Goal: Task Accomplishment & Management: Complete application form

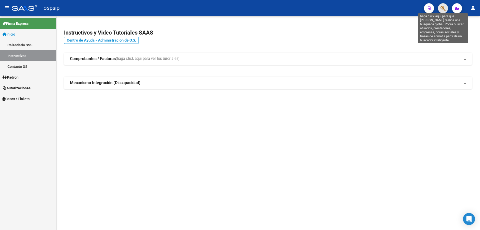
click at [441, 7] on icon "button" at bounding box center [443, 9] width 5 height 6
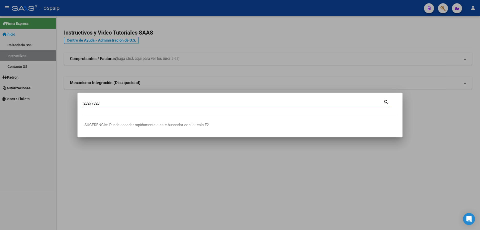
type input "28277823"
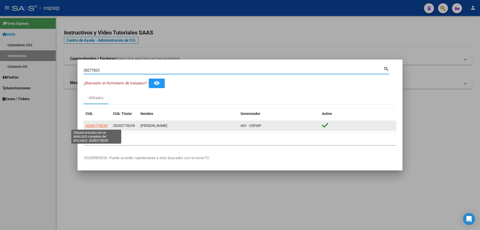
click at [101, 125] on span "20282778239" at bounding box center [97, 126] width 22 height 4
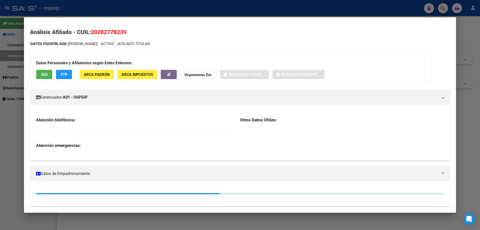
click at [39, 63] on h3 "Datos Personales y Afiliatorios según Entes Externos:" at bounding box center [230, 63] width 388 height 6
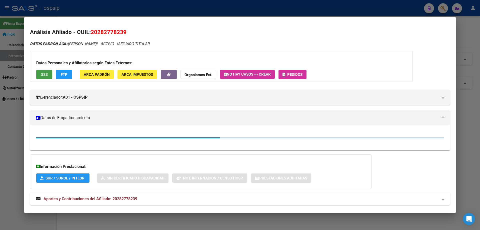
click at [47, 77] on button "SSS" at bounding box center [44, 74] width 16 height 9
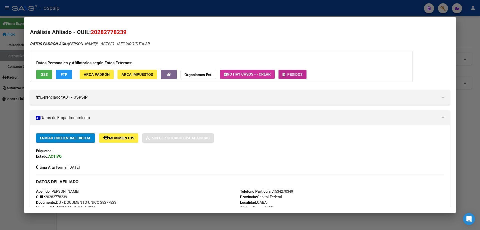
click at [291, 73] on span "Pedidos" at bounding box center [294, 74] width 15 height 5
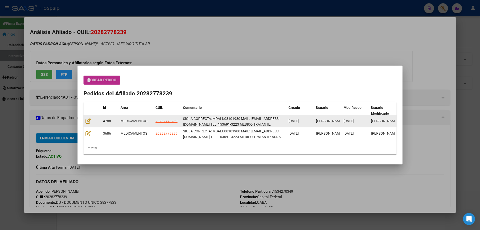
click at [92, 118] on div at bounding box center [93, 121] width 14 height 6
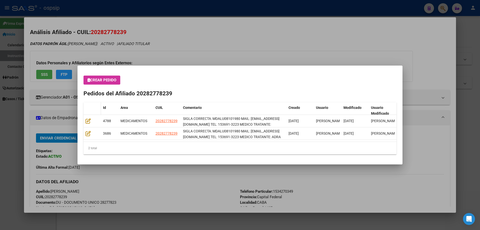
click at [93, 114] on datatable-header-cell at bounding box center [93, 110] width 18 height 17
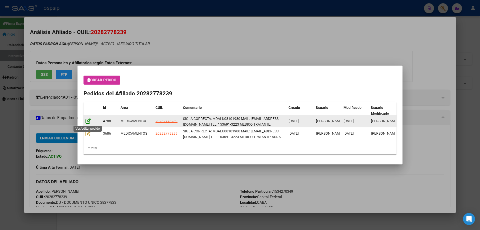
click at [87, 122] on icon at bounding box center [88, 121] width 5 height 6
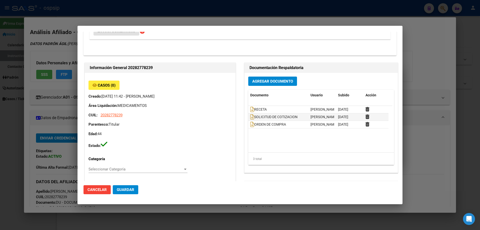
type input "Capital Federal, CABA, DIOGENES TABORDA 1534, Departamento: CAS"
type input "Particular: 1534270349"
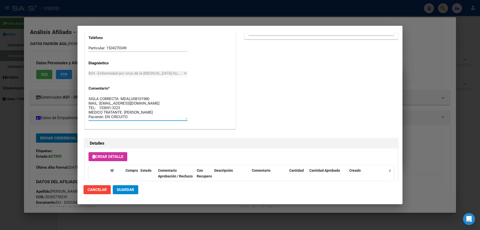
drag, startPoint x: 130, startPoint y: 117, endPoint x: 84, endPoint y: 93, distance: 51.9
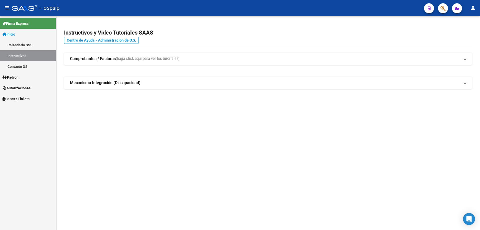
click at [445, 9] on icon "button" at bounding box center [443, 9] width 5 height 6
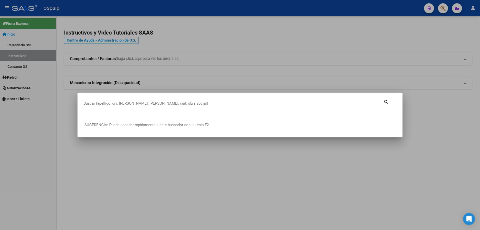
drag, startPoint x: 91, startPoint y: 106, endPoint x: 88, endPoint y: 101, distance: 5.2
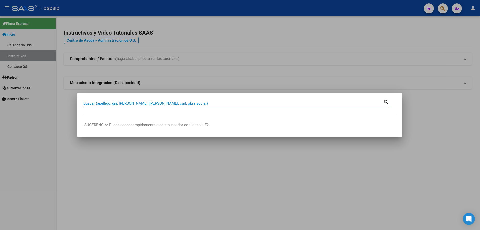
paste input "48458009"
type input "48458009"
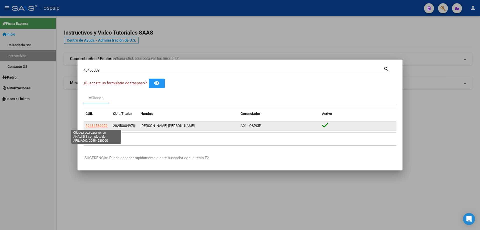
click at [95, 127] on span "20484580090" at bounding box center [97, 126] width 22 height 4
type textarea "20484580090"
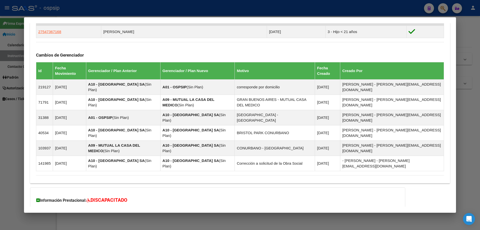
scroll to position [349, 0]
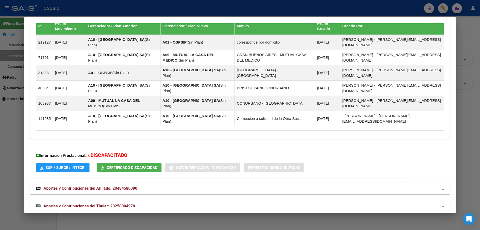
click at [91, 204] on span "Aportes y Contribuciones del Titular: 20258084978" at bounding box center [90, 206] width 92 height 5
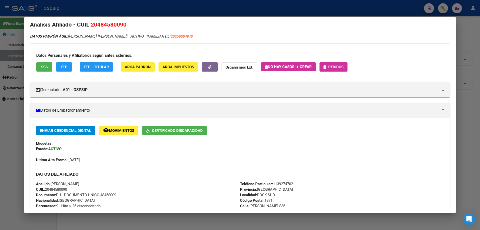
scroll to position [0, 0]
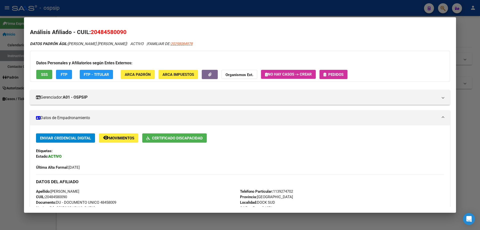
click at [331, 77] on span "Pedidos" at bounding box center [335, 74] width 15 height 5
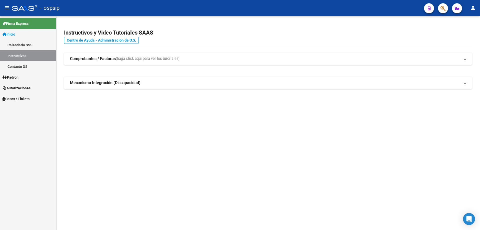
click at [444, 9] on icon "button" at bounding box center [443, 9] width 5 height 6
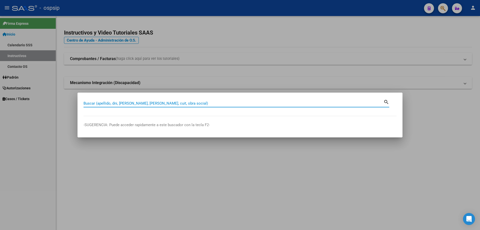
paste input "48458009"
type input "48458009"
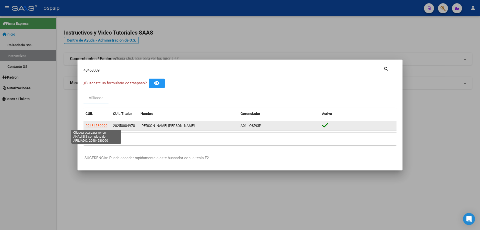
click at [99, 126] on span "20484580090" at bounding box center [97, 126] width 22 height 4
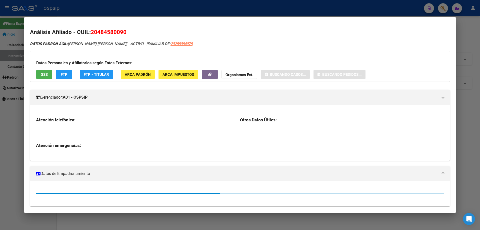
click at [44, 77] on span "SSS" at bounding box center [44, 74] width 7 height 5
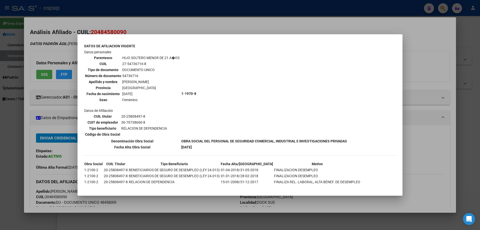
scroll to position [410, 0]
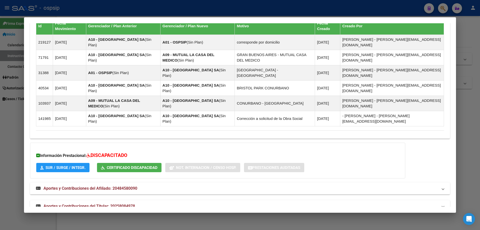
click at [112, 204] on span "Aportes y Contribuciones del Titular: 20258084978" at bounding box center [90, 206] width 92 height 5
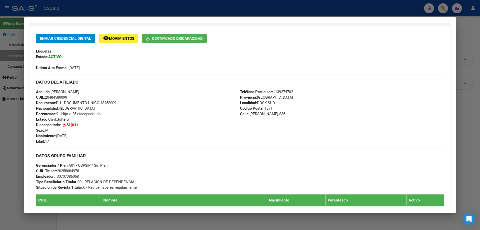
scroll to position [0, 0]
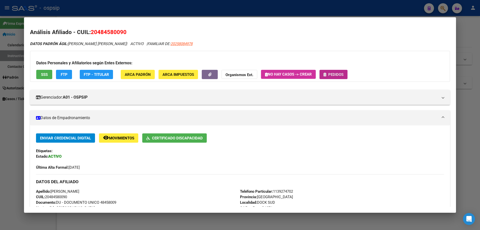
click at [341, 75] on span "Pedidos" at bounding box center [335, 74] width 15 height 5
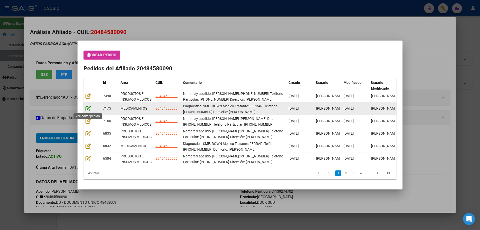
click at [89, 108] on icon at bounding box center [88, 109] width 5 height 6
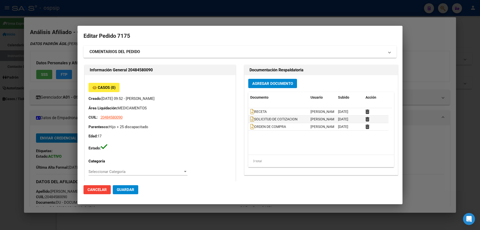
type input "Buenos Aires, DOCK SUD, RICARDO GUTIERREZ 836"
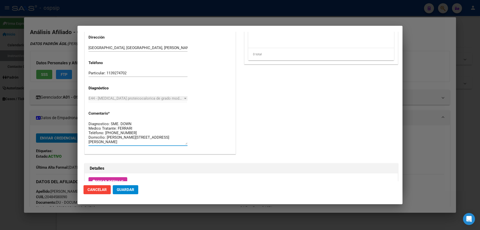
drag, startPoint x: 139, startPoint y: 143, endPoint x: 81, endPoint y: 109, distance: 67.5
click at [81, 109] on mat-dialog-content "Editar Pedido 7175 COMENTARIOS DEL PEDIDO Escriba su comentario aquí. Enviar co…" at bounding box center [240, 106] width 325 height 149
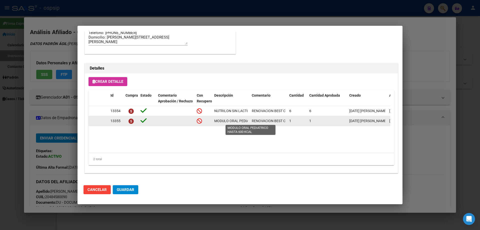
scroll to position [0, 39]
drag, startPoint x: 213, startPoint y: 121, endPoint x: 248, endPoint y: 123, distance: 35.8
click at [253, 122] on div "13355 MODULO ORAL PEDIATRICO HASTA 600 KCAL RENOVACION BEST CARE 1 1 15/09/2025…" at bounding box center [276, 121] width 374 height 10
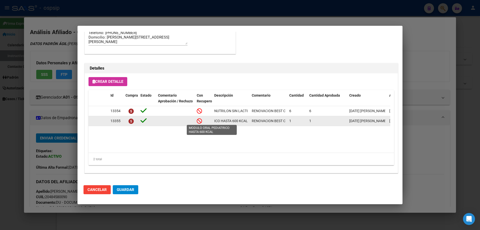
click at [248, 125] on datatable-body-cell "MODULO ORAL PEDIATRICO HASTA 600 KCAL" at bounding box center [231, 121] width 38 height 10
drag, startPoint x: 248, startPoint y: 122, endPoint x: 213, endPoint y: 123, distance: 35.0
click at [213, 123] on datatable-body-cell "MODULO ORAL PEDIATRICO HASTA 600 KCAL" at bounding box center [231, 121] width 38 height 10
copy span "MODULO ORAL PEDIATRICO HASTA 600 KCAL"
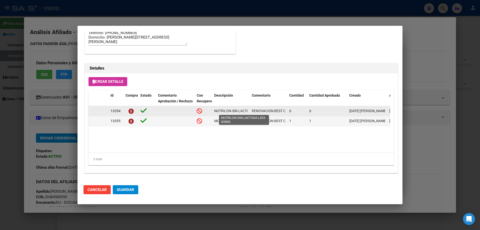
scroll to position [0, 26]
drag, startPoint x: 213, startPoint y: 111, endPoint x: 247, endPoint y: 111, distance: 34.0
click at [247, 111] on datatable-body-cell "NUTRILON SIN LACTOSA LATA X350G" at bounding box center [231, 111] width 38 height 10
copy span "NUTRILON SIN LACTOSA LATA X350G"
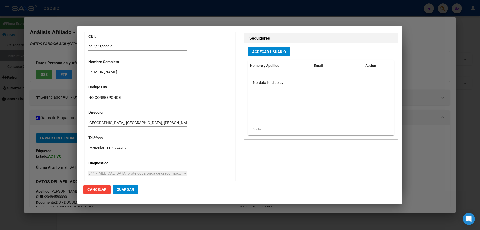
scroll to position [0, 0]
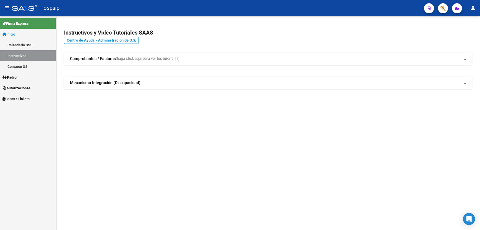
click at [443, 9] on icon "button" at bounding box center [443, 9] width 5 height 6
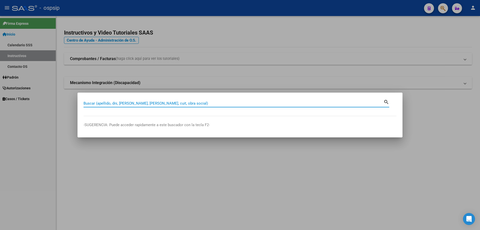
paste input "56951184"
type input "56951184"
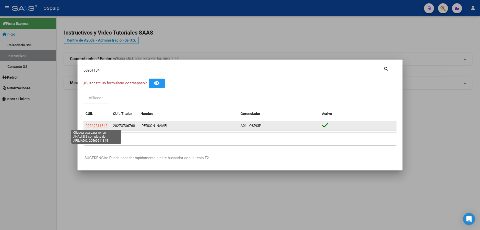
click at [100, 122] on datatable-body-cell "20569511845" at bounding box center [98, 126] width 28 height 10
click at [101, 124] on span "20569511845" at bounding box center [97, 126] width 22 height 4
type textarea "20569511845"
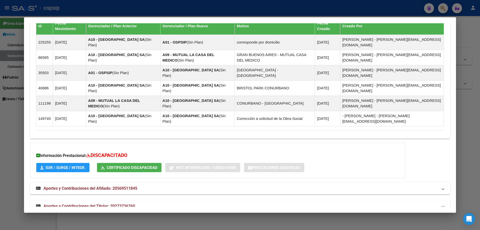
click at [91, 200] on mat-expansion-panel-header "Aportes y Contribuciones del Titular: 20273736760" at bounding box center [240, 206] width 420 height 12
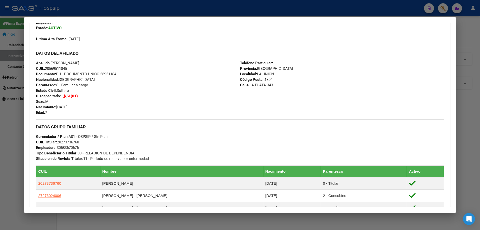
scroll to position [3, 0]
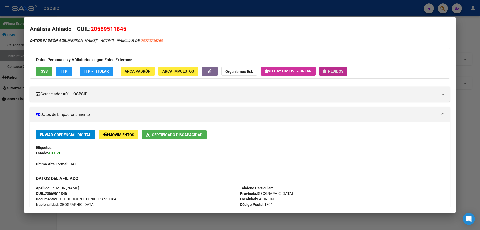
click at [340, 68] on button "Pedidos" at bounding box center [334, 71] width 28 height 9
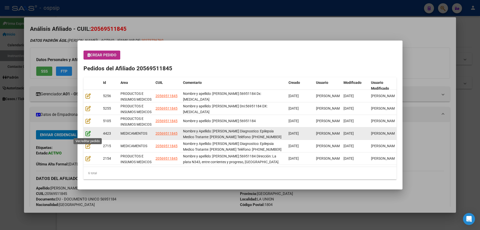
click at [88, 136] on icon at bounding box center [88, 134] width 5 height 6
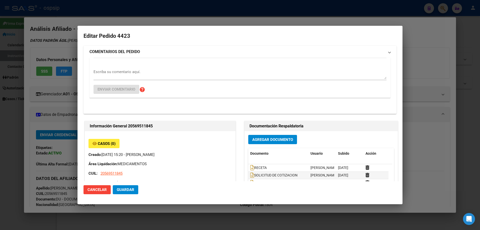
type input "Buenos Aires, LA UNION, LA PLATA 343"
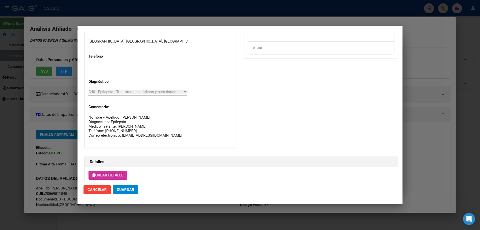
scroll to position [300, 0]
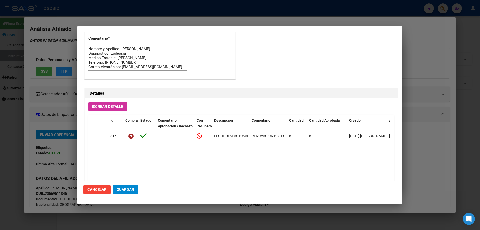
click at [185, 67] on textarea "Nombre y Apellido: Romero Eithan Diagnostico: Epilepsia Medico Tratante: Damato…" at bounding box center [138, 58] width 99 height 24
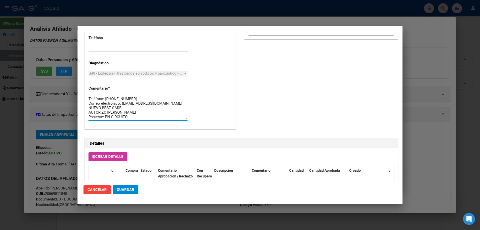
scroll to position [0, 0]
drag, startPoint x: 134, startPoint y: 114, endPoint x: 83, endPoint y: 83, distance: 59.4
click at [83, 83] on mat-dialog-content "Editar Pedido 4423 COMENTARIOS DEL PEDIDO Escriba su comentario aquí. Enviar co…" at bounding box center [240, 106] width 325 height 149
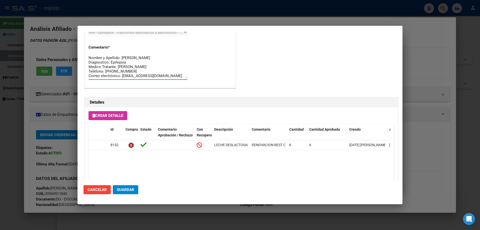
scroll to position [325, 0]
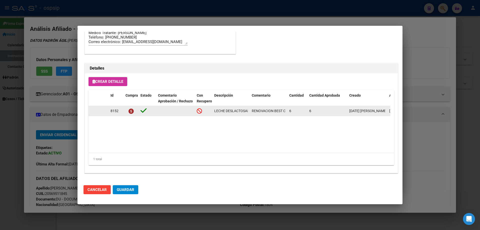
drag, startPoint x: 211, startPoint y: 108, endPoint x: 251, endPoint y: 111, distance: 39.7
click at [251, 111] on div "8152 LECHE DESLACTOSADA ETIQUETA ROSA X 800GRS. RENOVACION BEST CARE 6 6 09/12/…" at bounding box center [276, 111] width 374 height 10
copy div "LECHE DESLACTOSADA ETIQUETA ROSA X 800GRS."
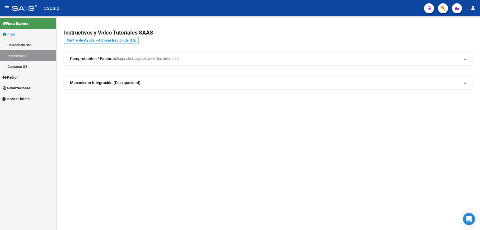
click at [442, 8] on icon "button" at bounding box center [443, 9] width 5 height 6
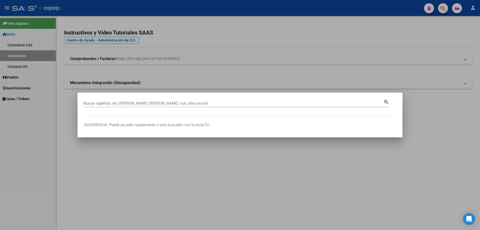
drag, startPoint x: 83, startPoint y: 102, endPoint x: 90, endPoint y: 103, distance: 7.1
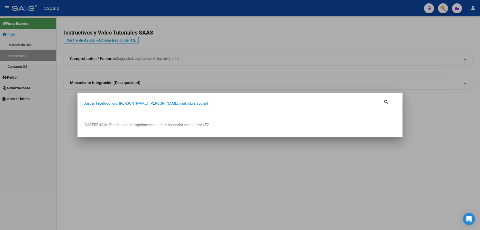
paste input "45927431"
type input "45927431"
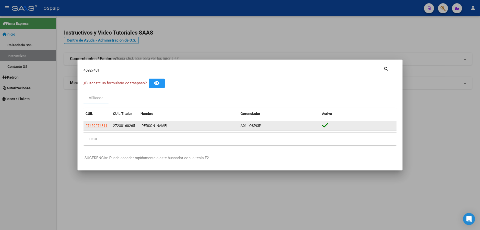
drag, startPoint x: 105, startPoint y: 122, endPoint x: 103, endPoint y: 124, distance: 3.1
click at [104, 123] on datatable-body-cell "27459274311" at bounding box center [98, 126] width 28 height 10
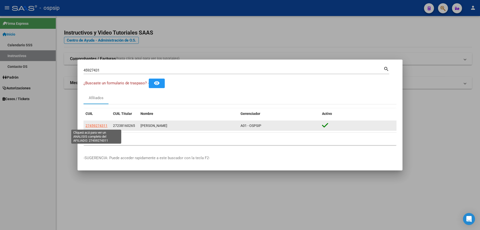
click at [103, 124] on span "27459274311" at bounding box center [97, 126] width 22 height 4
copy span "274592743"
type textarea "27459274311"
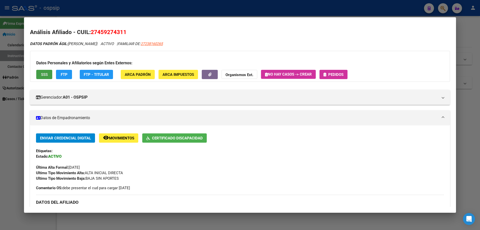
click at [42, 76] on span "SSS" at bounding box center [44, 74] width 7 height 5
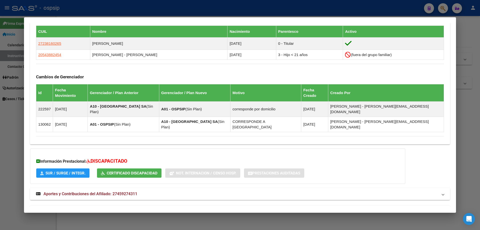
click at [114, 209] on span "Aportes y Contribuciones del Titular: 27238160265" at bounding box center [90, 211] width 92 height 5
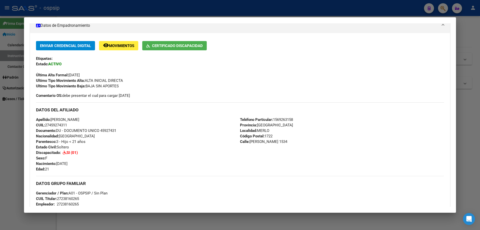
scroll to position [0, 0]
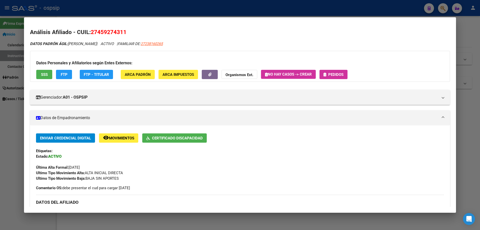
click at [336, 79] on div "Datos Personales y Afiliatorios según Entes Externos: SSS FTP FTP - Titular ARC…" at bounding box center [240, 66] width 420 height 31
click at [335, 77] on button "Pedidos" at bounding box center [334, 74] width 28 height 9
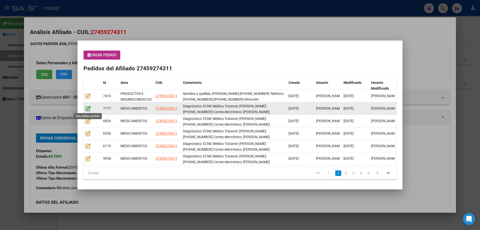
click at [88, 108] on icon at bounding box center [88, 109] width 5 height 6
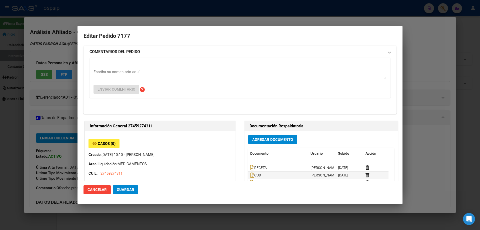
type input "Buenos Aires, MERLO, JOSE INCLAN 1534"
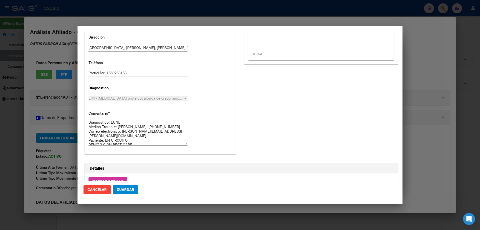
scroll to position [5, 0]
drag, startPoint x: 139, startPoint y: 144, endPoint x: 94, endPoint y: 123, distance: 49.8
click at [81, 108] on mat-dialog-content "Editar Pedido 7177 COMENTARIOS DEL PEDIDO Escriba su comentario aquí. Enviar co…" at bounding box center [240, 106] width 325 height 149
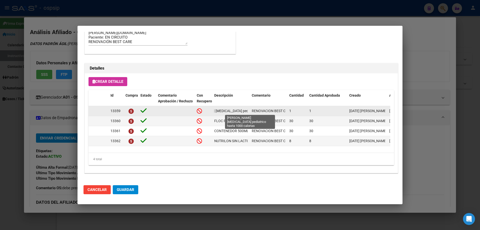
scroll to position [0, 38]
drag, startPoint x: 214, startPoint y: 110, endPoint x: 253, endPoint y: 110, distance: 39.5
click at [253, 110] on div "13359 Modulo enteral pediatrico hasta 1000 calorias RENOVACION BEST CARE 1 1 15…" at bounding box center [276, 111] width 374 height 10
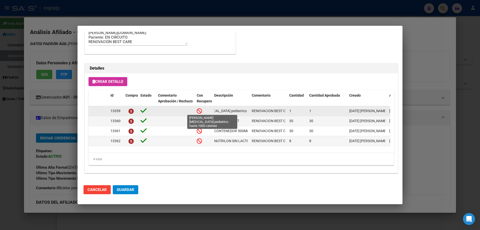
click at [254, 109] on span "RENOVACION BEST CARE" at bounding box center [272, 111] width 40 height 4
drag, startPoint x: 248, startPoint y: 111, endPoint x: 209, endPoint y: 109, distance: 39.6
click at [209, 109] on div "13359 Modulo enteral pediatrico hasta 1000 calorias RENOVACION BEST CARE 1 1 15…" at bounding box center [276, 111] width 374 height 10
copy div "Modulo enteral pediatrico hasta 1000 calorias"
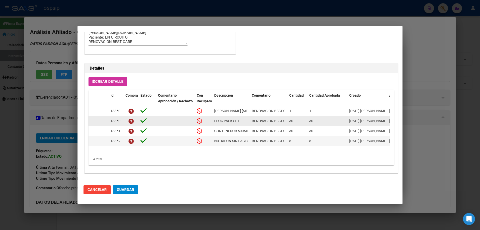
drag, startPoint x: 214, startPoint y: 119, endPoint x: 234, endPoint y: 125, distance: 21.3
click at [238, 121] on datatable-body-cell "FLOC PACK SET" at bounding box center [231, 121] width 38 height 10
drag, startPoint x: 235, startPoint y: 125, endPoint x: 242, endPoint y: 120, distance: 8.7
click at [242, 120] on div "FLOC PACK SET" at bounding box center [231, 121] width 34 height 6
drag, startPoint x: 242, startPoint y: 120, endPoint x: 207, endPoint y: 123, distance: 34.9
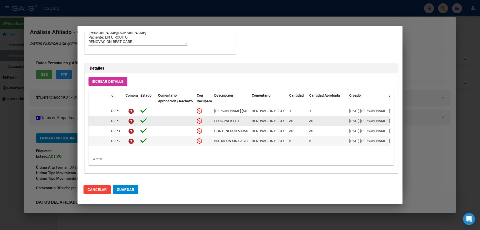
click at [207, 123] on div "13360 FLOC PACK SET RENOVACION BEST CARE 30 30 15/09/2025 Jesica 15/09/2025 Gus…" at bounding box center [276, 121] width 374 height 10
copy div "FLOC PACK SET"
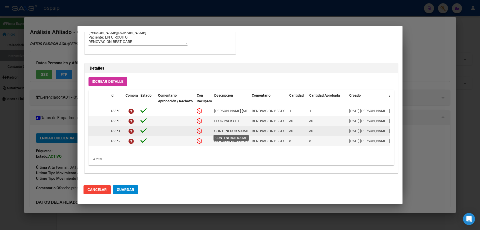
scroll to position [0, 1]
drag, startPoint x: 214, startPoint y: 129, endPoint x: 239, endPoint y: 132, distance: 25.4
click at [251, 132] on div "13361 CONTENEDOR 500ML RENOVACION BEST CARE 30 30 15/09/2025 Jesica 15/09/2025 …" at bounding box center [276, 131] width 374 height 10
copy span "CONTENEDOR 500ML"
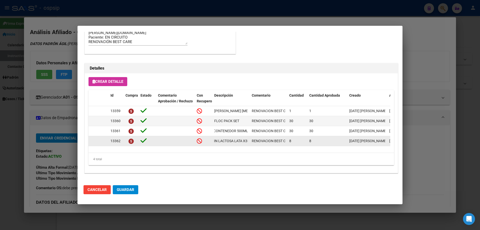
scroll to position [0, 24]
drag, startPoint x: 214, startPoint y: 141, endPoint x: 243, endPoint y: 142, distance: 28.8
click at [249, 143] on datatable-body-cell "NUTRILON SIN LACTOSA LATA X350" at bounding box center [231, 141] width 38 height 10
copy span "NUTRILON SIN LACTOSA LATA X350"
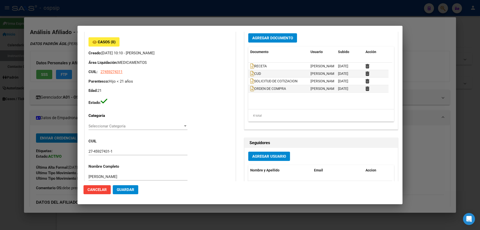
scroll to position [0, 0]
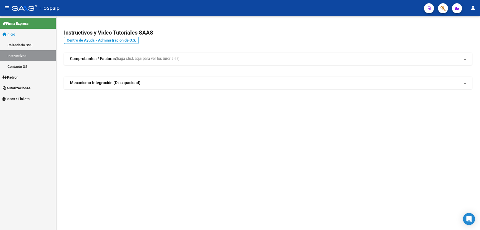
click at [443, 5] on span "button" at bounding box center [443, 8] width 5 height 10
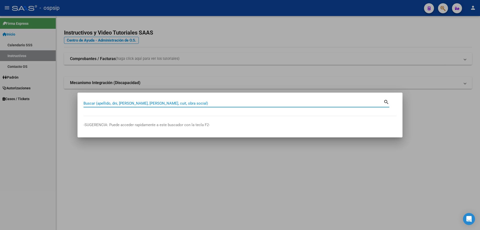
paste input "20553540101"
type input "20553540101"
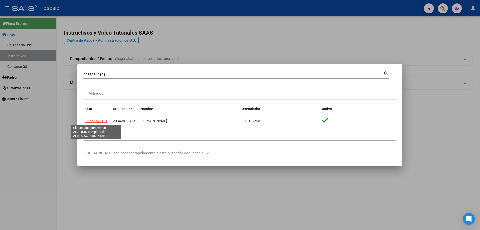
click at [97, 123] on span "20553540101" at bounding box center [97, 121] width 22 height 4
type textarea "20553540101"
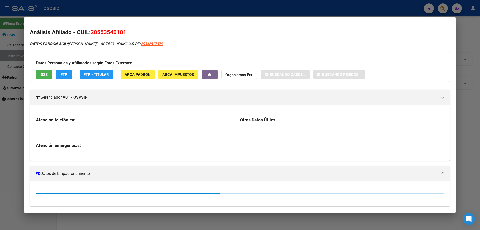
click at [47, 76] on span "SSS" at bounding box center [44, 74] width 7 height 5
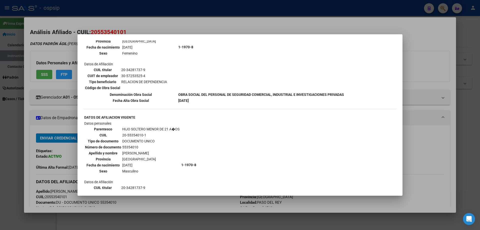
scroll to position [258, 0]
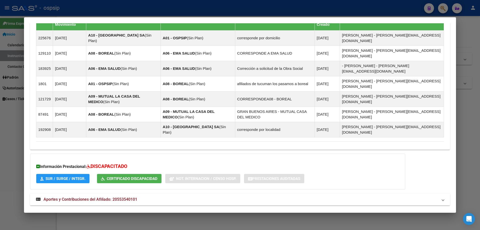
click at [95, 215] on span "Aportes y Contribuciones del Titular: 20342817379" at bounding box center [90, 217] width 92 height 5
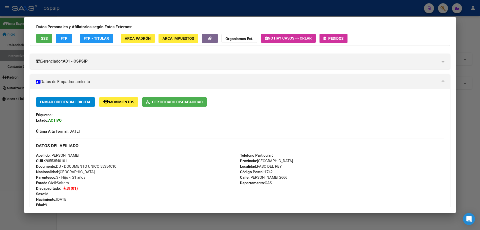
scroll to position [0, 0]
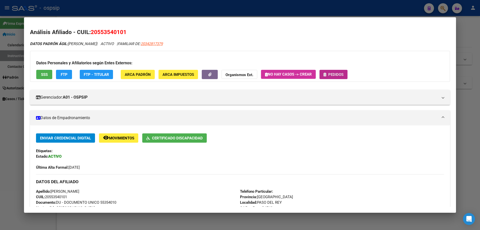
click at [339, 70] on button "Pedidos" at bounding box center [334, 74] width 28 height 9
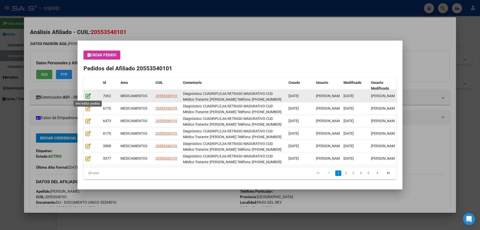
click at [89, 94] on icon at bounding box center [88, 96] width 5 height 6
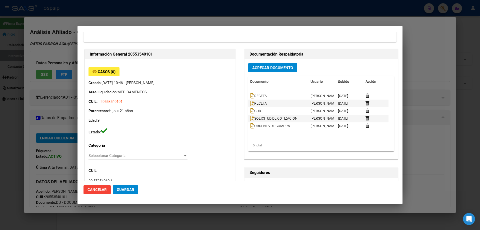
type input "LUCAS IAN ORELLANA"
type input "Buenos Aires, PASO DEL REY, DR NICOLAS AVELLANED 2666, Departamento: CAS"
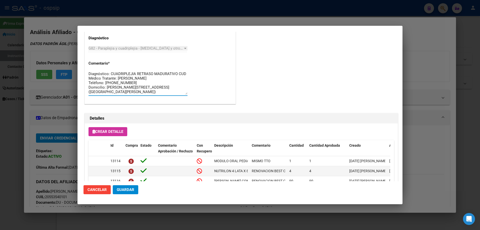
drag, startPoint x: 154, startPoint y: 90, endPoint x: 77, endPoint y: 66, distance: 80.5
click at [77, 66] on div "20553540101 Buscar (apellido, dni, cuil, nro traspaso, cuit, obra social) searc…" at bounding box center [240, 115] width 480 height 230
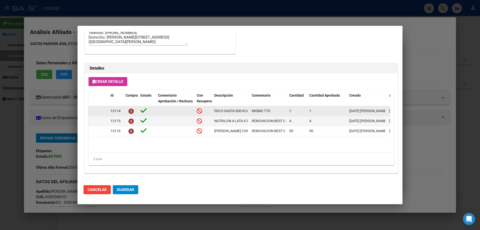
scroll to position [0, 40]
drag, startPoint x: 212, startPoint y: 111, endPoint x: 250, endPoint y: 112, distance: 37.3
click at [250, 112] on datatable-body-cell "MODULO ORAL PEDIÁTRICO HASTA 900 KCAL." at bounding box center [231, 111] width 38 height 10
copy span "MODULO ORAL PEDIÁTRICO HASTA 900 KCAL."
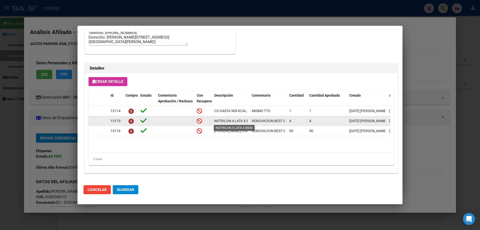
scroll to position [0, 7]
drag, startPoint x: 212, startPoint y: 122, endPoint x: 254, endPoint y: 121, distance: 41.5
click at [254, 121] on div "13115 NUTRILON 4 LATA X 800G RENOVACION BEST CARE 4 4 03/09/2025 Jesica 03/09/2…" at bounding box center [276, 121] width 374 height 10
click at [243, 118] on div "NUTRILON 4 LATA X 800G" at bounding box center [231, 121] width 34 height 6
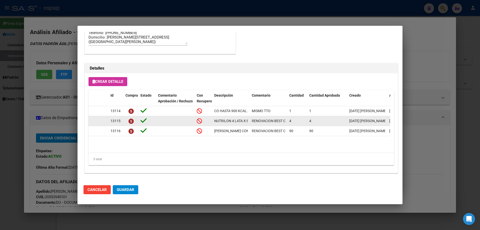
drag, startPoint x: 249, startPoint y: 120, endPoint x: 211, endPoint y: 122, distance: 37.8
click at [211, 122] on div "13115 NUTRILON 4 LATA X 800G RENOVACION BEST CARE 4 4 03/09/2025 Jesica 03/09/2…" at bounding box center [276, 121] width 374 height 10
copy div "NUTRILON 4 LATA X 800G"
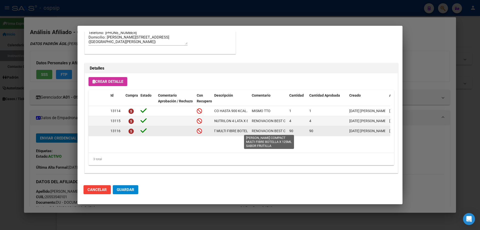
scroll to position [0, 76]
drag, startPoint x: 214, startPoint y: 132, endPoint x: 252, endPoint y: 132, distance: 38.0
click at [252, 132] on div "13116 FORTINI COMPACT MULTI FIBRE BOTELLA X 125ML SABOR FRUTILLA RENOVACION BES…" at bounding box center [276, 131] width 374 height 10
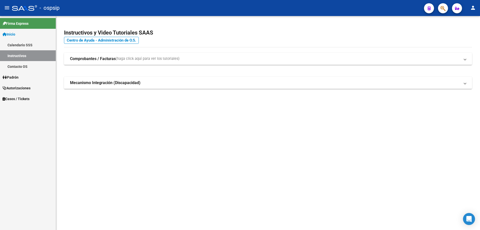
click at [441, 8] on icon "button" at bounding box center [443, 9] width 5 height 6
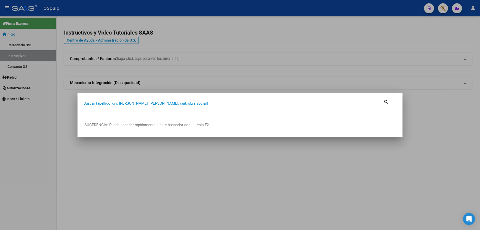
paste input "42957757"
type input "42957757"
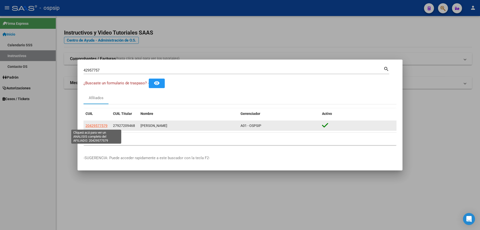
click at [97, 127] on span "20429577579" at bounding box center [97, 126] width 22 height 4
type textarea "20429577579"
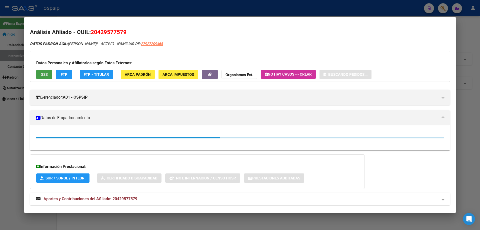
click at [45, 76] on span "SSS" at bounding box center [44, 74] width 7 height 5
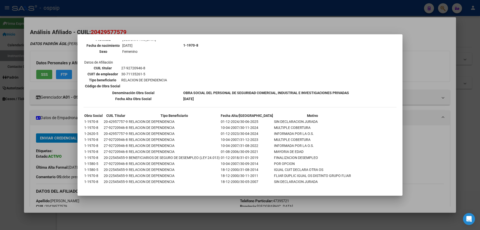
scroll to position [356, 0]
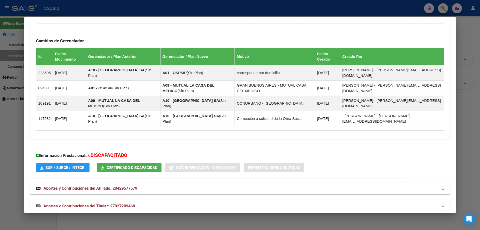
click at [93, 204] on span "Aportes y Contribuciones del Titular: 27927209468" at bounding box center [90, 206] width 92 height 5
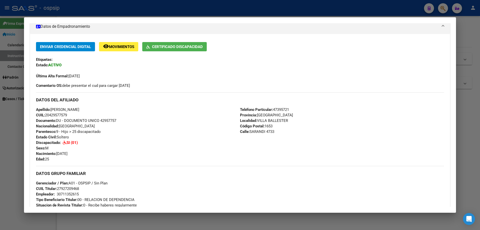
scroll to position [0, 0]
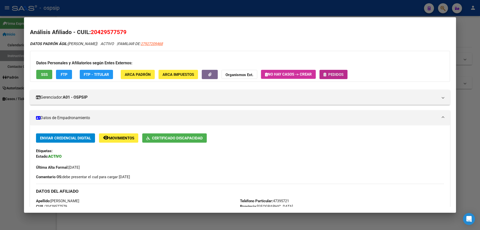
click at [337, 77] on button "Pedidos" at bounding box center [334, 74] width 28 height 9
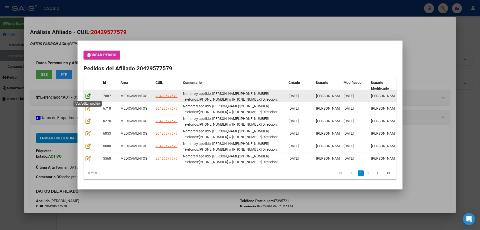
click at [87, 96] on icon at bounding box center [88, 96] width 5 height 6
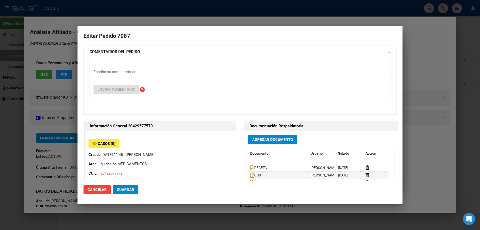
type input "Buenos Aires, VILLA BALLESTER, SARANDI 4733"
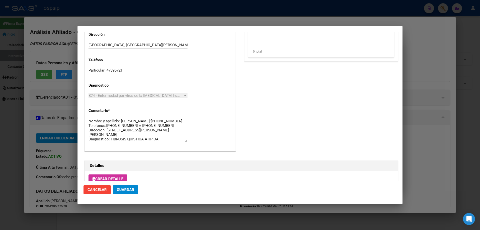
scroll to position [225, 0]
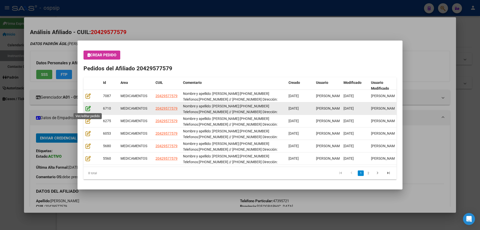
click at [87, 108] on icon at bounding box center [88, 109] width 5 height 6
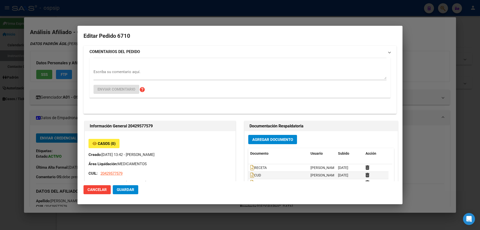
type input "Buenos Aires, VILLA BALLESTER, SARANDI 4733"
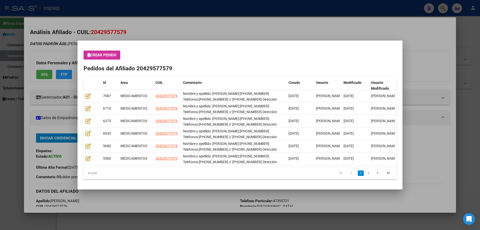
click at [82, 98] on mat-dialog-content "Crear Pedido Pedidos del Afiliado 20429577579 Id Area CUIL Comentario Creado Us…" at bounding box center [240, 115] width 325 height 137
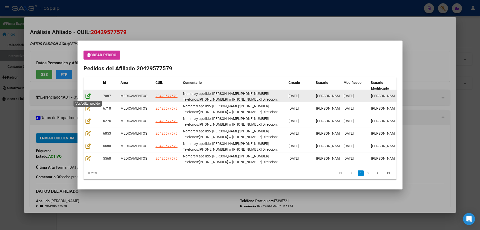
click at [87, 97] on icon at bounding box center [88, 96] width 5 height 6
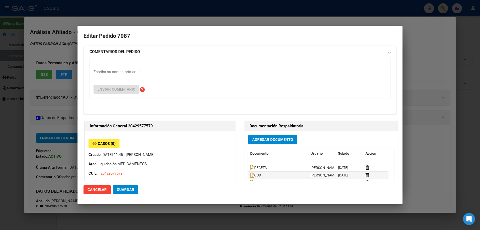
type input "Buenos Aires, VILLA BALLESTER, SARANDI 4733"
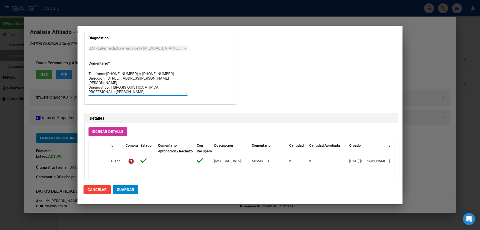
scroll to position [0, 0]
drag, startPoint x: 137, startPoint y: 92, endPoint x: 102, endPoint y: 80, distance: 37.2
click at [82, 63] on mat-dialog-content "Editar Pedido 7087 COMENTARIOS DEL PEDIDO Escriba su comentario aquí. Enviar co…" at bounding box center [240, 106] width 325 height 149
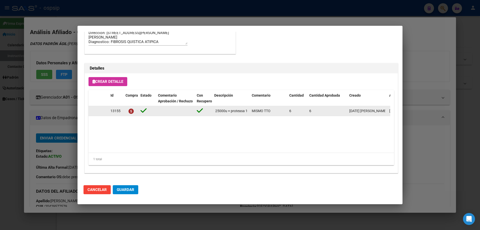
scroll to position [0, 99]
drag, startPoint x: 213, startPoint y: 112, endPoint x: 251, endPoint y: 113, distance: 38.0
click at [251, 113] on div "13155 PANCREATINA 300 mg (amilasa 1800u+ lipasa 25000u + proteasa 1000u) cáps.x…" at bounding box center [276, 111] width 374 height 10
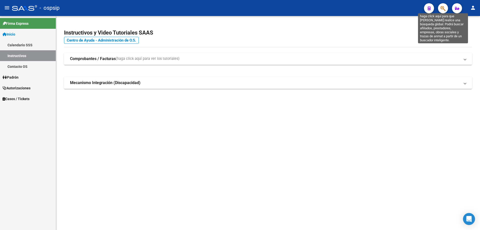
click at [442, 10] on icon "button" at bounding box center [443, 9] width 5 height 6
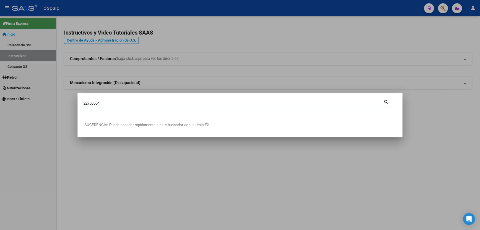
type input "22708554"
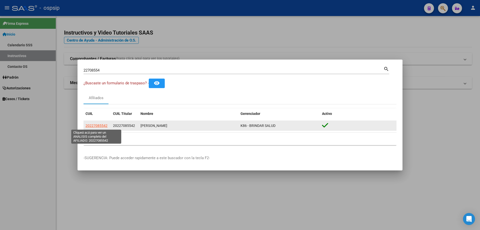
click at [99, 127] on span "20227085542" at bounding box center [97, 126] width 22 height 4
type textarea "20227085542"
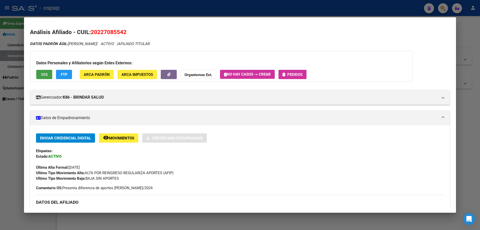
click at [41, 74] on span "SSS" at bounding box center [44, 74] width 7 height 5
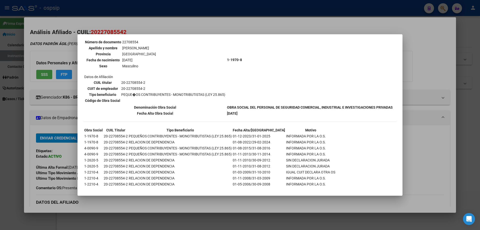
scroll to position [73, 0]
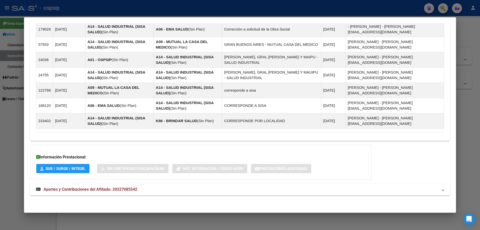
click at [98, 193] on mat-expansion-panel-header "Aportes y Contribuciones del Afiliado: 20227085542" at bounding box center [240, 189] width 420 height 12
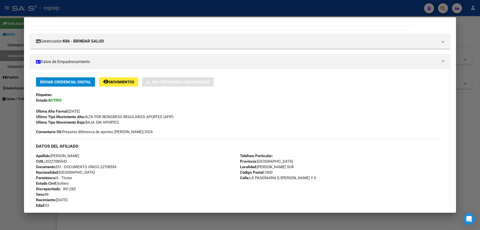
scroll to position [0, 0]
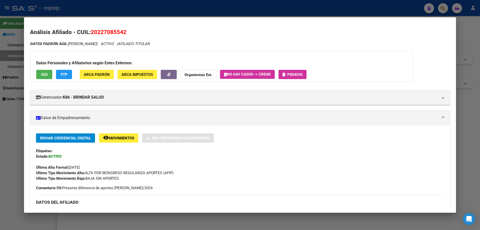
click at [124, 137] on span "Movimientos" at bounding box center [121, 138] width 25 height 5
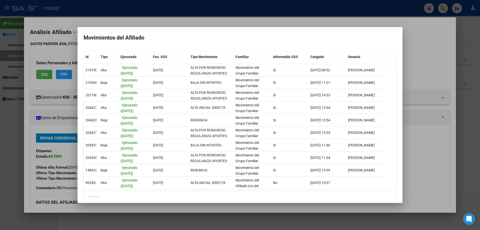
click at [424, 64] on div at bounding box center [240, 115] width 480 height 230
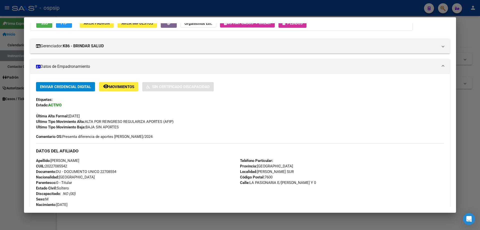
scroll to position [100, 0]
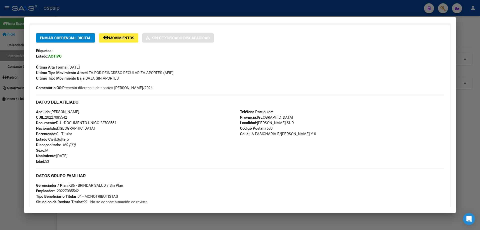
click at [101, 122] on div "Apellido: WALTER ENRIQUE HEIBERG CUIL: 20227085542 Documento: DU - DOCUMENTO UN…" at bounding box center [138, 136] width 204 height 55
drag, startPoint x: 101, startPoint y: 122, endPoint x: 120, endPoint y: 123, distance: 18.8
click at [121, 123] on div "Apellido: WALTER ENRIQUE HEIBERG CUIL: 20227085542 Documento: DU - DOCUMENTO UN…" at bounding box center [138, 136] width 204 height 55
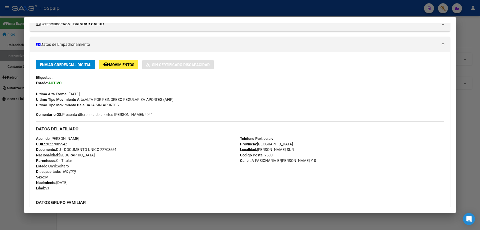
scroll to position [25, 0]
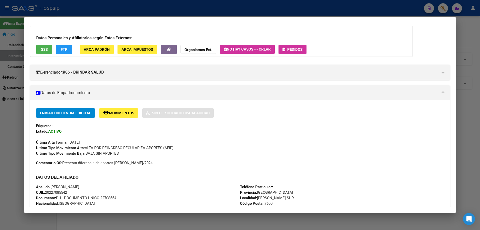
drag, startPoint x: 53, startPoint y: 186, endPoint x: 98, endPoint y: 186, distance: 45.5
click at [98, 186] on div "Apellido: WALTER ENRIQUE HEIBERG CUIL: 20227085542 Documento: DU - DOCUMENTO UN…" at bounding box center [138, 211] width 204 height 55
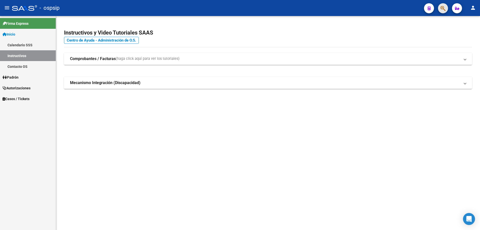
click at [440, 10] on button "button" at bounding box center [443, 8] width 10 height 10
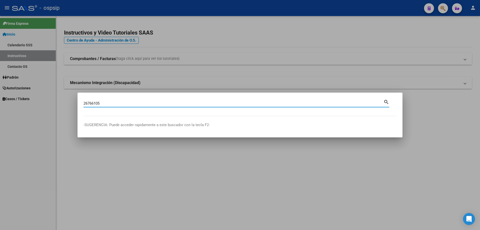
type input "26766105"
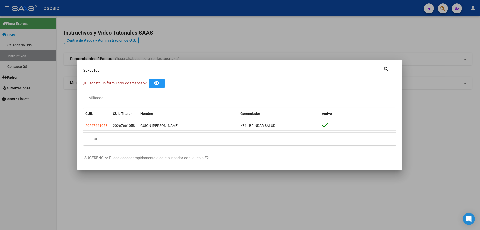
click at [102, 123] on app-link-go-to "20267661058" at bounding box center [97, 126] width 22 height 6
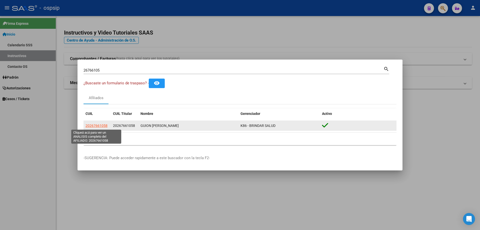
click at [98, 124] on span "20267661058" at bounding box center [97, 126] width 22 height 4
type textarea "20267661058"
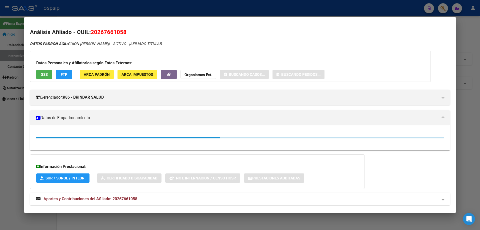
click at [46, 75] on span "SSS" at bounding box center [44, 74] width 7 height 5
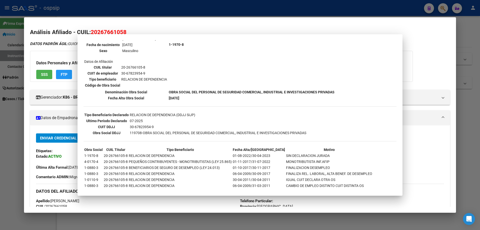
scroll to position [0, 0]
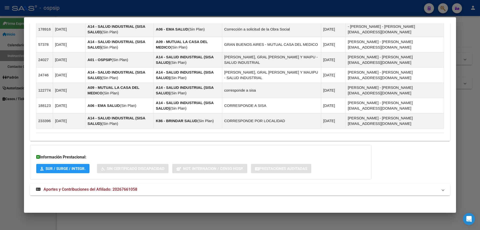
click at [101, 188] on span "Aportes y Contribuciones del Afiliado: 20267661058" at bounding box center [91, 189] width 94 height 5
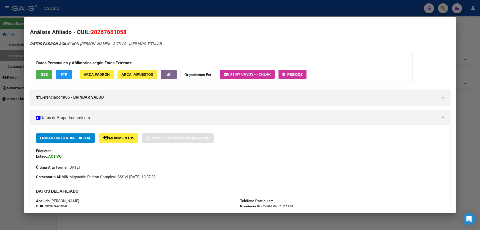
click at [285, 73] on icon "button" at bounding box center [284, 75] width 3 height 4
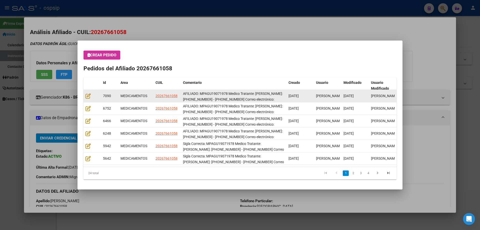
drag, startPoint x: 91, startPoint y: 96, endPoint x: 88, endPoint y: 96, distance: 3.3
click at [89, 96] on div at bounding box center [93, 96] width 14 height 6
click at [88, 96] on icon at bounding box center [88, 96] width 5 height 6
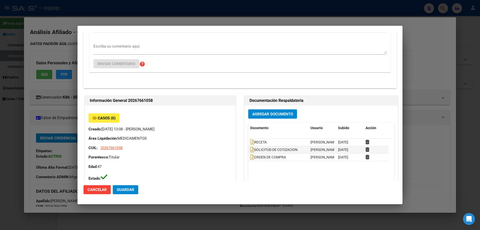
type input "[GEOGRAPHIC_DATA], [PERSON_NAME] SUR, [STREET_ADDRESS], Departamento: Q"
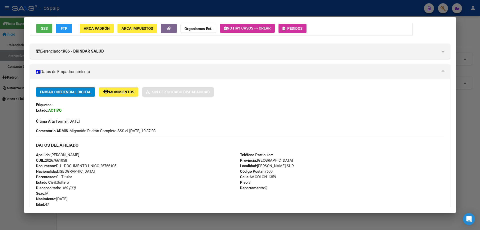
scroll to position [50, 0]
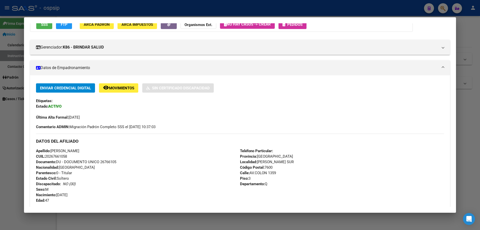
click at [300, 27] on span "Pedidos" at bounding box center [294, 24] width 15 height 5
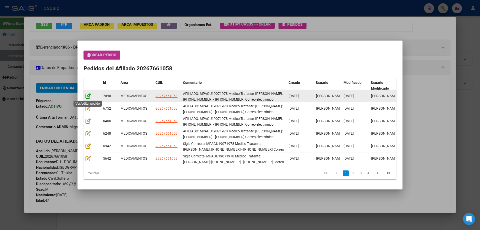
click at [87, 98] on icon at bounding box center [88, 96] width 5 height 6
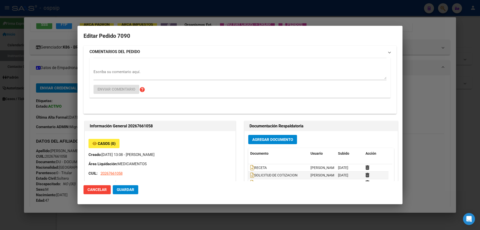
type input "[GEOGRAPHIC_DATA], [PERSON_NAME] SUR, [STREET_ADDRESS], Departamento: Q"
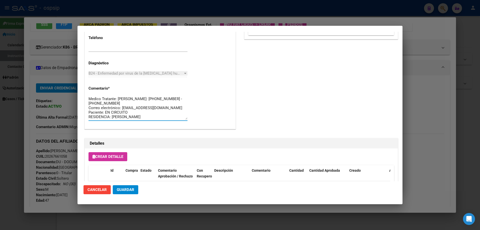
scroll to position [0, 0]
drag, startPoint x: 144, startPoint y: 115, endPoint x: 83, endPoint y: 95, distance: 63.6
click at [83, 95] on mat-dialog-content "Editar Pedido 7090 COMENTARIOS DEL PEDIDO Escriba su comentario aquí. Enviar co…" at bounding box center [240, 106] width 325 height 149
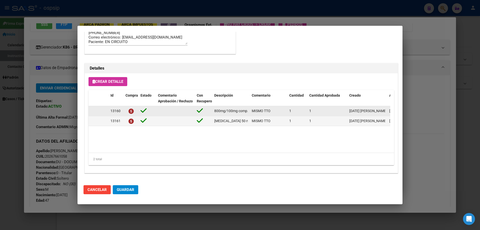
scroll to position [0, 61]
drag, startPoint x: 214, startPoint y: 110, endPoint x: 248, endPoint y: 109, distance: 34.5
click at [248, 109] on datatable-body-cell "[MEDICAL_DATA]+[MEDICAL_DATA] 800mg/100mg comp.rec.x 30 (DRV/RTV)" at bounding box center [231, 111] width 38 height 10
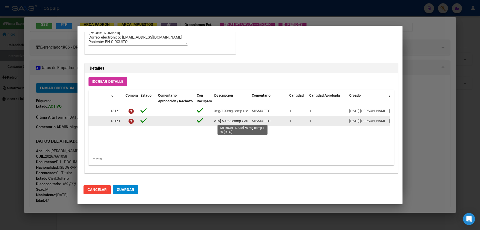
scroll to position [0, 23]
drag, startPoint x: 213, startPoint y: 120, endPoint x: 249, endPoint y: 123, distance: 36.2
click at [249, 123] on datatable-body-cell "[MEDICAL_DATA] 50 mg comp x 30 (DTG)" at bounding box center [231, 121] width 38 height 10
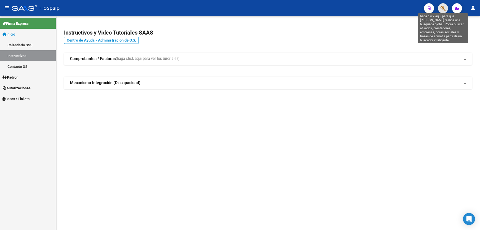
click at [444, 10] on icon "button" at bounding box center [443, 9] width 5 height 6
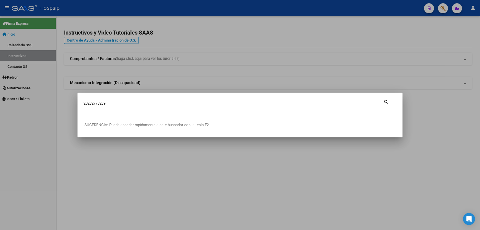
type input "20282778239"
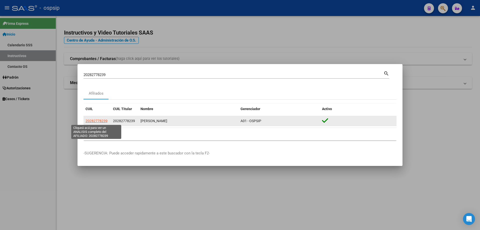
click at [98, 121] on span "20282778239" at bounding box center [97, 121] width 22 height 4
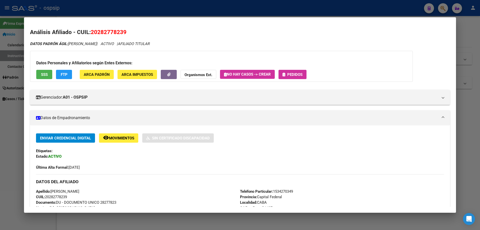
click at [301, 74] on span "Pedidos" at bounding box center [294, 74] width 15 height 5
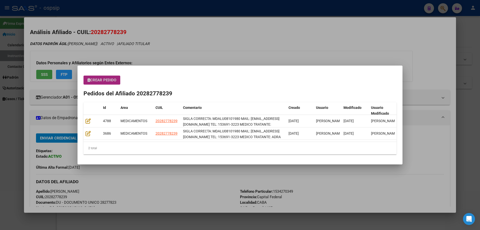
click at [100, 78] on span "Crear Pedido" at bounding box center [102, 80] width 29 height 5
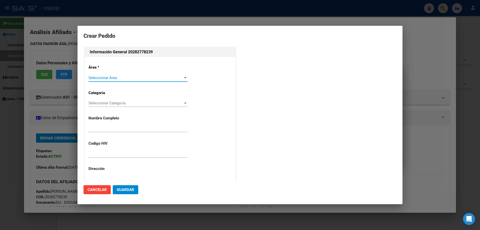
type input "DANIEL DARIO LUGO"
type input "CIUDAD AUTONOMA BUENOS AIRES, CABA, AVENIDA RIESTRA 0, Piso: PB"
type input "MDALU08101980"
type input "Capital Federal, CABA, DIOGENES TABORDA 1534, Departamento: CAS"
type input "Particular: 1534270349"
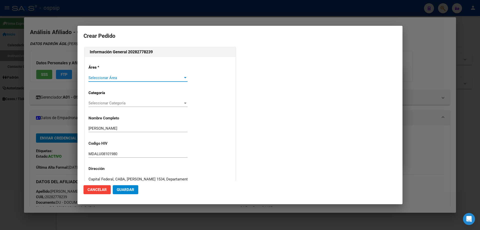
click at [105, 72] on div "Área * Seleccionar Área Seleccionar Área Categoría Seleccionar Categoría Selecc…" at bounding box center [160, 171] width 151 height 228
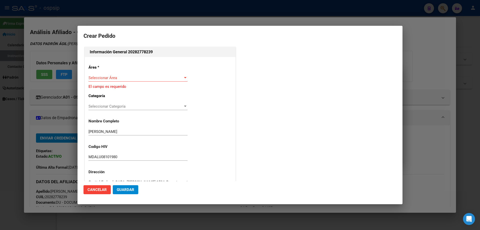
click at [105, 81] on div "Seleccionar Área Seleccionar Área" at bounding box center [138, 78] width 99 height 8
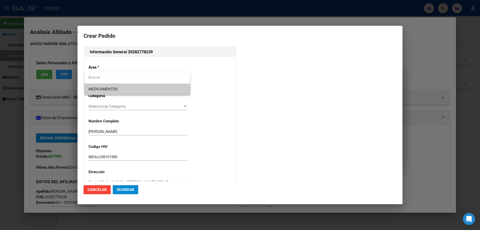
click at [100, 88] on span "MEDICAMENTOS" at bounding box center [103, 89] width 29 height 5
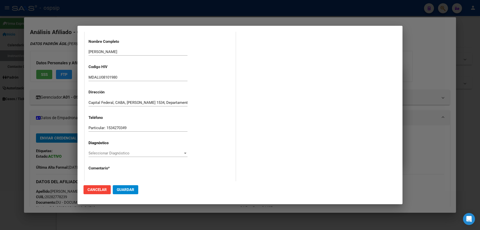
scroll to position [112, 0]
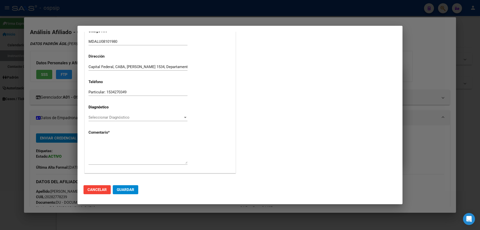
click at [97, 116] on span "Seleccionar Diagnóstico" at bounding box center [136, 117] width 95 height 5
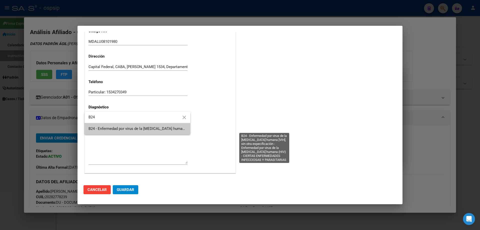
type input "B24"
click at [106, 129] on span "B24 - Enfermedad por virus de la [MEDICAL_DATA] humana [VIH], sin otra especifi…" at bounding box center [264, 128] width 350 height 5
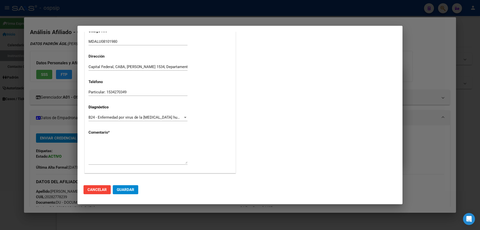
drag, startPoint x: 99, startPoint y: 133, endPoint x: 95, endPoint y: 141, distance: 8.8
paste textarea "SIGLA CORRECTA: MDALU08101980 MAIL: rodriguezivanasoledad6@gmail.com TEL: 15369…"
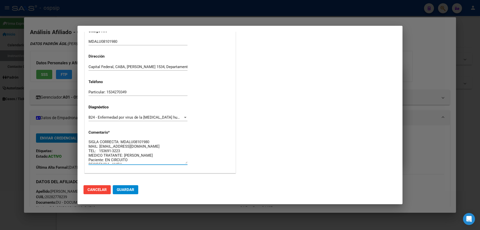
scroll to position [0, 0]
click at [155, 154] on textarea "SIGLA CORRECTA: MDALU08101980 MAIL: rodriguezivanasoledad6@gmail.com TEL: 15369…" at bounding box center [138, 152] width 99 height 24
type textarea "SIGLA CORRECTA: MDALU08101980 MAIL: rodriguezivanasoledad6@gmail.com TEL: 15369…"
click at [127, 191] on span "Guardar" at bounding box center [126, 189] width 18 height 5
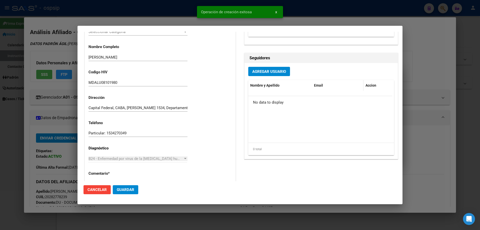
scroll to position [0, 0]
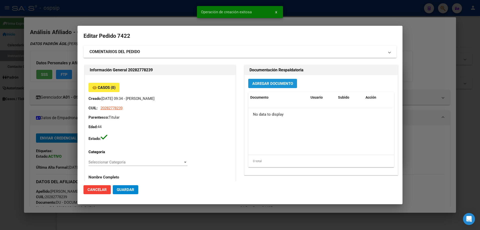
click at [280, 83] on span "Agregar Documento" at bounding box center [272, 83] width 41 height 5
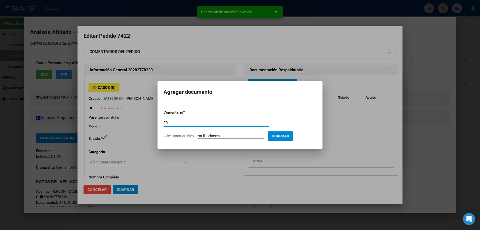
type input "F"
type input "RECETA + PLANILLAS"
click at [223, 133] on form "Comentario * RECETA + PLANILLAS Comentario Seleccionar Archivo Guardar" at bounding box center [240, 124] width 153 height 37
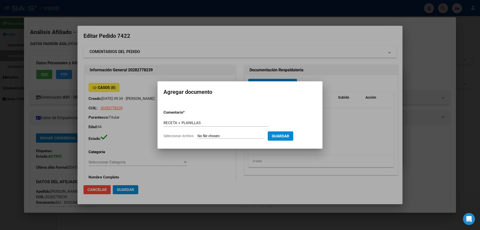
click at [223, 135] on input "Seleccionar Archivo" at bounding box center [231, 136] width 66 height 5
type input "C:\fakepath\medicacion (1).pdf"
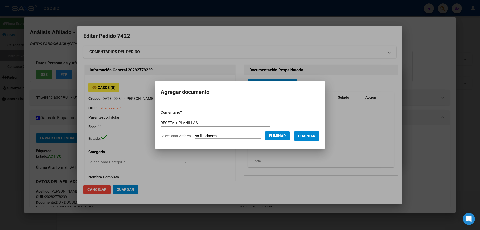
click at [315, 139] on button "Guardar" at bounding box center [307, 135] width 26 height 9
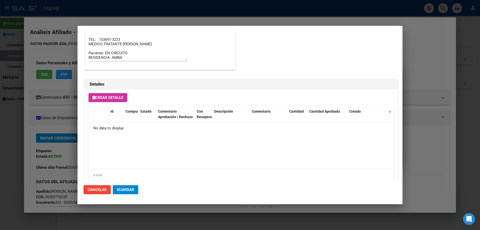
scroll to position [275, 0]
click at [112, 96] on span "Crear Detalle" at bounding box center [108, 97] width 31 height 5
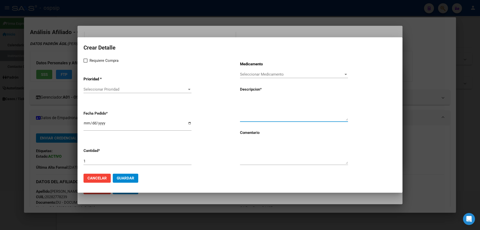
paste textarea "emtricitabina+tenofovir alaf.+dolutegravir 200mg/25mg/50mg comp.rec.x 30 (FTC/T…"
type textarea "emtricitabina+tenofovir alaf.+dolutegravir 200mg/25mg/50mg comp.rec.x 30 (FTC/T…"
click at [265, 150] on textarea at bounding box center [294, 152] width 108 height 24
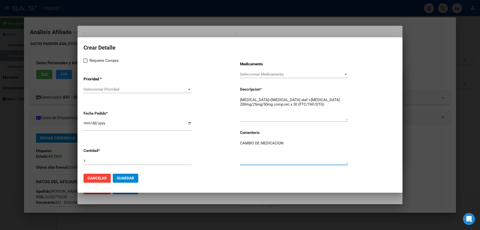
type textarea "CAMBIO DE MEDICACION"
click at [87, 60] on span at bounding box center [86, 61] width 4 height 4
click at [86, 63] on input "Requiere Compra" at bounding box center [85, 63] width 0 height 0
checkbox input "true"
click at [106, 89] on span "Seleccionar Prioridad" at bounding box center [136, 89] width 104 height 5
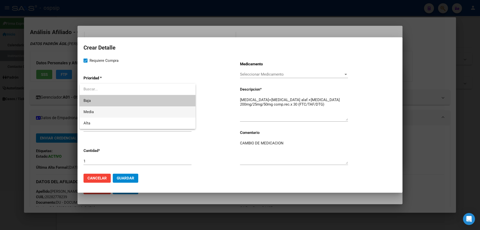
click at [106, 115] on span "Media" at bounding box center [138, 111] width 108 height 11
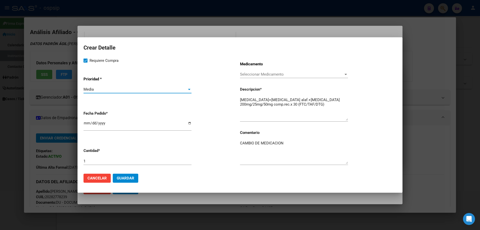
click at [85, 123] on input "[DATE]" at bounding box center [138, 125] width 108 height 8
type input "2025-10-03"
click at [123, 181] on button "Guardar" at bounding box center [126, 178] width 26 height 9
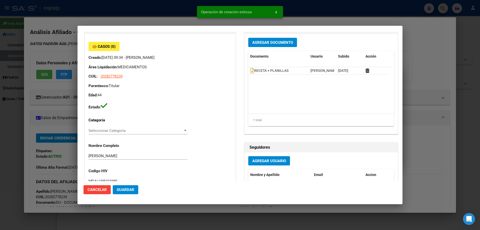
scroll to position [0, 0]
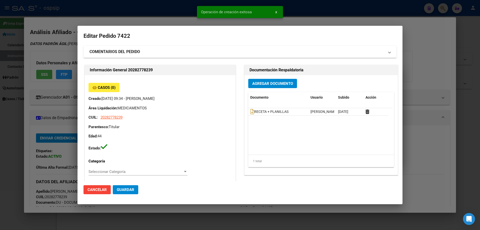
click at [115, 52] on strong "COMENTARIOS DEL PEDIDO" at bounding box center [115, 52] width 51 height 6
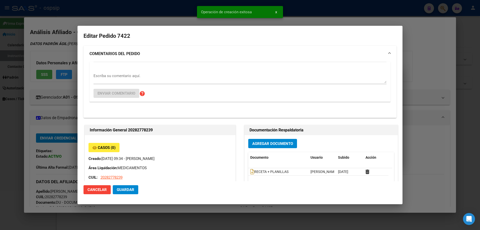
click at [98, 76] on textarea "Escriba su comentario aquí." at bounding box center [240, 78] width 293 height 10
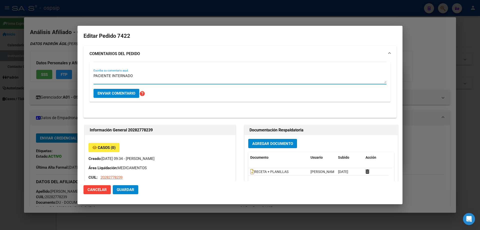
type textarea "PACIENTE INTERNADO"
click at [116, 95] on span "Enviar comentario" at bounding box center [117, 93] width 38 height 5
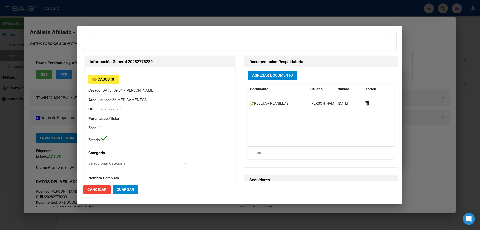
scroll to position [105, 0]
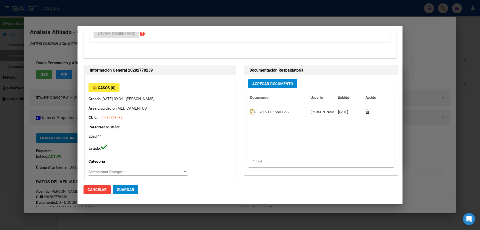
click at [251, 117] on datatable-body "RECETA + PLANILLAS Jesica Ortiz 07/10/2025" at bounding box center [320, 131] width 144 height 47
click at [250, 115] on div "RECETA + PLANILLAS" at bounding box center [278, 112] width 56 height 6
click at [250, 113] on icon at bounding box center [252, 112] width 4 height 6
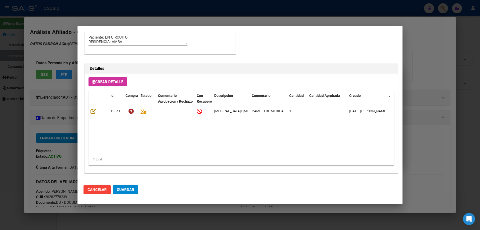
scroll to position [405, 0]
click at [129, 190] on span "Guardar" at bounding box center [126, 189] width 18 height 5
click at [134, 192] on span "Guardar" at bounding box center [126, 189] width 18 height 5
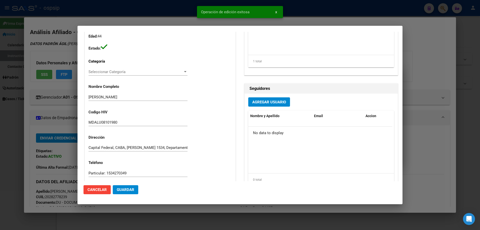
scroll to position [80, 0]
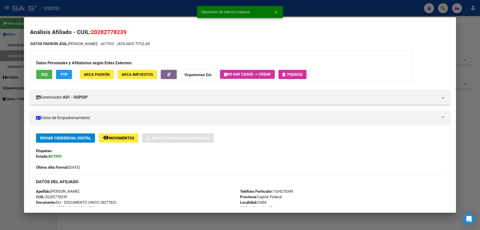
click at [308, 70] on div "Datos Personales y Afiliatorios según Entes Externos: SSS FTP ARCA Padrón ARCA …" at bounding box center [221, 66] width 383 height 31
click at [302, 76] on span "Pedidos" at bounding box center [294, 74] width 15 height 5
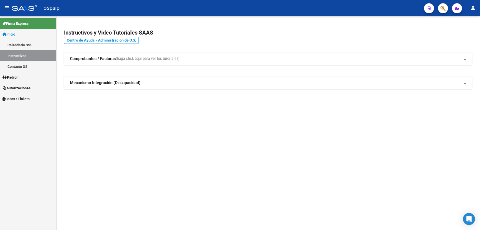
click at [447, 7] on button "button" at bounding box center [443, 8] width 10 height 10
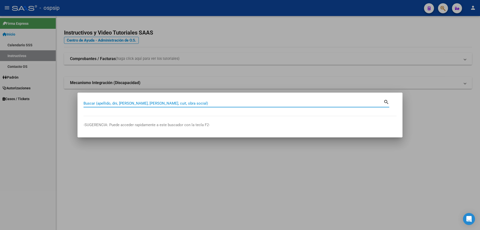
drag, startPoint x: 90, startPoint y: 100, endPoint x: 89, endPoint y: 103, distance: 3.0
paste input "20484580090"
type input "20484580090"
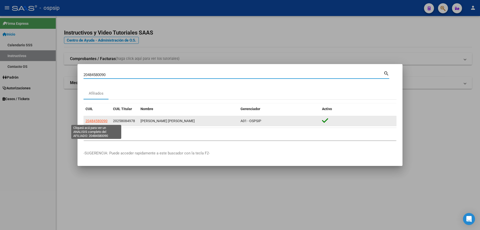
click at [101, 119] on span "20484580090" at bounding box center [97, 121] width 22 height 4
type textarea "20484580090"
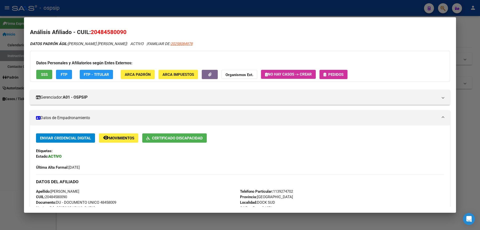
click at [320, 70] on div "Datos Personales y Afiliatorios según Entes Externos: SSS FTP FTP - Titular ARC…" at bounding box center [240, 66] width 420 height 31
click at [333, 75] on span "Pedidos" at bounding box center [335, 74] width 15 height 5
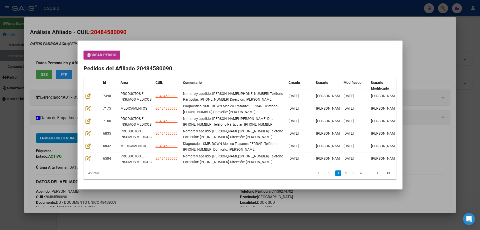
click at [102, 52] on button "Crear Pedido" at bounding box center [102, 55] width 37 height 9
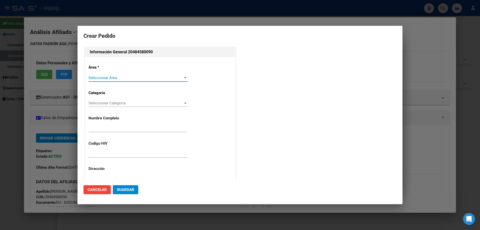
type input "AGUSTIN ANTONIO ROLDAN MUGURUZA"
type input "NO CORRESPONDE"
type input "Buenos Aires, DOCK SUD, RICARDO GUTIERREZ 836"
type input "Particular: 1139274702"
type input "BUENOS AIRES, DOCK SUD, RICARDO GUTIERREZ 836"
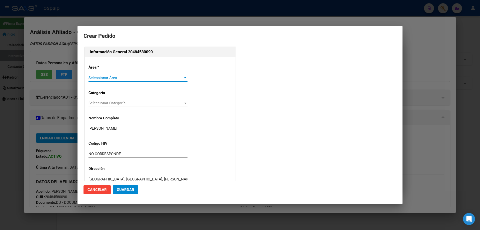
click at [107, 77] on span "Seleccionar Área" at bounding box center [136, 78] width 95 height 5
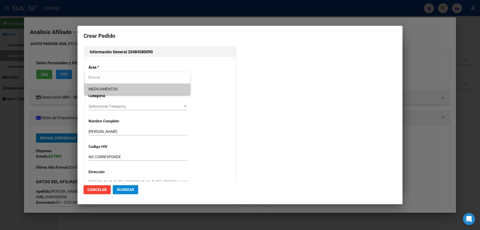
click at [108, 84] on span "MEDICAMENTOS" at bounding box center [138, 89] width 98 height 11
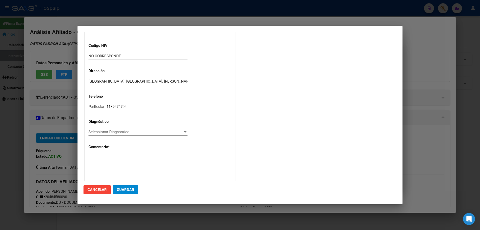
scroll to position [100, 0]
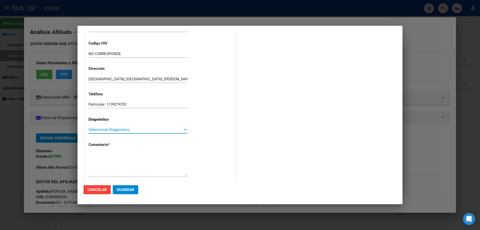
click at [94, 130] on span "Seleccionar Diagnóstico" at bounding box center [136, 129] width 95 height 5
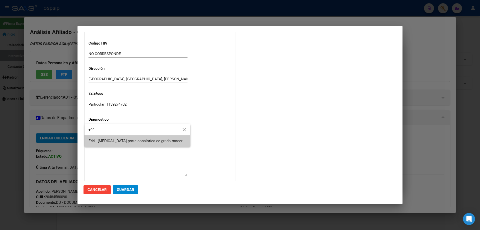
type input "e44"
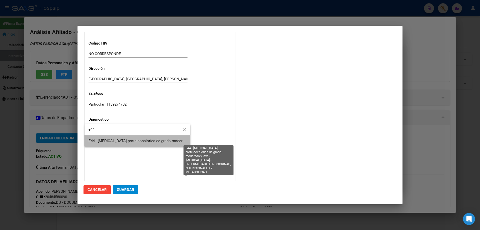
click at [101, 142] on span "E44 - [MEDICAL_DATA] proteicocalorica de grado moderado y leve - [MEDICAL_DATA]…" at bounding box center [218, 141] width 259 height 5
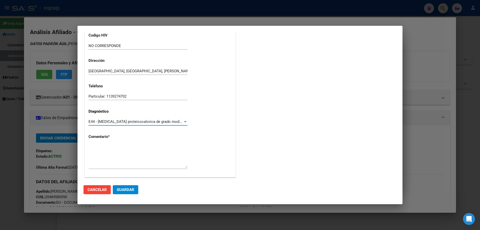
scroll to position [112, 0]
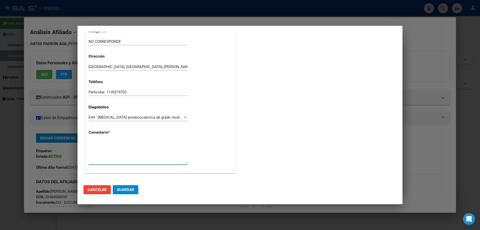
paste textarea "Diagnostico: SME. DOWN Medico Tratante: FERRARI Teléfono: 15-6286-1107 Domicili…"
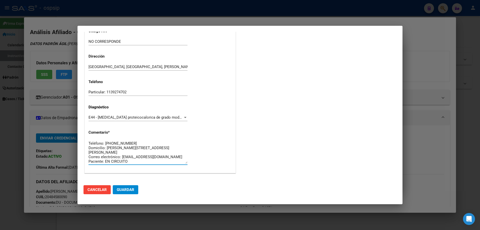
scroll to position [0, 0]
type textarea "Diagnostico: SME. DOWN Medico Tratante: FERRARI Teléfono: 15-6286-1107 Domicili…"
click at [127, 194] on button "Guardar" at bounding box center [126, 189] width 26 height 9
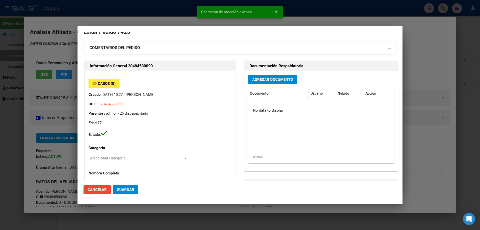
scroll to position [0, 0]
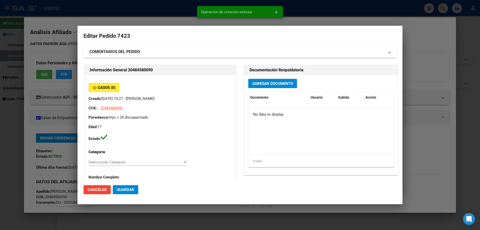
click at [264, 92] on datatable-header-cell "Documento" at bounding box center [278, 97] width 60 height 11
click at [263, 84] on span "Agregar Documento" at bounding box center [272, 83] width 41 height 5
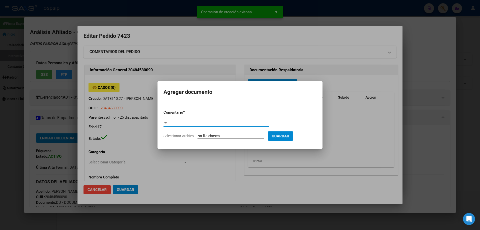
type input "r"
type input "RECETA"
click at [203, 138] on input "Seleccionar Archivo" at bounding box center [231, 136] width 66 height 5
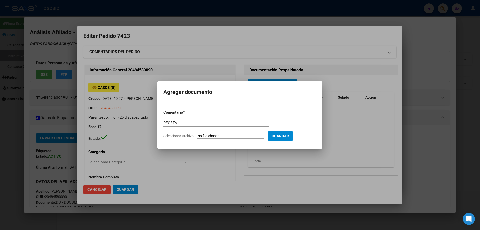
type input "C:\fakepath\leche.pdf"
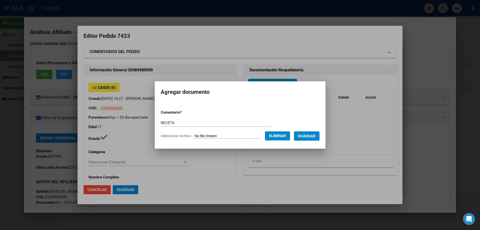
click at [311, 134] on span "Guardar" at bounding box center [307, 136] width 18 height 5
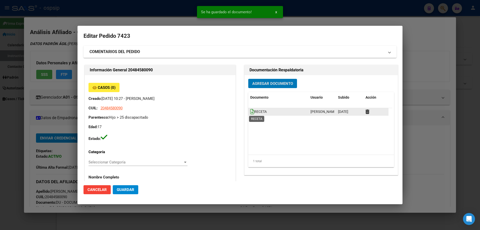
click at [250, 112] on icon at bounding box center [252, 112] width 4 height 6
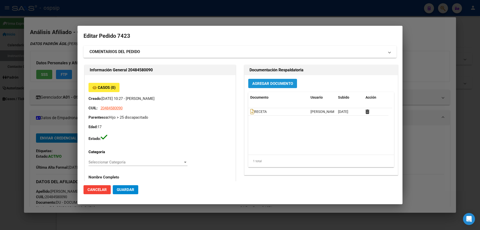
click at [268, 84] on span "Agregar Documento" at bounding box center [272, 83] width 41 height 5
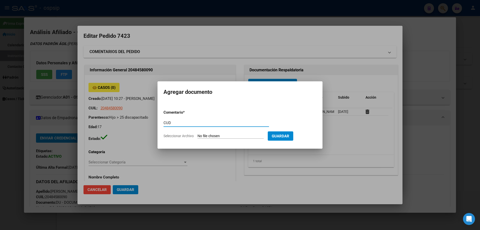
type input "CUD"
click at [214, 138] on input "Seleccionar Archivo" at bounding box center [231, 136] width 66 height 5
type input "C:\fakepath\cud (1).jpg"
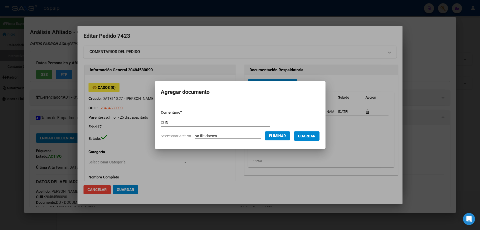
click at [311, 138] on span "Guardar" at bounding box center [307, 136] width 18 height 5
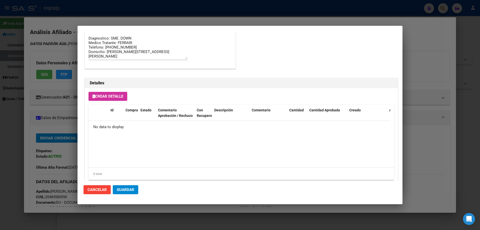
scroll to position [291, 0]
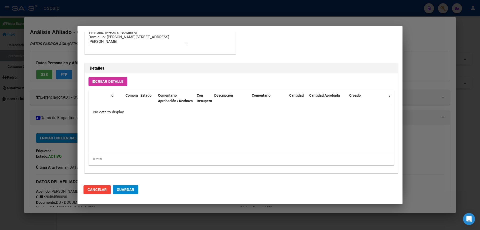
click at [123, 80] on span "Crear Detalle" at bounding box center [108, 81] width 31 height 5
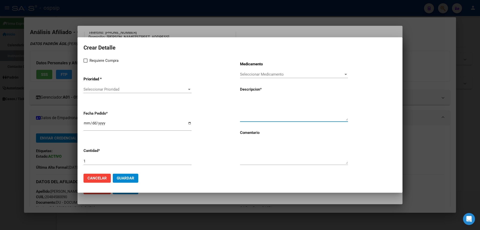
paste textarea "MODULO ORAL PEDIATRICO HASTA 600 KCAL"
type textarea "MODULO ORAL PEDIATRICO HASTA 600 KCAL"
click at [259, 152] on textarea at bounding box center [294, 152] width 108 height 24
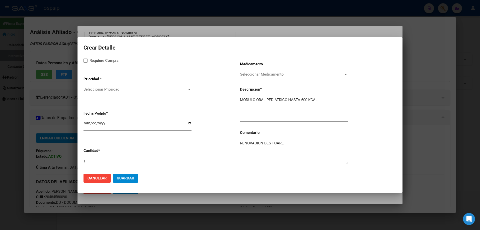
type textarea "RENOVACION BEST CARE"
click at [86, 61] on span at bounding box center [86, 61] width 4 height 4
click at [86, 63] on input "Requiere Compra" at bounding box center [85, 63] width 0 height 0
checkbox input "true"
click at [93, 89] on span "Seleccionar Prioridad" at bounding box center [136, 89] width 104 height 5
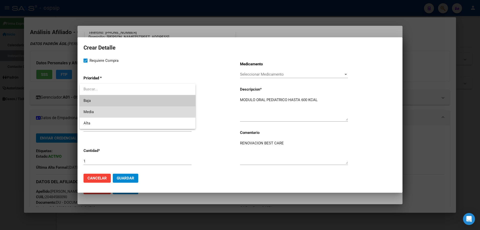
click at [102, 111] on span "Media" at bounding box center [138, 111] width 108 height 11
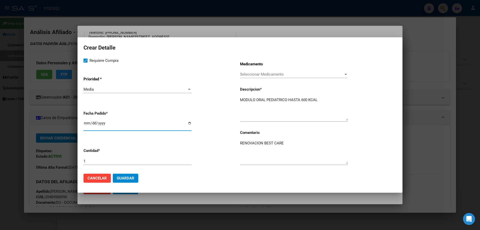
click at [84, 122] on input "[DATE]" at bounding box center [138, 125] width 108 height 8
type input "2025-10-01"
click at [127, 177] on span "Guardar" at bounding box center [126, 178] width 18 height 5
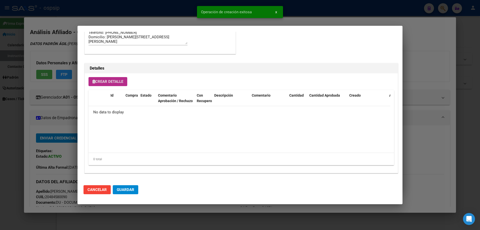
scroll to position [300, 0]
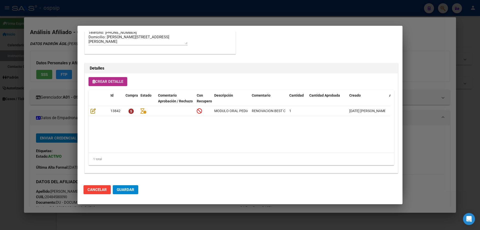
click at [105, 74] on div "Crear Detalle Id Compra Estado Comentario Aprobación / Rechazo Con Recupero Des…" at bounding box center [241, 123] width 313 height 100
click at [105, 80] on span "Crear Detalle" at bounding box center [108, 81] width 31 height 5
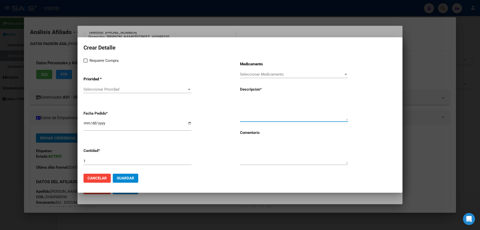
paste textarea "NUTRILON SIN LACTOSA LATA X350G"
type textarea "NUTRILON SIN LACTOSA LATA X350G"
click at [257, 147] on textarea at bounding box center [294, 152] width 108 height 24
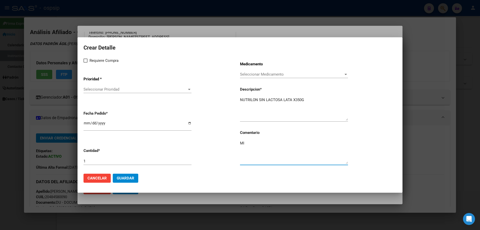
type textarea "M"
type textarea "RENOVACION BEST CARE"
click at [84, 64] on div "Requiere Compra Prioridad * Seleccionar Prioridad Seleccionar Prioridad Fecha P…" at bounding box center [162, 114] width 157 height 112
click at [86, 61] on span at bounding box center [86, 61] width 4 height 4
click at [86, 63] on input "Requiere Compra" at bounding box center [85, 63] width 0 height 0
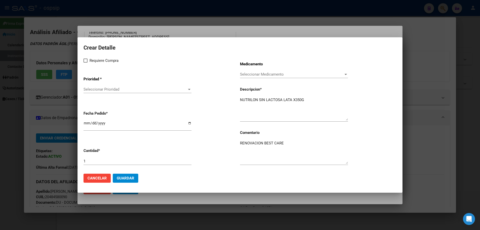
checkbox input "true"
click at [97, 92] on div "Seleccionar Prioridad Seleccionar Prioridad" at bounding box center [138, 90] width 108 height 8
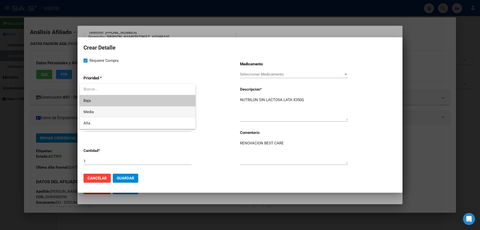
click at [102, 112] on span "Media" at bounding box center [138, 111] width 108 height 11
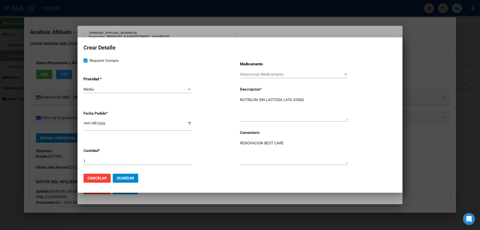
click at [98, 158] on div "1" at bounding box center [138, 161] width 108 height 8
type input "6"
click at [85, 123] on input "[DATE]" at bounding box center [138, 125] width 108 height 8
type input "2025-10-01"
click at [129, 178] on span "Guardar" at bounding box center [126, 178] width 18 height 5
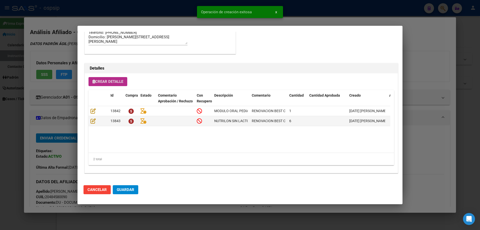
click at [131, 191] on span "Guardar" at bounding box center [126, 189] width 18 height 5
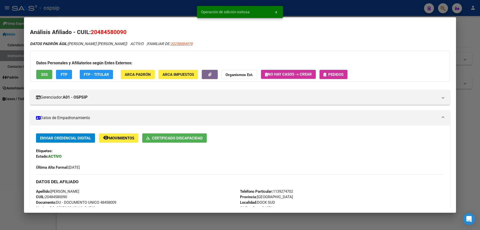
click at [335, 75] on span "Pedidos" at bounding box center [335, 74] width 15 height 5
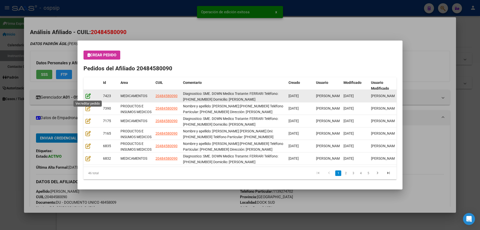
click at [90, 98] on icon at bounding box center [88, 96] width 5 height 6
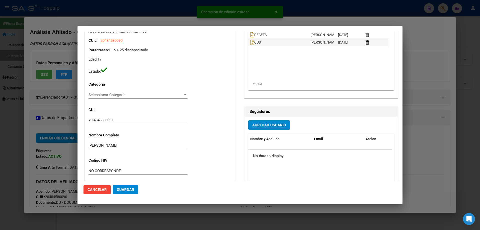
type input "Buenos Aires, DOCK SUD, RICARDO GUTIERREZ 836"
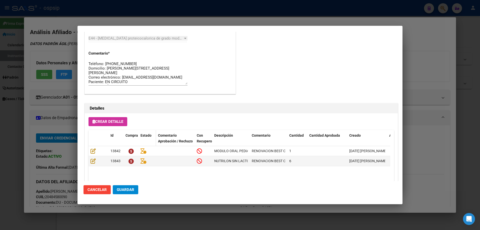
scroll to position [325, 0]
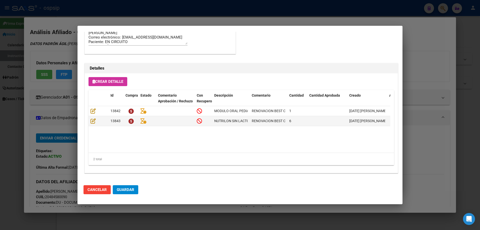
click at [131, 189] on span "Guardar" at bounding box center [126, 189] width 18 height 5
click at [133, 191] on span "Guardar" at bounding box center [126, 189] width 18 height 5
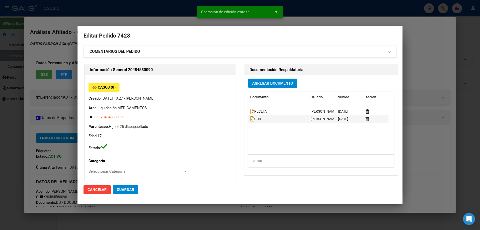
scroll to position [0, 0]
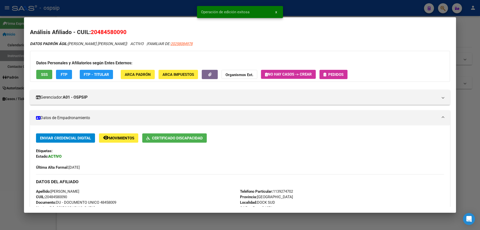
click at [340, 73] on span "Pedidos" at bounding box center [335, 74] width 15 height 5
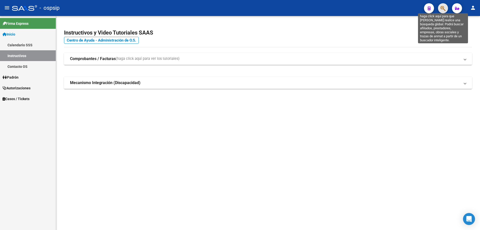
click at [444, 10] on icon "button" at bounding box center [443, 9] width 5 height 6
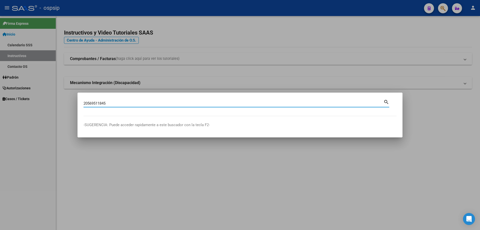
type input "20569511845"
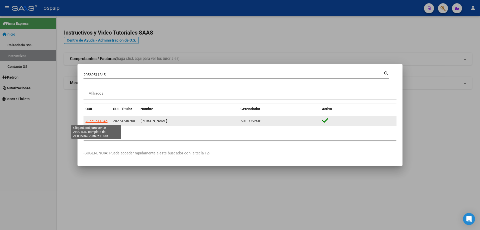
click at [95, 122] on span "20569511845" at bounding box center [97, 121] width 22 height 4
type textarea "20569511845"
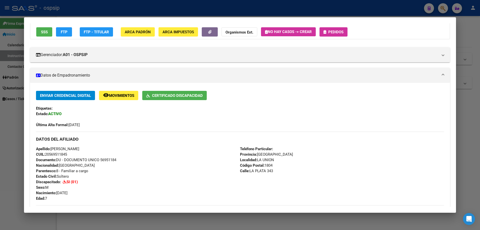
scroll to position [75, 0]
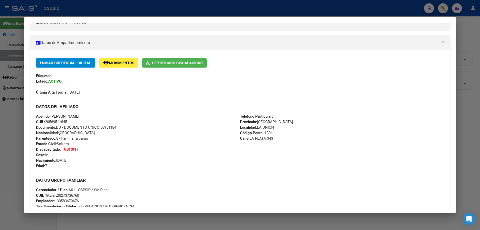
drag, startPoint x: 101, startPoint y: 127, endPoint x: 119, endPoint y: 129, distance: 18.4
click at [120, 129] on div "Apellido: EITHAN CASIANO ROMERO CUIL: 20569511845 Documento: DU - DOCUMENTO UNI…" at bounding box center [138, 141] width 204 height 55
copy span "56951184"
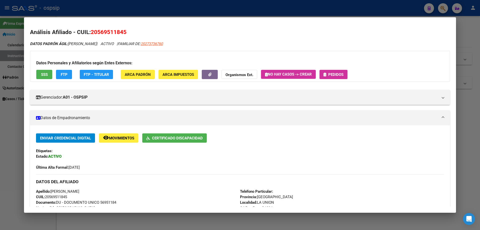
click at [326, 73] on icon "button" at bounding box center [325, 75] width 3 height 4
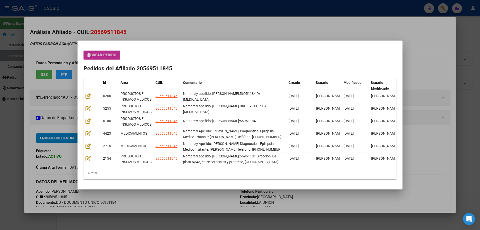
click at [110, 58] on button "Crear Pedido" at bounding box center [102, 55] width 37 height 9
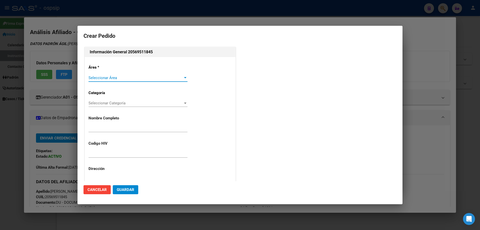
type input "EITHAN CASIANO ROMERO"
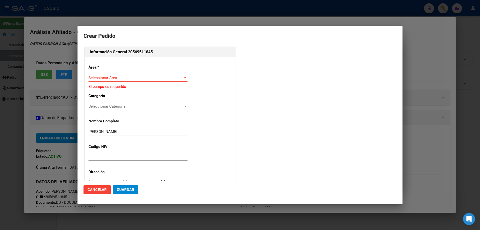
click at [102, 80] on div "Seleccionar Área Seleccionar Área" at bounding box center [138, 78] width 99 height 8
type input "Buenos Aires, LA UNION, LA PLATA 343"
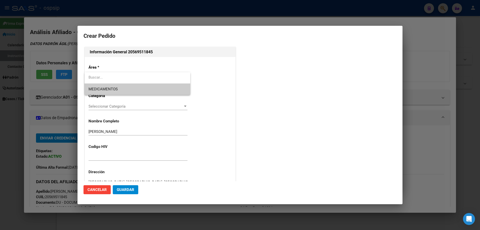
click at [106, 86] on span "MEDICAMENTOS" at bounding box center [138, 89] width 98 height 11
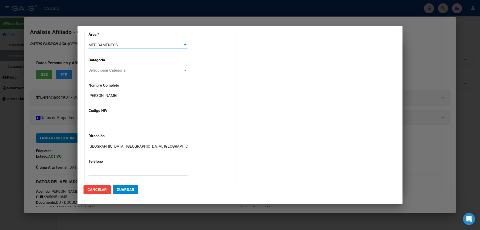
scroll to position [75, 0]
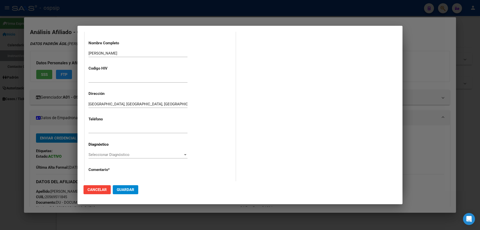
click at [98, 151] on div "Seleccionar Diagnóstico Seleccionar Diagnóstico" at bounding box center [138, 155] width 99 height 8
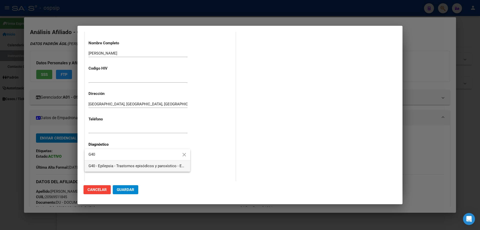
type input "G40"
click at [112, 169] on span "G40 - Epilepsia - Trastornos episódicos y paroxístico - ENFERMEDADES DEL SISTEM…" at bounding box center [138, 165] width 98 height 11
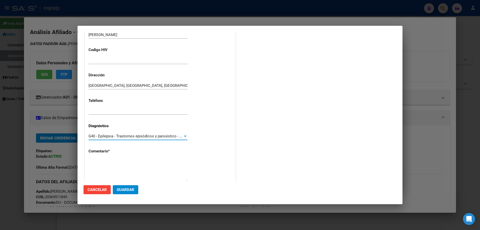
scroll to position [112, 0]
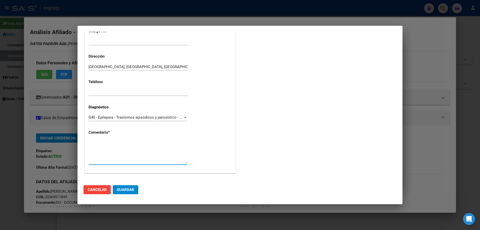
paste textarea "Nombre y Apellido: Romero Eithan Diagnostico: Epilepsia Medico Tratante: Damato…"
click at [136, 160] on textarea "Nombre y Apellido: Romero Eithan Diagnostico: Epilepsia Medico Tratante: Damato…" at bounding box center [138, 152] width 99 height 24
type textarea "Nombre y Apellido: Romero Eithan Diagnostico: Epilepsia Medico Tratante: Damato…"
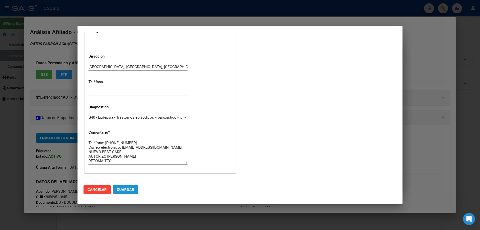
click at [127, 189] on span "Guardar" at bounding box center [126, 189] width 18 height 5
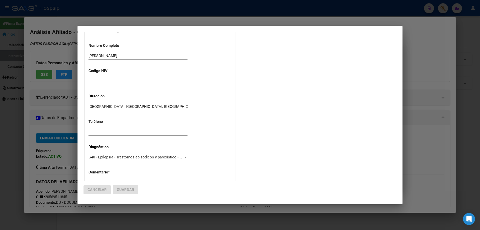
scroll to position [0, 0]
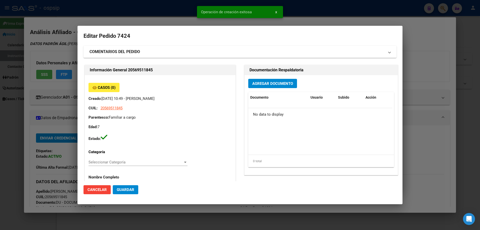
click at [259, 84] on span "Agregar Documento" at bounding box center [272, 83] width 41 height 5
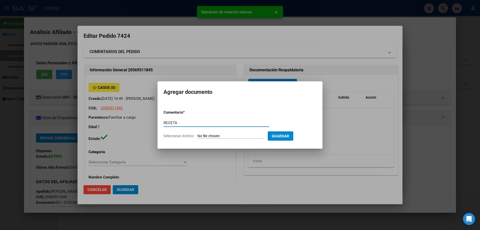
type input "RECETA"
click at [209, 134] on input "Seleccionar Archivo" at bounding box center [231, 136] width 66 height 5
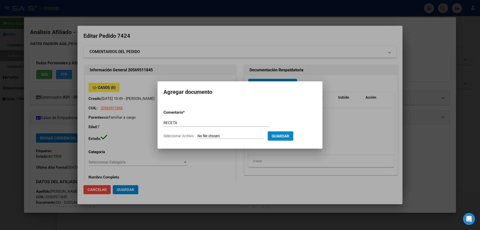
type input "C:\fakepath\IMG-20250930-WA0033 (1).jpg"
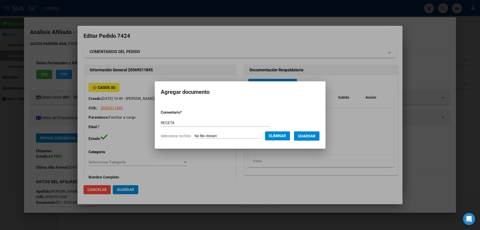
click at [316, 140] on button "Guardar" at bounding box center [307, 135] width 26 height 9
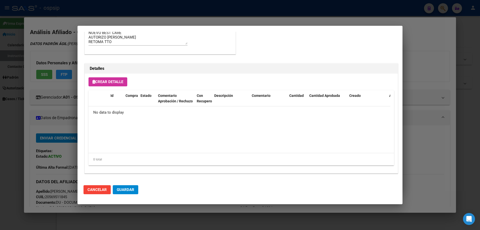
scroll to position [291, 0]
drag, startPoint x: 106, startPoint y: 72, endPoint x: 105, endPoint y: 76, distance: 4.0
click at [106, 72] on div "Detalles" at bounding box center [241, 68] width 313 height 10
click at [107, 80] on button "Crear Detalle" at bounding box center [108, 81] width 39 height 9
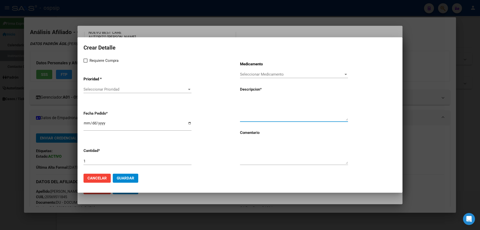
paste textarea "LECHE DESLACTOSADA ETIQUETA ROSA X 800GRS."
type textarea "LECHE DESLACTOSADA ETIQUETA ROSA X 800GRS."
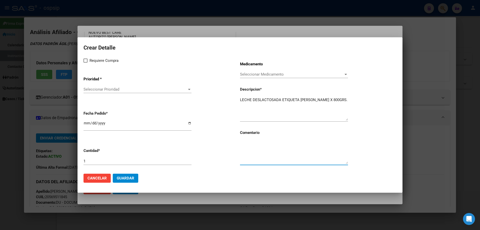
click at [263, 156] on textarea at bounding box center [294, 152] width 108 height 24
type textarea "RETOMA TTO"
click at [89, 59] on label "Requiere Compra" at bounding box center [101, 61] width 35 height 6
click at [86, 63] on input "Requiere Compra" at bounding box center [85, 63] width 0 height 0
checkbox input "true"
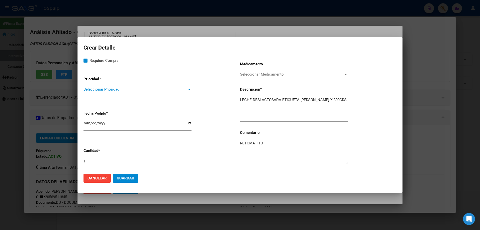
click at [88, 88] on span "Seleccionar Prioridad" at bounding box center [136, 89] width 104 height 5
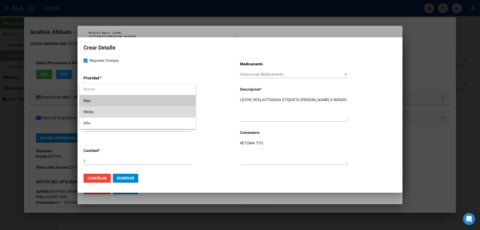
click at [98, 113] on span "Media" at bounding box center [138, 111] width 108 height 11
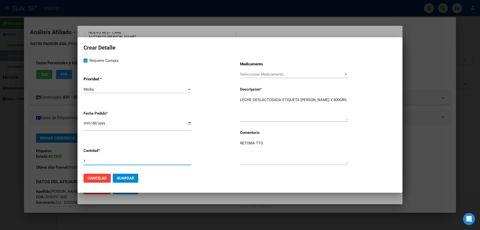
click at [104, 162] on input "1" at bounding box center [138, 161] width 108 height 5
type input "8"
click at [87, 122] on input "2025-10-07" at bounding box center [138, 125] width 108 height 8
type input "0009-10-19"
click at [91, 122] on input "0009-10-19" at bounding box center [138, 125] width 108 height 8
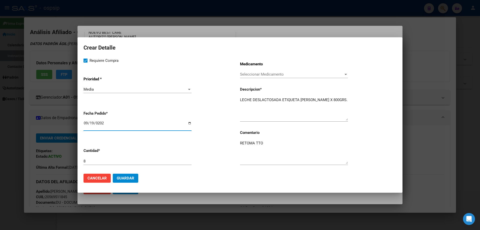
type input "2025-09-19"
click at [132, 177] on span "Guardar" at bounding box center [126, 178] width 18 height 5
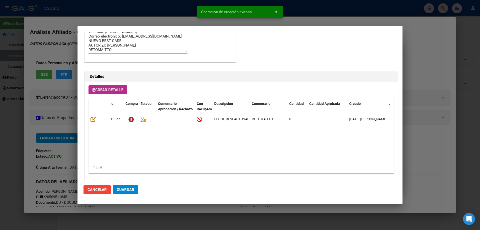
scroll to position [300, 0]
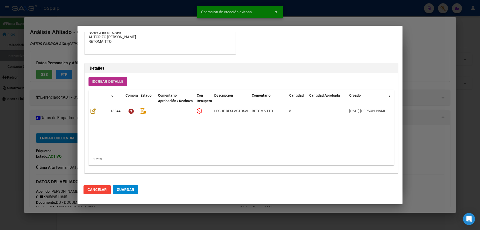
click at [125, 192] on span "Guardar" at bounding box center [126, 189] width 18 height 5
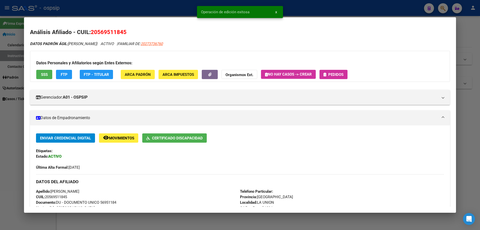
click at [344, 78] on button "Pedidos" at bounding box center [334, 74] width 28 height 9
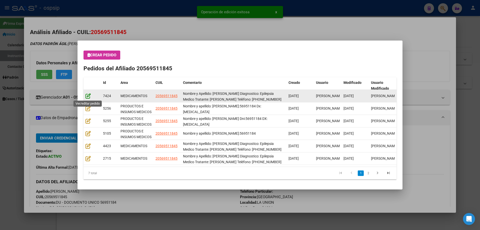
click at [87, 97] on icon at bounding box center [88, 96] width 5 height 6
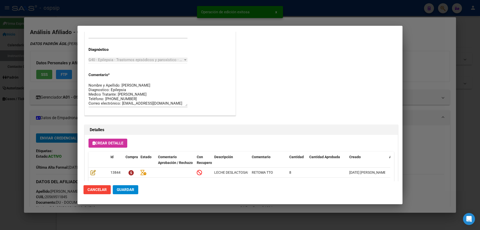
scroll to position [325, 0]
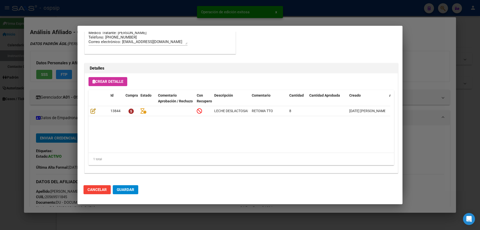
click at [133, 191] on span "Guardar" at bounding box center [126, 189] width 18 height 5
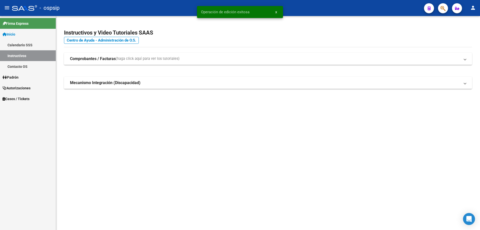
click at [439, 10] on button "button" at bounding box center [443, 8] width 10 height 10
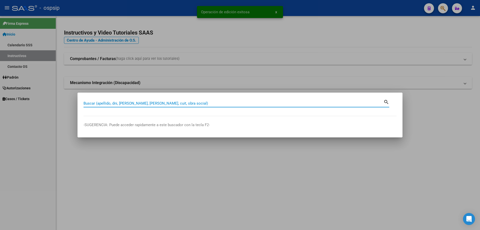
paste input "27459274311"
type input "27459274311"
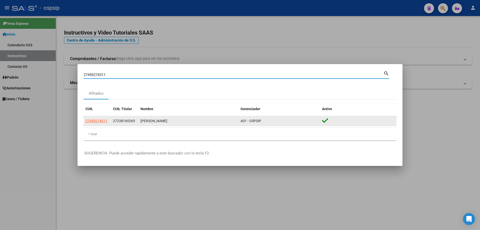
click at [97, 118] on datatable-body-cell "27459274311" at bounding box center [98, 121] width 28 height 10
click at [97, 118] on app-link-go-to "27459274311" at bounding box center [97, 121] width 22 height 6
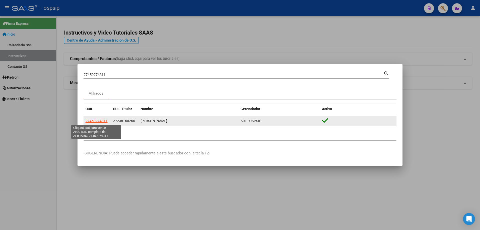
click at [101, 121] on span "27459274311" at bounding box center [97, 121] width 22 height 4
type textarea "27459274311"
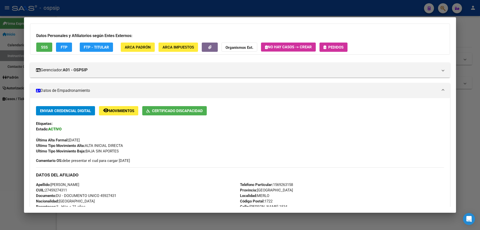
scroll to position [0, 0]
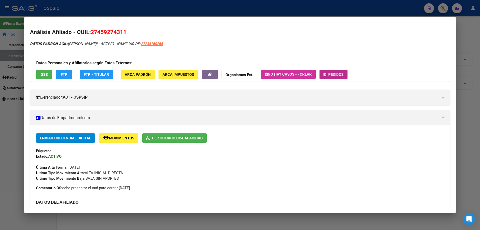
click at [331, 75] on span "Pedidos" at bounding box center [335, 74] width 15 height 5
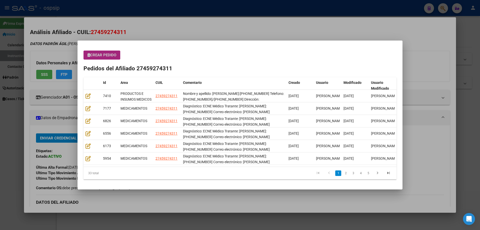
click at [107, 58] on button "Crear Pedido" at bounding box center [102, 55] width 37 height 9
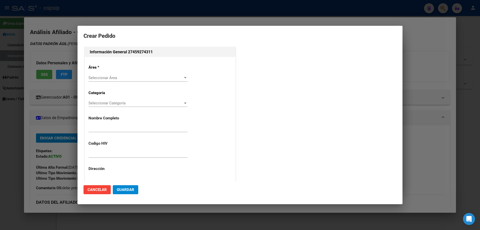
type input "LUZ MARIEL CONTRERAS"
type input "NO CORRESPONDE"
type input "Buenos Aires, MERLO, JOSE INCLAN 1534"
type input "Particular: 1569263158"
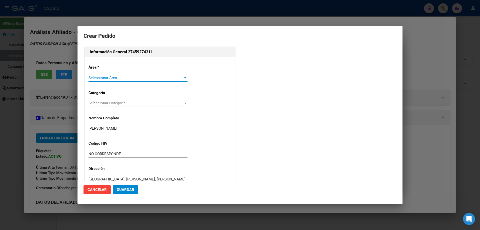
type input "BUENOS AIRES, MERLO, JOSE INCLAN 1534"
click at [100, 79] on span "Seleccionar Área" at bounding box center [136, 78] width 95 height 5
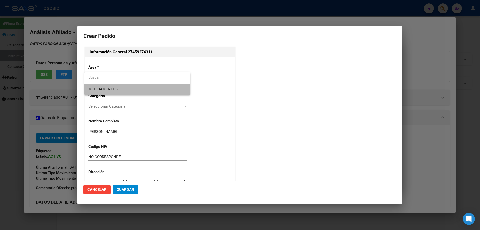
click at [100, 92] on span "MEDICAMENTOS" at bounding box center [138, 89] width 98 height 11
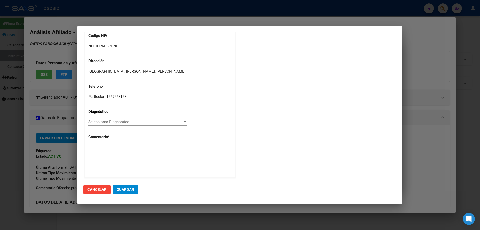
scroll to position [112, 0]
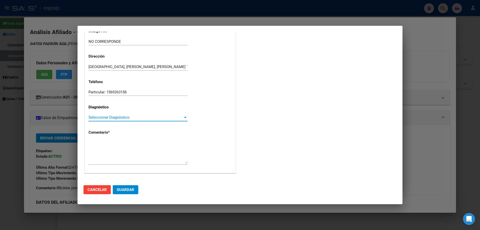
click at [102, 116] on span "Seleccionar Diagnóstico" at bounding box center [136, 117] width 95 height 5
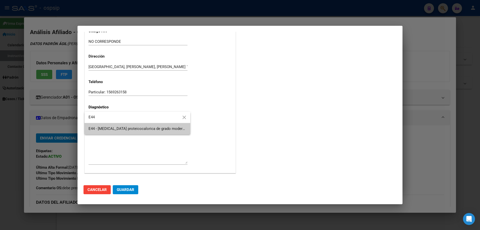
type input "E44"
click at [109, 132] on span "E44 - [MEDICAL_DATA] proteicocalorica de grado moderado y leve - [MEDICAL_DATA]…" at bounding box center [138, 128] width 98 height 11
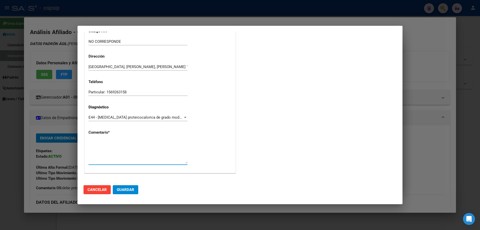
paste textarea "Diagnóstico: ECNE Médico Tratante: LEANZA SILVIA Teléfono: 11-6601-5688 Correo …"
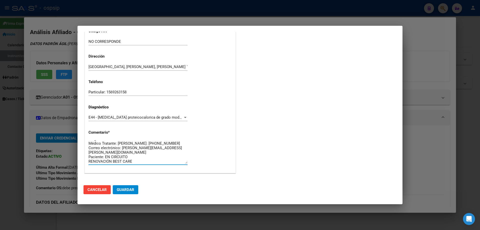
scroll to position [5, 0]
type textarea "Diagnóstico: ECNE Médico Tratante: LEANZA SILVIA Teléfono: 11-6601-5688 Correo …"
click at [124, 193] on button "Guardar" at bounding box center [126, 189] width 26 height 9
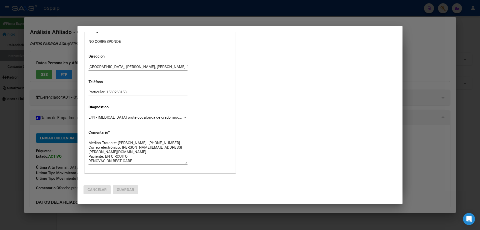
scroll to position [0, 0]
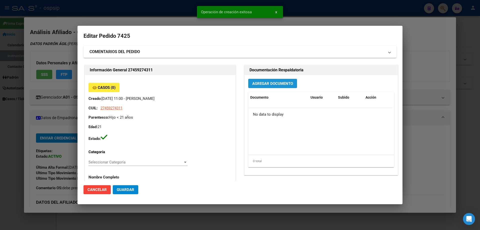
click at [263, 81] on button "Agregar Documento" at bounding box center [272, 83] width 49 height 9
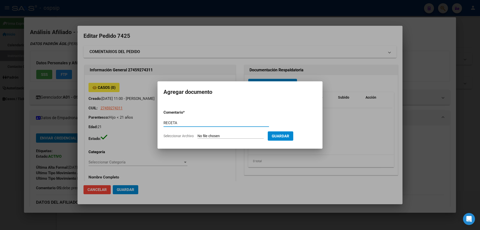
type input "RECETA"
click at [217, 134] on input "Seleccionar Archivo" at bounding box center [231, 136] width 66 height 5
type input "C:\fakepath\_004.jpg"
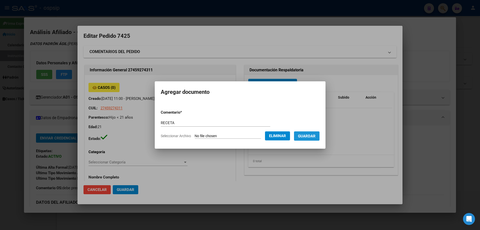
click at [309, 138] on span "Guardar" at bounding box center [307, 136] width 18 height 5
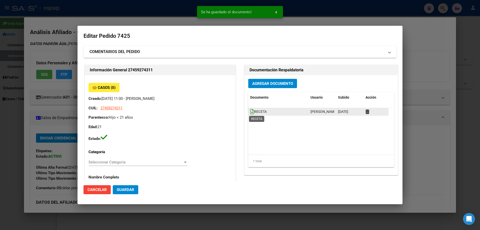
click at [250, 111] on icon at bounding box center [252, 112] width 4 height 6
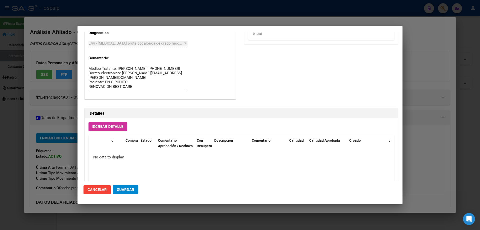
scroll to position [291, 0]
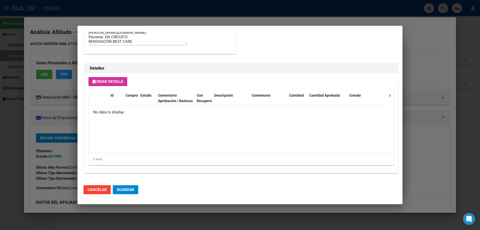
click at [113, 75] on div "Crear Detalle Id Compra Estado Comentario Aprobación / Rechazo Con Recupero Des…" at bounding box center [241, 123] width 313 height 100
click at [112, 82] on span "Crear Detalle" at bounding box center [108, 81] width 31 height 5
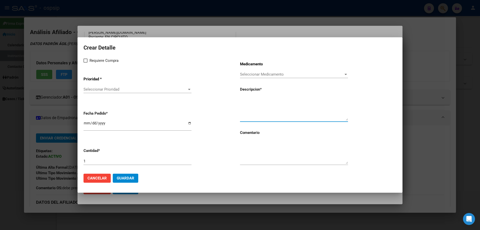
paste textarea "Modulo enteral pediatrico hasta 1000 calorias"
type textarea "Modulo enteral pediatrico hasta 1000 calorias"
click at [274, 155] on textarea at bounding box center [294, 152] width 108 height 24
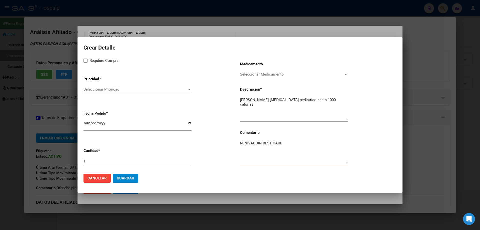
type textarea "RENIVACOIN BEST CARE"
click at [86, 63] on label "Requiere Compra" at bounding box center [101, 61] width 35 height 6
click at [86, 63] on input "Requiere Compra" at bounding box center [85, 63] width 0 height 0
checkbox input "true"
click at [98, 85] on app-drop-down-list "Prioridad * Seleccionar Prioridad Seleccionar Prioridad" at bounding box center [162, 85] width 157 height 25
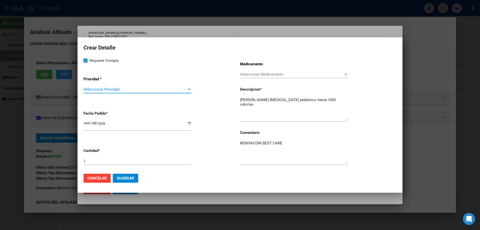
click at [98, 90] on span "Seleccionar Prioridad" at bounding box center [136, 89] width 104 height 5
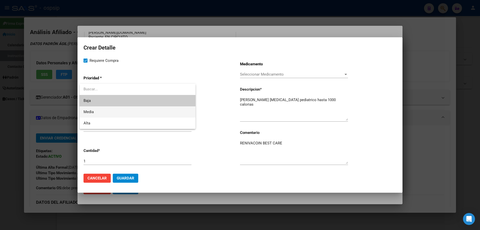
click at [95, 114] on span "Media" at bounding box center [138, 111] width 108 height 11
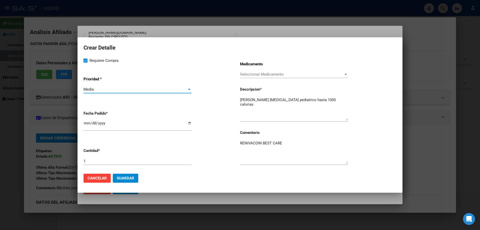
click at [88, 122] on input "2025-10-07" at bounding box center [138, 125] width 108 height 8
type input "2025-10-02"
click at [124, 175] on button "Guardar" at bounding box center [126, 178] width 26 height 9
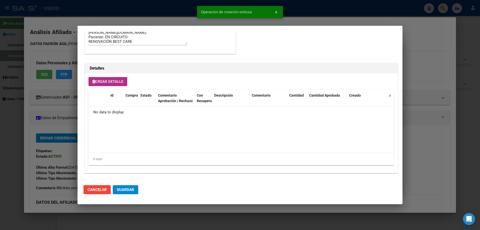
scroll to position [300, 0]
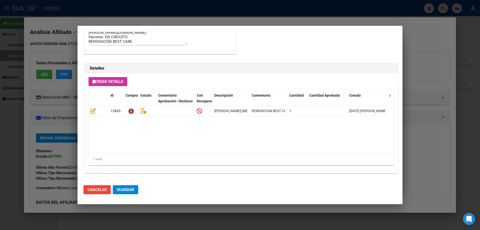
click at [119, 88] on div "Crear Detalle Id Compra Estado Comentario Aprobación / Rechazo Con Recupero Des…" at bounding box center [241, 123] width 313 height 100
click at [120, 84] on span "Crear Detalle" at bounding box center [108, 81] width 31 height 5
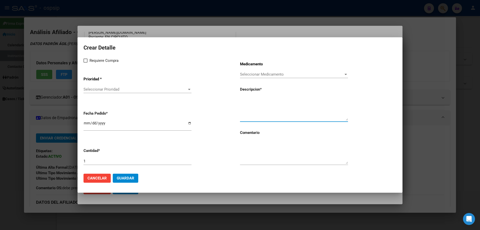
paste textarea "FLOC PACK SET"
type textarea "FLOC PACK SET"
click at [259, 155] on textarea at bounding box center [294, 152] width 108 height 24
type textarea "MISMO TTO"
click at [85, 61] on span at bounding box center [86, 61] width 4 height 4
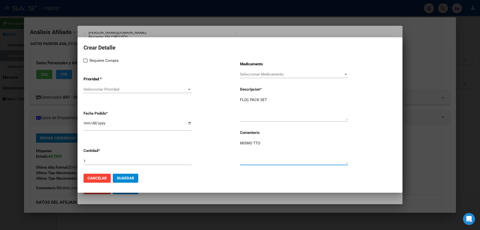
click at [85, 63] on input "Requiere Compra" at bounding box center [85, 63] width 0 height 0
checkbox input "true"
click at [100, 86] on div "Seleccionar Prioridad Seleccionar Prioridad" at bounding box center [138, 90] width 108 height 8
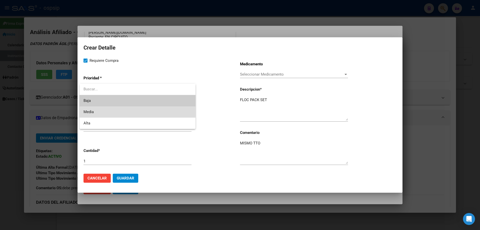
click at [104, 109] on span "Media" at bounding box center [138, 111] width 108 height 11
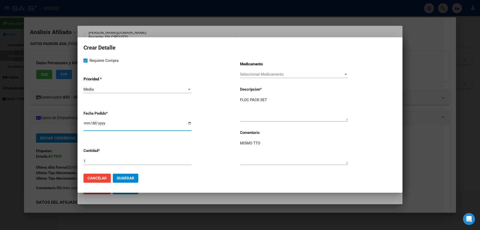
click at [84, 123] on input "2025-10-07" at bounding box center [138, 125] width 108 height 8
type input "2025-10-02"
click at [119, 157] on app-form-text-field "Cantidad * 1" at bounding box center [162, 156] width 157 height 25
click at [88, 162] on input "1" at bounding box center [138, 161] width 108 height 5
type input "30"
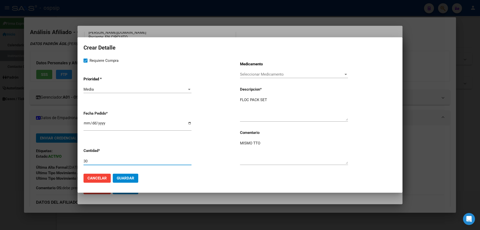
click at [124, 178] on span "Guardar" at bounding box center [126, 178] width 18 height 5
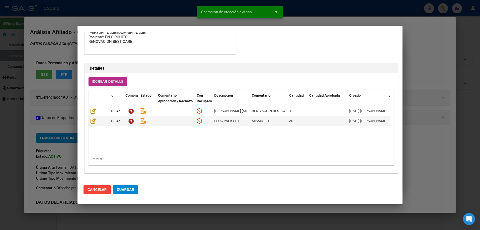
click at [109, 81] on span "Crear Detalle" at bounding box center [108, 81] width 31 height 5
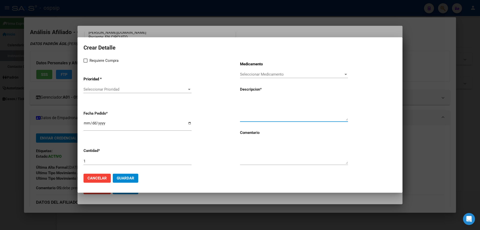
paste textarea "CONTENEDOR 500ML"
type textarea "CONTENEDOR 500ML"
click at [272, 156] on textarea at bounding box center [294, 152] width 108 height 24
click at [125, 155] on app-form-text-field "Cantidad * 1" at bounding box center [162, 156] width 157 height 25
click at [120, 157] on app-form-text-field "Cantidad * 1" at bounding box center [162, 156] width 157 height 25
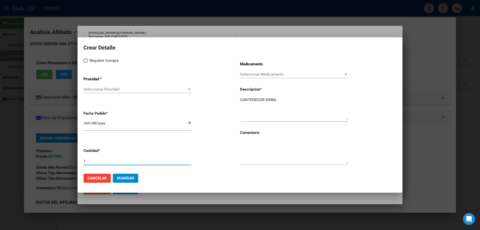
click at [102, 161] on input "1" at bounding box center [138, 161] width 108 height 5
type input "30"
click at [238, 159] on app-form-text-field "Cantidad * 30" at bounding box center [162, 156] width 157 height 25
click at [250, 147] on textarea at bounding box center [294, 152] width 108 height 24
type textarea "RENOVACION BEST CARE"
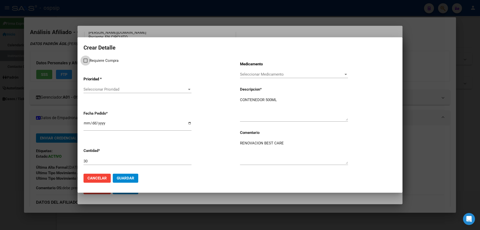
click at [88, 62] on label "Requiere Compra" at bounding box center [101, 61] width 35 height 6
click at [86, 63] on input "Requiere Compra" at bounding box center [85, 63] width 0 height 0
checkbox input "true"
click at [98, 96] on div "Seleccionar Prioridad Seleccionar Prioridad" at bounding box center [138, 92] width 108 height 12
click at [99, 94] on div "Seleccionar Prioridad Seleccionar Prioridad" at bounding box center [138, 92] width 108 height 12
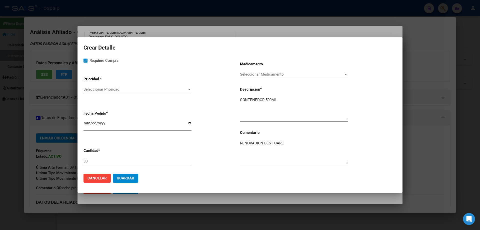
click at [109, 89] on span "Seleccionar Prioridad" at bounding box center [136, 89] width 104 height 5
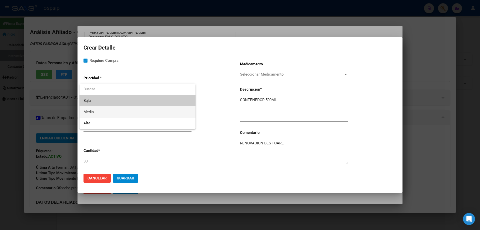
click at [109, 114] on span "Media" at bounding box center [138, 111] width 108 height 11
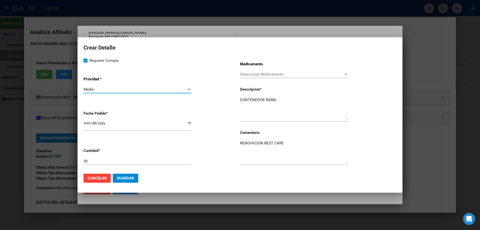
click at [87, 122] on input "2025-10-07" at bounding box center [138, 125] width 108 height 8
type input "2025-10-02"
click at [124, 178] on span "Guardar" at bounding box center [126, 178] width 18 height 5
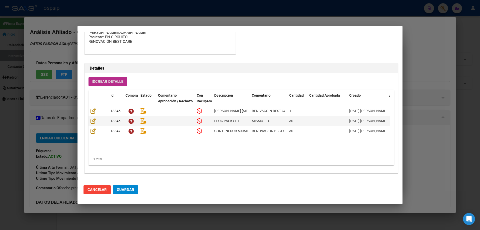
click at [114, 70] on h2 "Detalles" at bounding box center [241, 68] width 303 height 6
click at [116, 83] on span "Crear Detalle" at bounding box center [108, 81] width 31 height 5
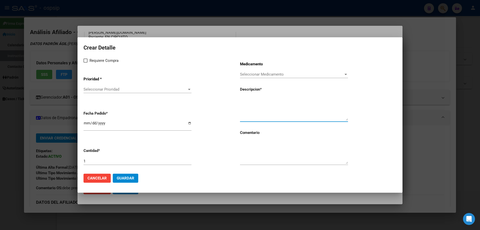
paste textarea "NUTRILON SIN LACTOSA LATA X350"
type textarea "NUTRILON SIN LACTOSA LATA X350"
click at [101, 162] on input "1" at bounding box center [138, 161] width 108 height 5
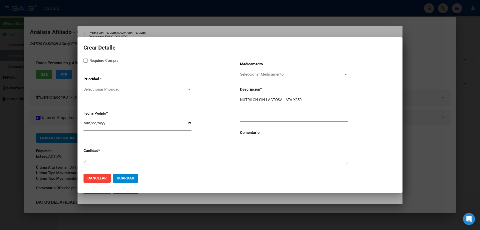
type input "8"
click at [257, 146] on textarea at bounding box center [294, 152] width 108 height 24
type textarea "RENOVACION BEST CARE"
click at [85, 64] on div "Requiere Compra Prioridad * Seleccionar Prioridad Seleccionar Prioridad Fecha P…" at bounding box center [162, 114] width 157 height 112
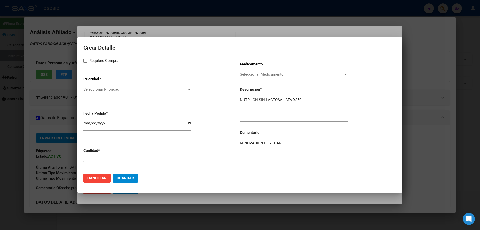
click at [87, 62] on span at bounding box center [86, 61] width 4 height 4
click at [86, 63] on input "Requiere Compra" at bounding box center [85, 63] width 0 height 0
checkbox input "true"
click at [100, 89] on span "Seleccionar Prioridad" at bounding box center [136, 89] width 104 height 5
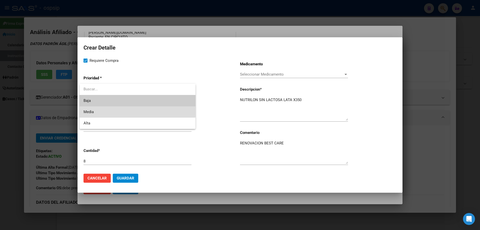
click at [99, 110] on span "Media" at bounding box center [138, 111] width 108 height 11
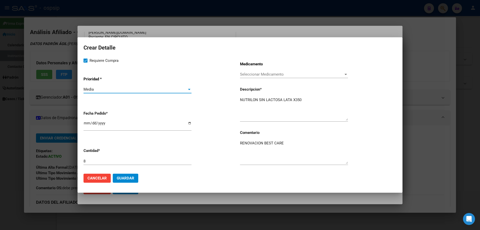
click at [89, 121] on input "2025-10-07" at bounding box center [138, 125] width 108 height 8
type input "2025-10-02"
click at [130, 177] on span "Guardar" at bounding box center [126, 178] width 18 height 5
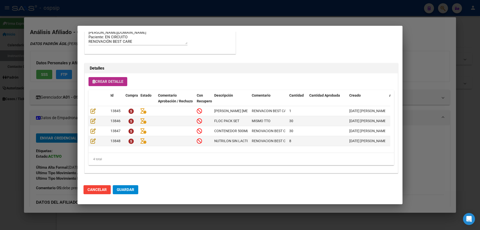
click at [122, 192] on span "Guardar" at bounding box center [126, 189] width 18 height 5
click at [131, 195] on mat-dialog-actions "Cancelar Guardar" at bounding box center [240, 189] width 313 height 17
click at [130, 191] on span "Guardar" at bounding box center [126, 189] width 18 height 5
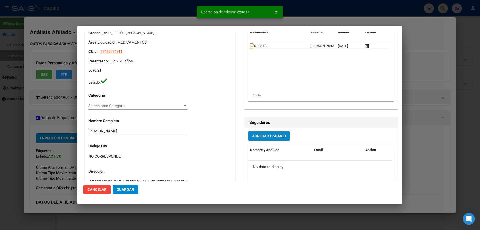
scroll to position [0, 0]
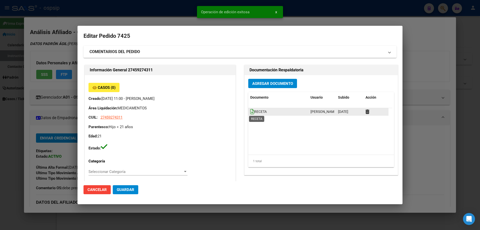
click at [250, 113] on icon at bounding box center [252, 112] width 4 height 6
click at [264, 90] on div "Agregar Documento Documento Usuario Subido Acción RECETA Jesica Ortiz 07/10/202…" at bounding box center [321, 125] width 153 height 100
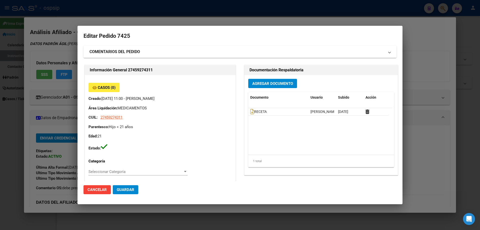
click at [265, 83] on span "Agregar Documento" at bounding box center [272, 83] width 41 height 5
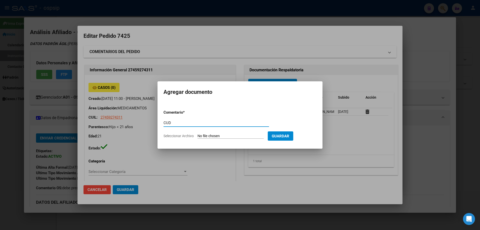
type input "CUD"
click at [201, 137] on input "Seleccionar Archivo" at bounding box center [231, 136] width 66 height 5
type input "C:\fakepath\DNI car- CUD (8).jpg"
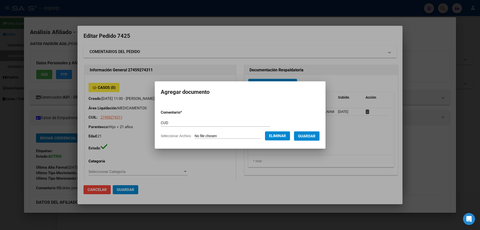
click at [311, 138] on span "Guardar" at bounding box center [307, 136] width 18 height 5
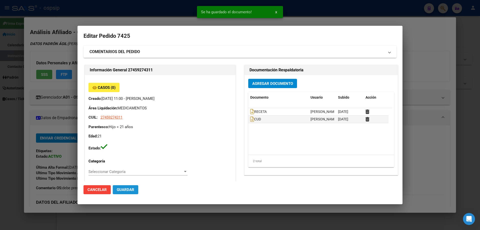
click at [133, 189] on span "Guardar" at bounding box center [126, 189] width 18 height 5
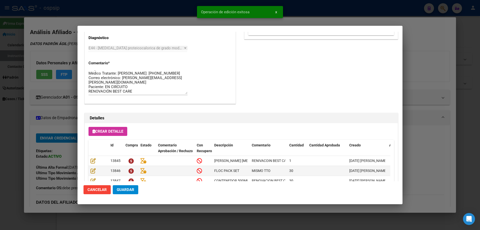
scroll to position [300, 0]
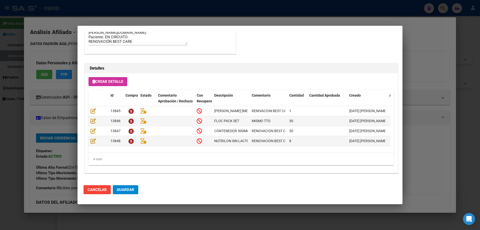
click at [134, 190] on span "Guardar" at bounding box center [126, 189] width 18 height 5
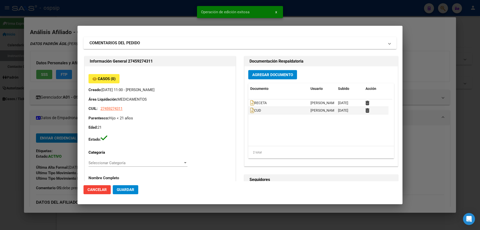
scroll to position [0, 0]
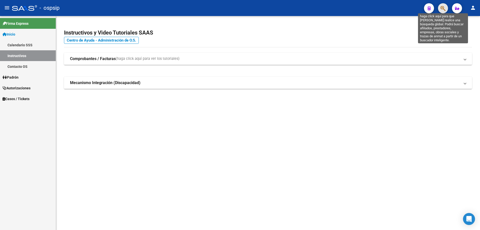
click at [441, 6] on icon "button" at bounding box center [443, 9] width 5 height 6
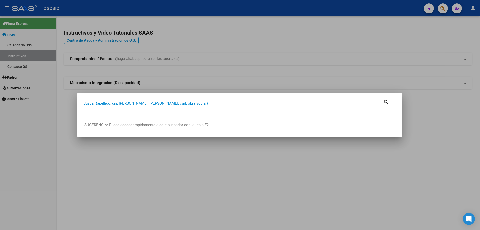
paste input "20553540101"
type input "20553540101"
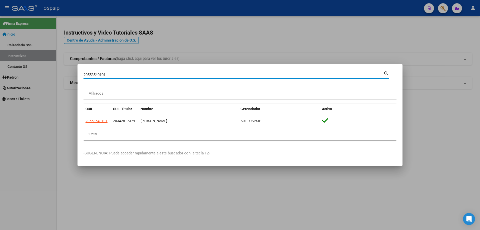
click at [99, 127] on datatable-body "20553540101 20342817379 ORELLANA LUCAS IAN A01 - OSPSIP" at bounding box center [240, 122] width 313 height 12
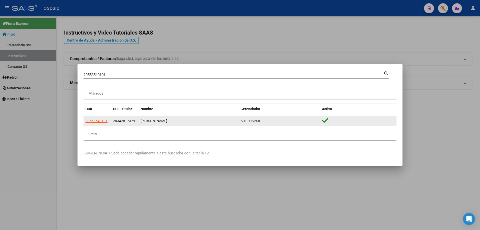
click at [100, 121] on span "20553540101" at bounding box center [97, 121] width 22 height 4
type textarea "20553540101"
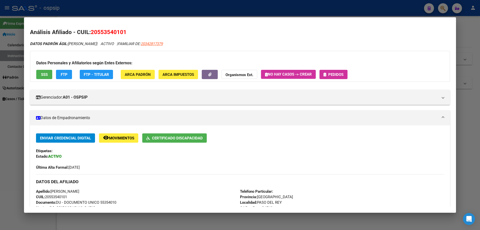
click at [342, 74] on span "Pedidos" at bounding box center [335, 74] width 15 height 5
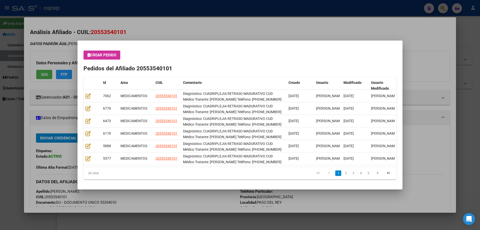
click at [100, 60] on div "Crear Pedido Pedidos del Afiliado 20553540101 Id Area CUIL Comentario Creado Us…" at bounding box center [240, 115] width 313 height 129
click at [100, 59] on button "Crear Pedido" at bounding box center [102, 55] width 37 height 9
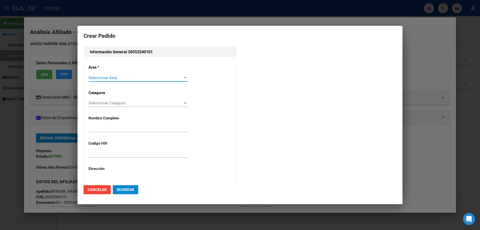
type input "LUCAS IAN ORELLANA"
type input "NO CORRESPONDE"
type input "Buenos Aires, PASO DEL REY, DR NICOLAS AVELLANED 2666, Departamento: CAS"
type input "ORELLANA LUCAS IAN"
type input "BUENOS AIRES, PASO DEL REY, DR NICOLAS AVELLANED 2666"
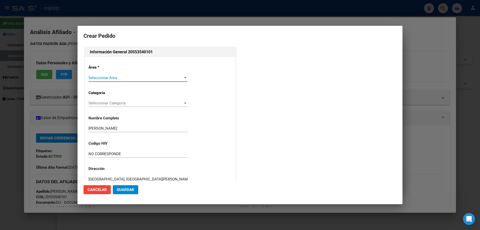
click at [106, 80] on span "Seleccionar Área" at bounding box center [136, 78] width 95 height 5
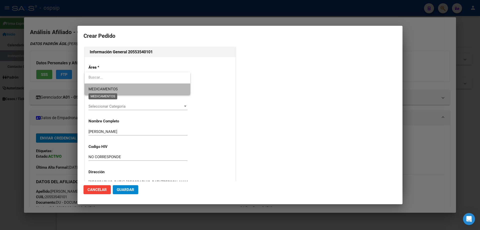
drag, startPoint x: 103, startPoint y: 84, endPoint x: 102, endPoint y: 87, distance: 3.3
click at [102, 87] on span "MEDICAMENTOS" at bounding box center [138, 89] width 98 height 11
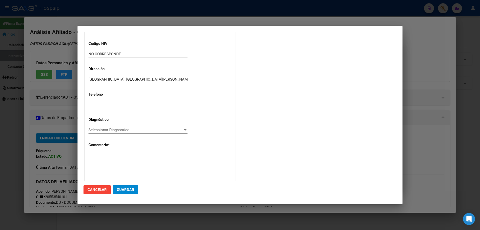
scroll to position [100, 0]
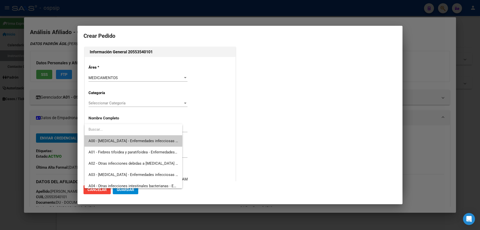
scroll to position [100, 0]
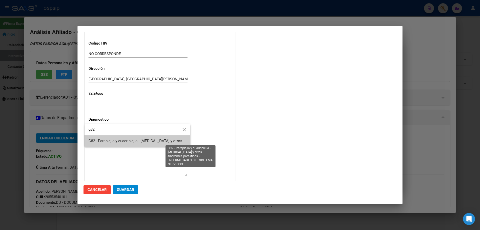
type input "g82"
click at [96, 142] on span "G82 - Paraplejia y cuadriplejia - [MEDICAL_DATA] y otros síndromes paralíticos …" at bounding box center [192, 141] width 207 height 5
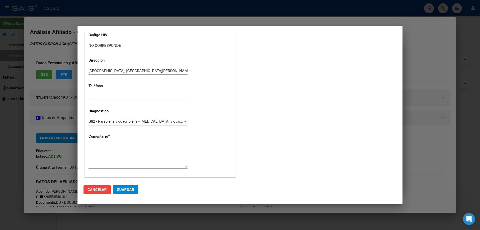
scroll to position [112, 0]
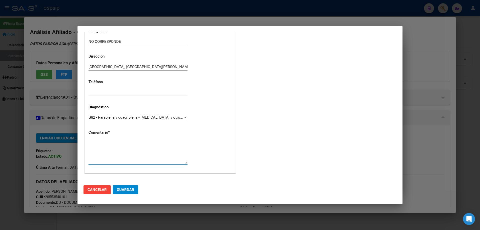
paste textarea "Diagnóstico: CUADRIPLEJIA RETRASO MADURATIVO CUD Médico Tratante: [PERSON_NAME]…"
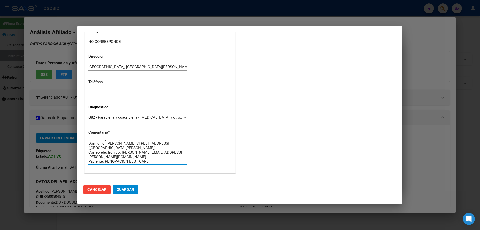
scroll to position [0, 0]
type textarea "Diagnóstico: CUADRIPLEJIA RETRASO MADURATIVO CUD Médico Tratante: [PERSON_NAME]…"
click at [127, 190] on span "Guardar" at bounding box center [126, 189] width 18 height 5
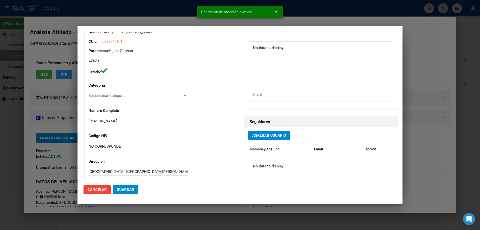
scroll to position [0, 0]
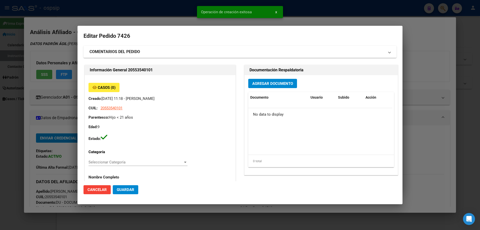
click at [256, 79] on div "Agregar Documento Documento Usuario Subido Acción No data to display 0 total 1" at bounding box center [321, 125] width 153 height 100
click at [257, 81] on span "Agregar Documento" at bounding box center [272, 83] width 41 height 5
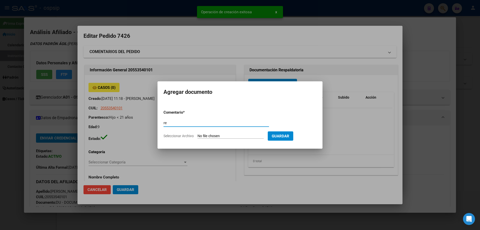
type input "r"
type input "RECETA"
click at [227, 136] on input "Seleccionar Archivo" at bounding box center [231, 136] width 66 height 5
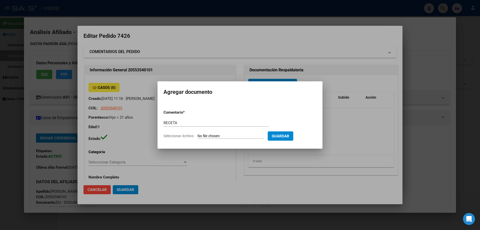
type input "C:\fakepath\BYWDJAU2XBG8SNXR230C364BJWT52V_134042473222630190.pdf"
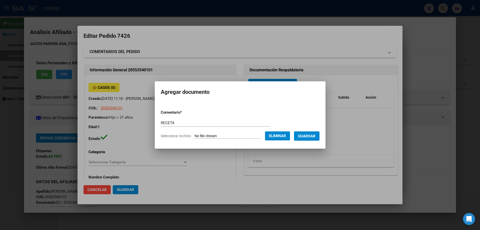
click at [315, 138] on span "Guardar" at bounding box center [307, 136] width 18 height 5
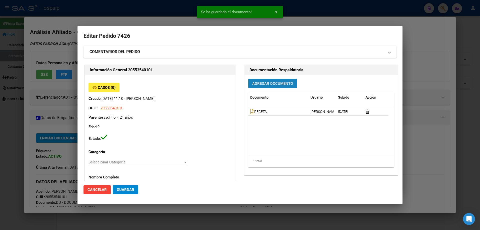
click at [268, 84] on span "Agregar Documento" at bounding box center [272, 83] width 41 height 5
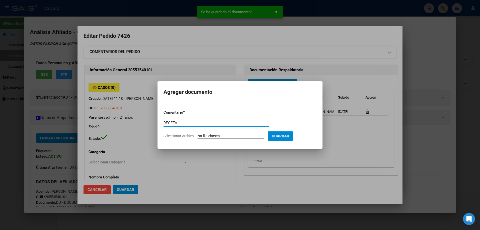
type input "RECETA"
click at [231, 134] on input "Seleccionar Archivo" at bounding box center [231, 136] width 66 height 5
type input "C:\fakepath\VONDCXGOJG8XRG89QA4K7PX7FRA23K_134042472421167734.pdf"
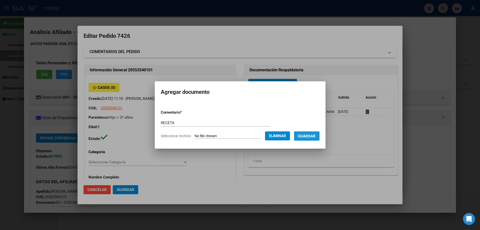
click at [309, 140] on button "Guardar" at bounding box center [307, 135] width 26 height 9
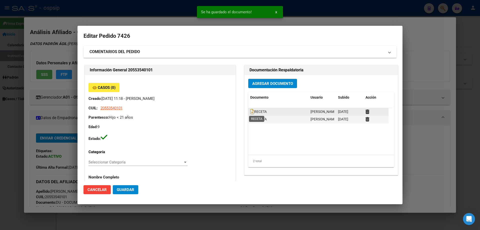
click at [252, 114] on span "RECETA" at bounding box center [258, 112] width 17 height 4
click at [250, 112] on icon at bounding box center [252, 112] width 4 height 6
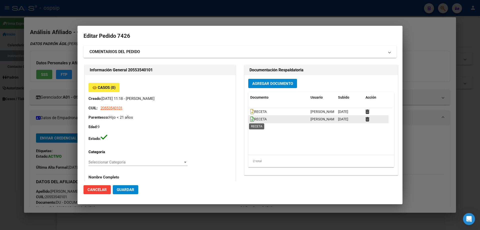
click at [250, 119] on icon at bounding box center [252, 119] width 4 height 6
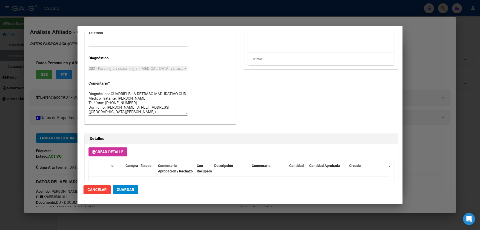
scroll to position [291, 0]
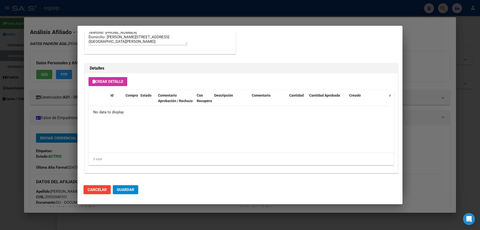
click at [103, 74] on div "Crear Detalle Id Compra Estado Comentario Aprobación / Rechazo Con Recupero Des…" at bounding box center [241, 123] width 313 height 100
click at [105, 82] on span "Crear Detalle" at bounding box center [108, 81] width 31 height 5
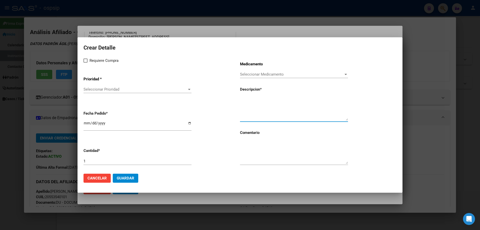
paste textarea "MODULO ORAL PEDIÁTRICO HASTA 900 KCAL."
type textarea "MODULO ORAL PEDIÁTRICO HASTA 900 KCAL."
click at [253, 152] on textarea at bounding box center [294, 152] width 108 height 24
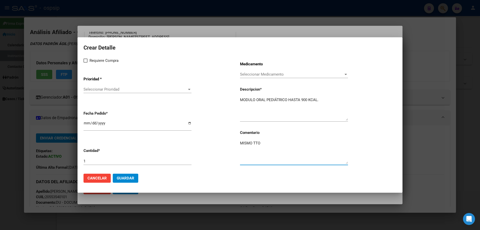
type textarea "MISMO TTO"
click at [87, 60] on span at bounding box center [86, 61] width 4 height 4
click at [86, 63] on input "Requiere Compra" at bounding box center [85, 63] width 0 height 0
checkbox input "true"
click at [105, 95] on div "Seleccionar Prioridad Seleccionar Prioridad" at bounding box center [138, 92] width 108 height 12
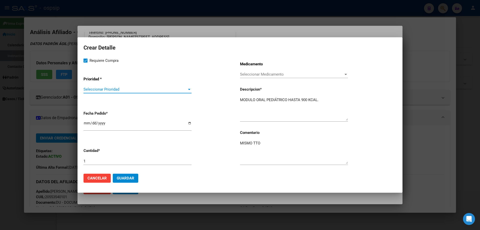
click at [106, 89] on span "Seleccionar Prioridad" at bounding box center [136, 89] width 104 height 5
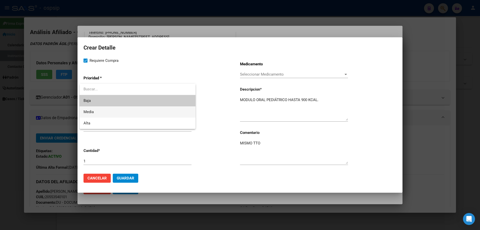
click at [105, 115] on span "Media" at bounding box center [138, 111] width 108 height 11
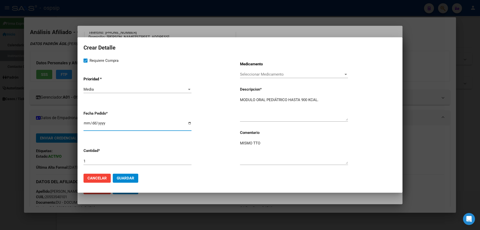
click at [87, 122] on input "[DATE]" at bounding box center [138, 125] width 108 height 8
type input "[DATE]"
click at [126, 178] on span "Guardar" at bounding box center [126, 178] width 18 height 5
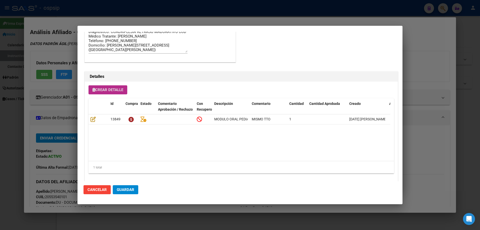
scroll to position [300, 0]
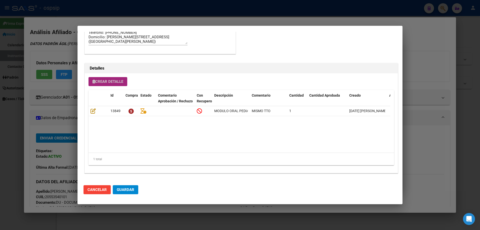
click at [112, 82] on span "Crear Detalle" at bounding box center [108, 81] width 31 height 5
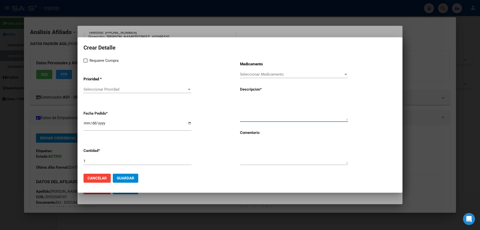
paste textarea "NUTRILON 4 LATA X 800G"
type textarea "NUTRILON 4 LATA X 800G"
click at [254, 151] on textarea at bounding box center [294, 152] width 108 height 24
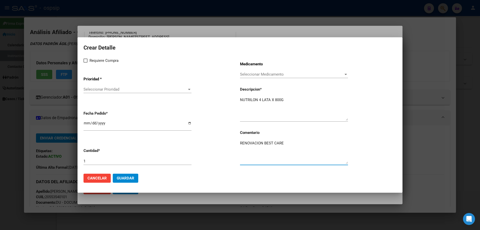
type textarea "RENOVACION BEST CARE"
click at [95, 163] on input "1" at bounding box center [138, 161] width 108 height 5
type input "4"
click at [87, 125] on input "[DATE]" at bounding box center [138, 125] width 108 height 8
type input "[DATE]"
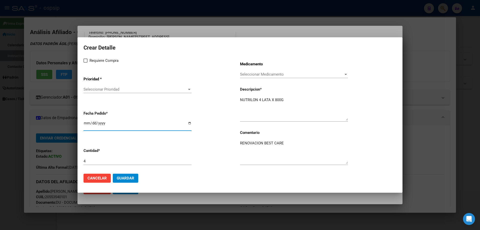
click at [88, 60] on label "Requiere Compra" at bounding box center [101, 61] width 35 height 6
click at [86, 63] on input "Requiere Compra" at bounding box center [85, 63] width 0 height 0
checkbox input "true"
click at [97, 92] on div "Seleccionar Prioridad Seleccionar Prioridad" at bounding box center [138, 90] width 108 height 8
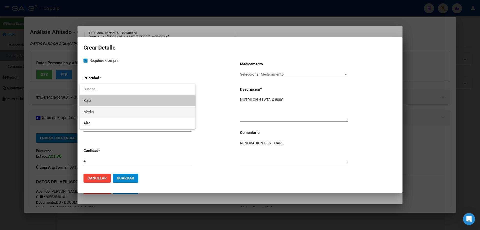
click at [101, 113] on span "Media" at bounding box center [138, 111] width 108 height 11
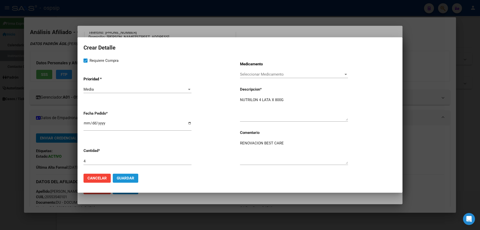
click at [121, 181] on button "Guardar" at bounding box center [126, 178] width 26 height 9
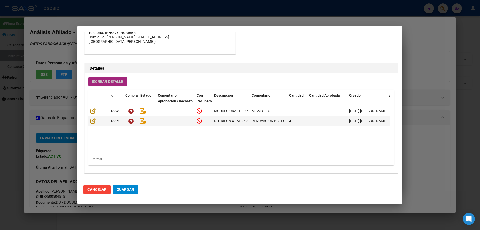
click at [103, 81] on span "Crear Detalle" at bounding box center [108, 81] width 31 height 5
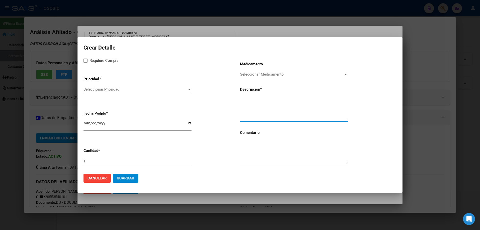
paste textarea "[PERSON_NAME] COMPACT MULTI FIBRE BOTELLA X 125ML SABOR FRUTILLA"
type textarea "[PERSON_NAME] COMPACT MULTI FIBRE BOTELLA X 125ML SABOR FRUTILLA"
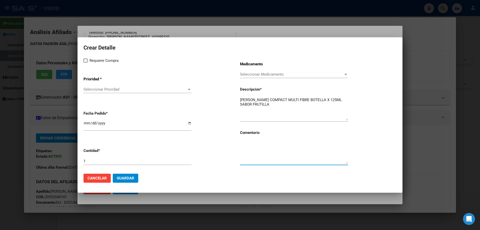
click at [257, 160] on textarea at bounding box center [294, 152] width 108 height 24
type textarea "F"
type textarea "RENOVACION BEST CARE"
drag, startPoint x: 84, startPoint y: 61, endPoint x: 89, endPoint y: 63, distance: 5.4
click at [84, 62] on span at bounding box center [86, 61] width 4 height 4
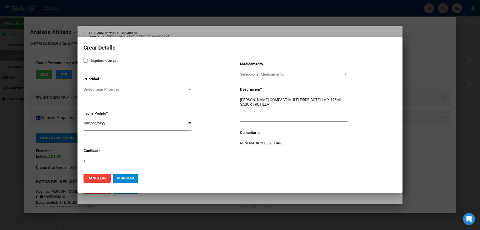
click at [85, 63] on input "Requiere Compra" at bounding box center [85, 63] width 0 height 0
checkbox input "true"
click at [96, 83] on app-drop-down-list "Prioridad * Seleccionar Prioridad Seleccionar Prioridad" at bounding box center [162, 85] width 157 height 25
click at [99, 89] on span "Seleccionar Prioridad" at bounding box center [136, 89] width 104 height 5
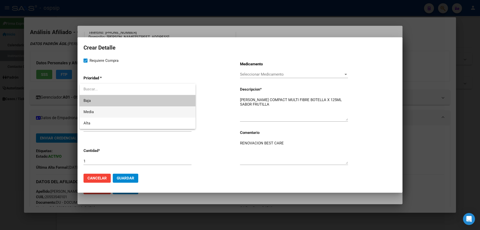
click at [103, 111] on span "Media" at bounding box center [138, 111] width 108 height 11
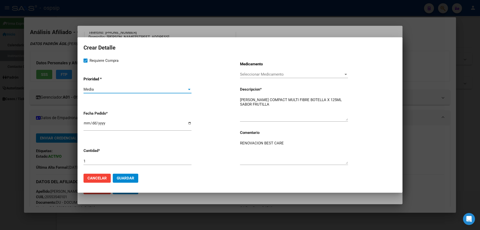
click at [86, 125] on input "[DATE]" at bounding box center [138, 125] width 108 height 8
type input "[DATE]"
click at [96, 161] on input "1" at bounding box center [138, 161] width 108 height 5
type input "90"
click at [127, 182] on button "Guardar" at bounding box center [126, 178] width 26 height 9
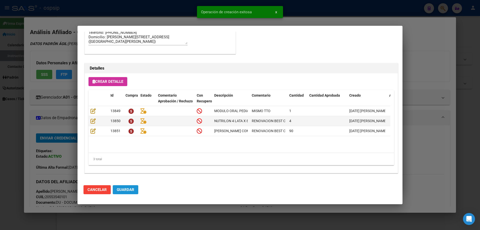
click at [129, 190] on span "Guardar" at bounding box center [126, 189] width 18 height 5
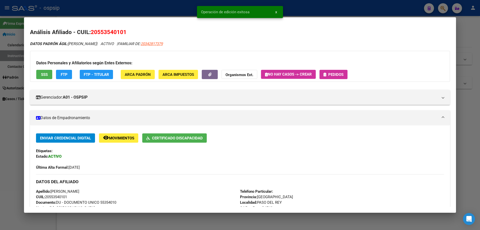
click at [334, 75] on span "Pedidos" at bounding box center [335, 74] width 15 height 5
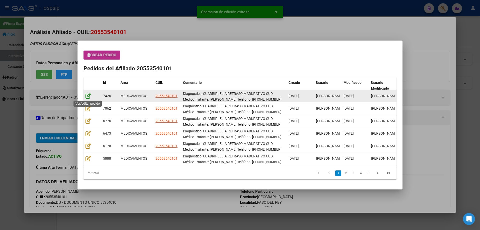
click at [89, 93] on datatable-body-cell at bounding box center [93, 96] width 18 height 12
click at [88, 95] on icon at bounding box center [88, 96] width 5 height 6
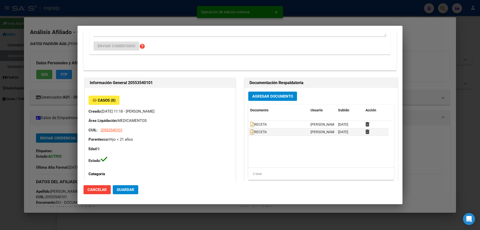
type input "[PERSON_NAME]"
type input "[GEOGRAPHIC_DATA], [GEOGRAPHIC_DATA][PERSON_NAME], [PERSON_NAME] 2666, Departam…"
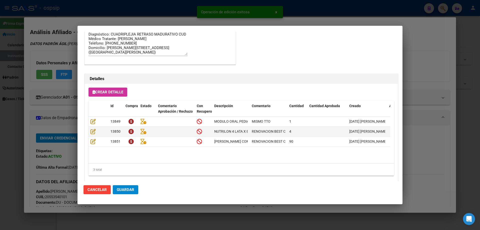
scroll to position [325, 0]
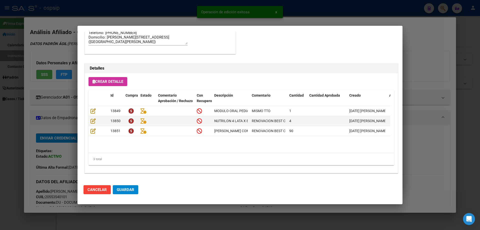
click at [126, 189] on span "Guardar" at bounding box center [126, 189] width 18 height 5
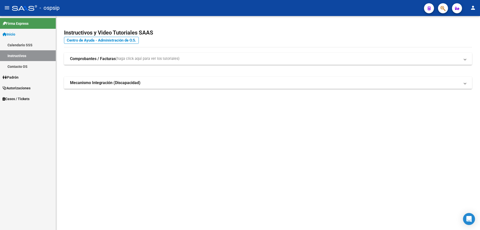
click at [443, 9] on icon "button" at bounding box center [443, 9] width 5 height 6
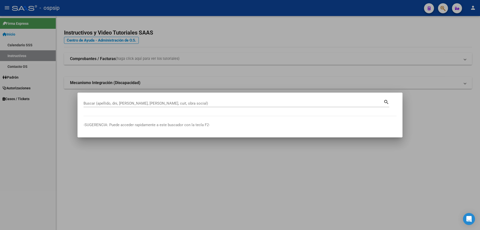
drag, startPoint x: 104, startPoint y: 101, endPoint x: 87, endPoint y: 100, distance: 16.8
drag, startPoint x: 87, startPoint y: 100, endPoint x: 84, endPoint y: 104, distance: 5.0
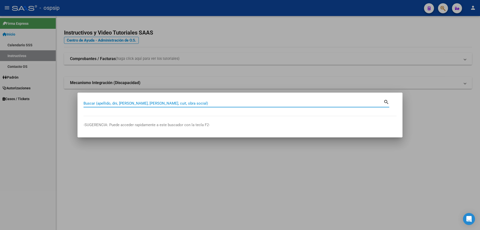
paste input "20429577579"
type input "20429577579"
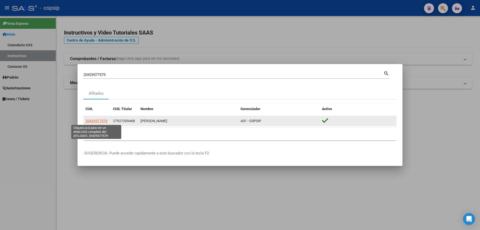
click at [98, 122] on span "20429577579" at bounding box center [97, 121] width 22 height 4
type textarea "20429577579"
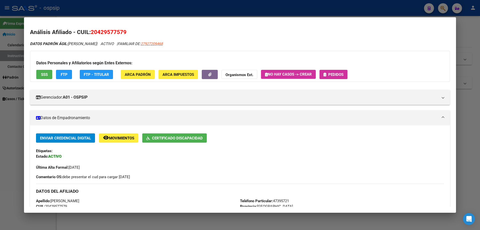
click at [344, 74] on span "Pedidos" at bounding box center [335, 74] width 15 height 5
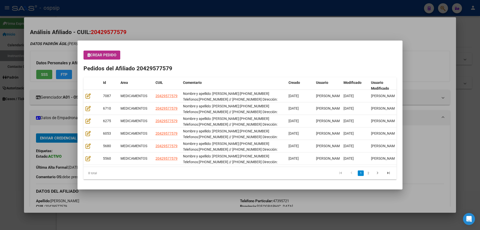
click at [100, 57] on span "Crear Pedido" at bounding box center [102, 55] width 29 height 5
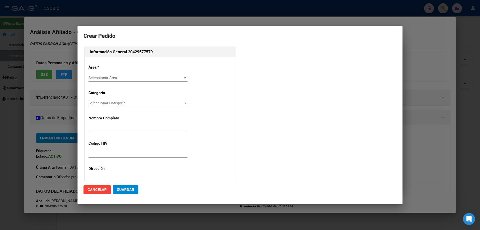
type input "[PERSON_NAME]"
type input "NO CORRESPONDE"
type input "[GEOGRAPHIC_DATA], [GEOGRAPHIC_DATA][PERSON_NAME], [GEOGRAPHIC_DATA] 4733"
type input "Particular: 47395721"
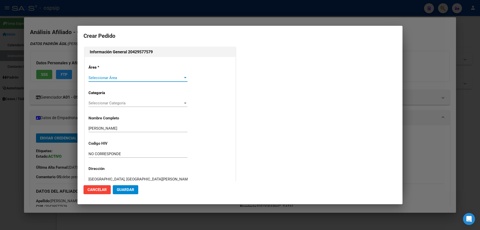
click at [95, 78] on span "Seleccionar Área" at bounding box center [136, 78] width 95 height 5
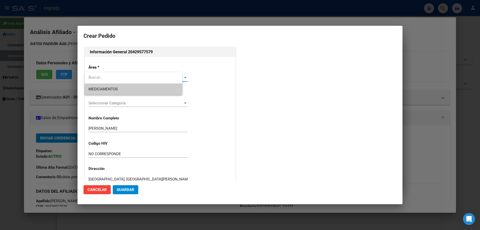
type input "[GEOGRAPHIC_DATA], [GEOGRAPHIC_DATA], [GEOGRAPHIC_DATA] 8349"
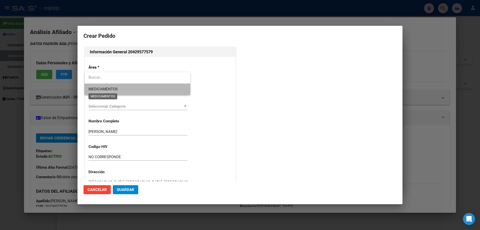
click at [97, 90] on span "MEDICAMENTOS" at bounding box center [103, 89] width 29 height 5
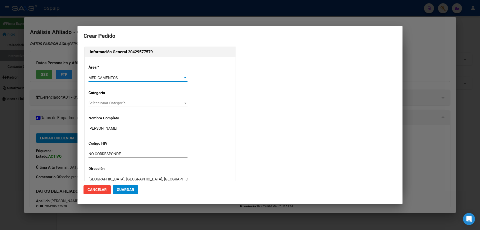
scroll to position [100, 0]
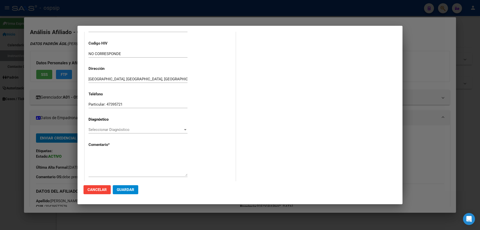
click at [98, 129] on span "Seleccionar Diagnóstico" at bounding box center [136, 129] width 95 height 5
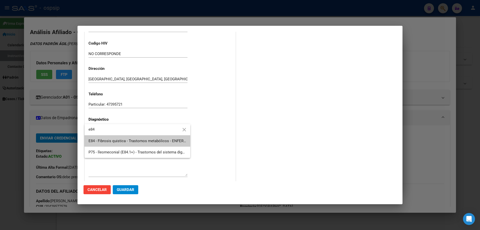
type input "e84"
click at [118, 145] on span "E84 - Fibrosis quistica - Trastornos metabólicos - ENFERMEDADES ENDOCRINAS, NUT…" at bounding box center [138, 140] width 98 height 11
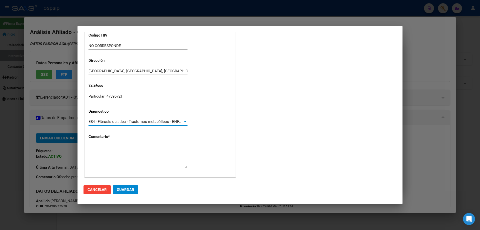
scroll to position [112, 0]
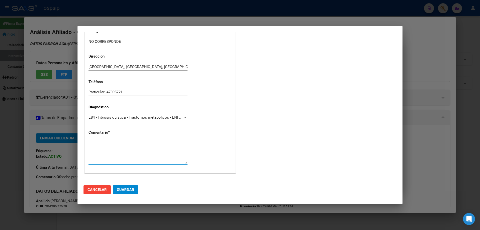
paste textarea "Nombre y apellido: [PERSON_NAME]:[PHONE_NUMBER] Telefonos:[PHONE_NUMBER] // [PH…"
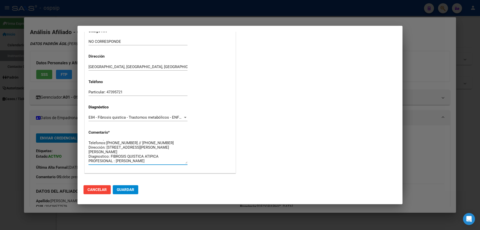
scroll to position [0, 0]
type textarea "Nombre y apellido: [PERSON_NAME]:[PHONE_NUMBER] Telefonos:[PHONE_NUMBER] // [PH…"
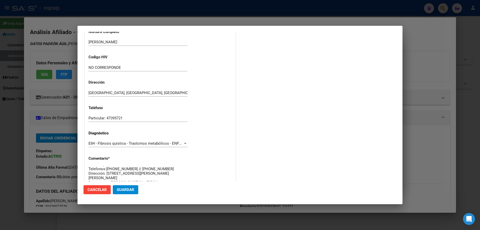
scroll to position [112, 0]
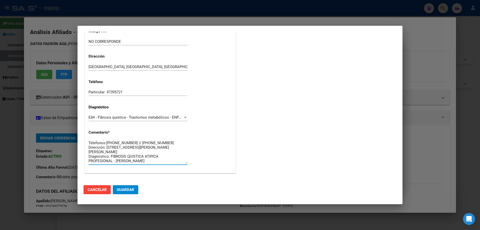
click at [136, 188] on button "Guardar" at bounding box center [126, 189] width 26 height 9
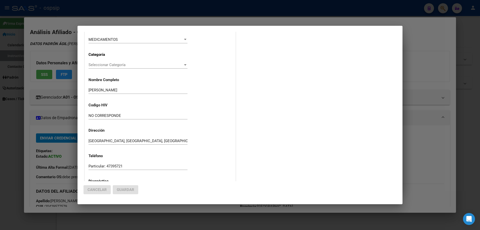
scroll to position [0, 0]
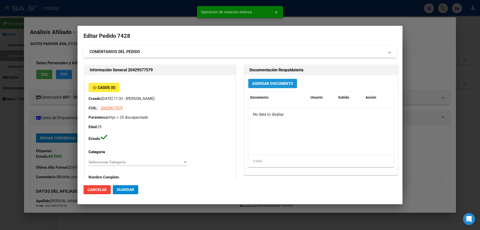
click at [270, 86] on span "Agregar Documento" at bounding box center [272, 83] width 41 height 5
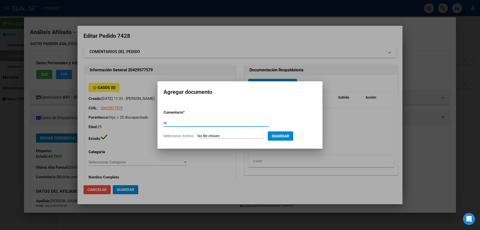
type input "r"
type input "RECETA"
click at [205, 137] on input "Seleccionar Archivo" at bounding box center [231, 136] width 66 height 5
type input "C:\fakepath\[PERSON_NAME].jpg"
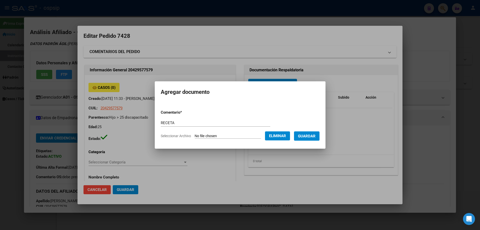
click at [308, 136] on span "Guardar" at bounding box center [307, 136] width 18 height 5
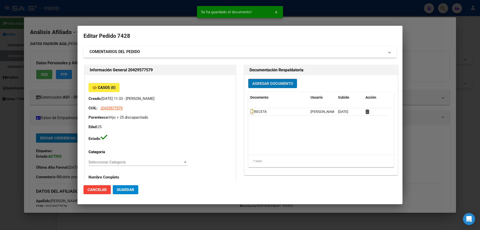
click at [258, 88] on button "Agregar Documento" at bounding box center [272, 83] width 49 height 9
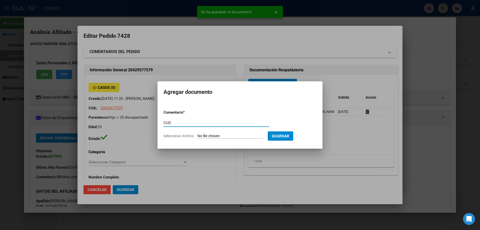
type input "CUD"
click at [213, 132] on form "Comentario * CUD Comentario Seleccionar Archivo Guardar" at bounding box center [240, 124] width 153 height 37
click at [215, 135] on input "Seleccionar Archivo" at bounding box center [231, 136] width 66 height 5
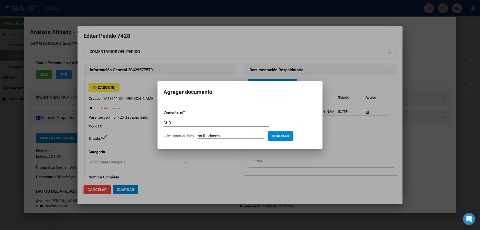
type input "C:\fakepath\CUD ORIGINAL pdf (4).pdf"
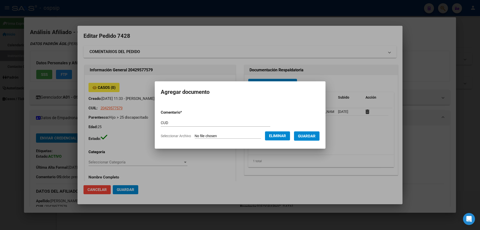
click at [310, 134] on span "Guardar" at bounding box center [307, 136] width 18 height 5
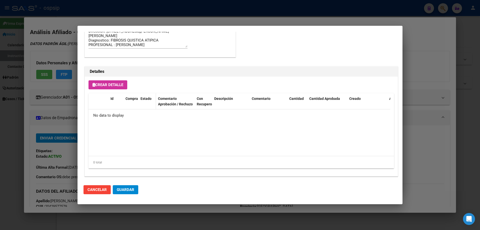
scroll to position [291, 0]
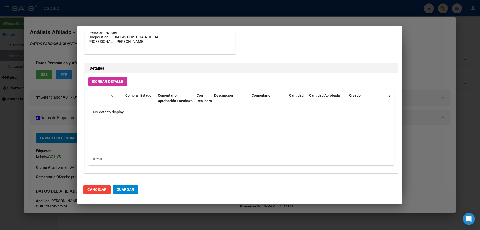
click at [109, 82] on span "Crear Detalle" at bounding box center [108, 81] width 31 height 5
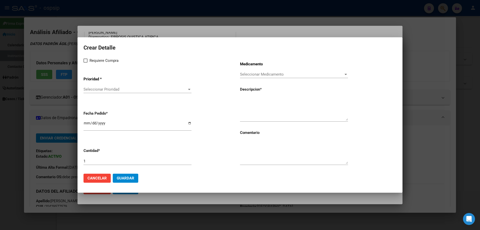
drag, startPoint x: 252, startPoint y: 103, endPoint x: 252, endPoint y: 106, distance: 3.0
click at [252, 106] on textarea at bounding box center [294, 109] width 108 height 24
paste textarea "[MEDICAL_DATA] 300 mg (amilasa 1800u+ lipasa 25000u + proteasa 1000u) cáps.x 100"
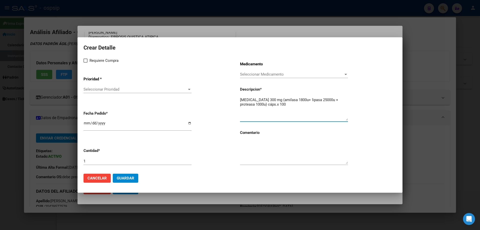
type textarea "[MEDICAL_DATA] 300 mg (amilasa 1800u+ lipasa 25000u + proteasa 1000u) cáps.x 100"
click at [258, 154] on textarea at bounding box center [294, 152] width 108 height 24
type textarea "MISMO TTO"
click at [86, 61] on span at bounding box center [86, 61] width 4 height 4
click at [86, 63] on input "Requiere Compra" at bounding box center [85, 63] width 0 height 0
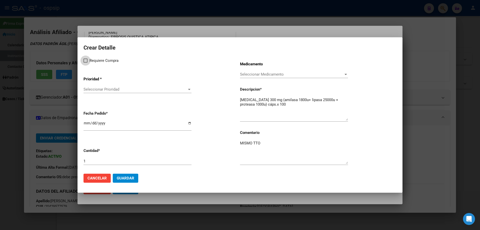
checkbox input "true"
click at [94, 90] on span "Seleccionar Prioridad" at bounding box center [136, 89] width 104 height 5
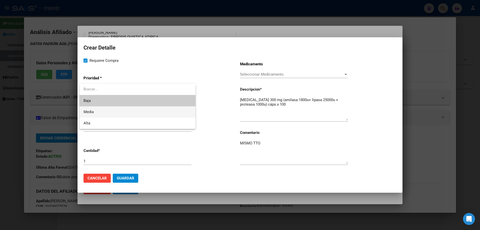
click at [96, 110] on span "Media" at bounding box center [138, 111] width 108 height 11
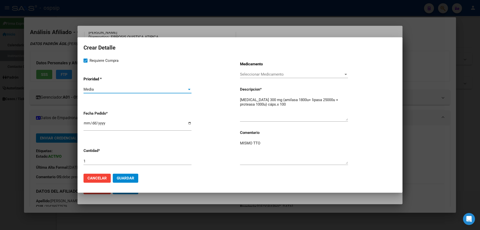
click at [84, 124] on input "[DATE]" at bounding box center [138, 125] width 108 height 8
type input "[DATE]"
click at [92, 164] on div "1" at bounding box center [138, 161] width 108 height 8
type input "6"
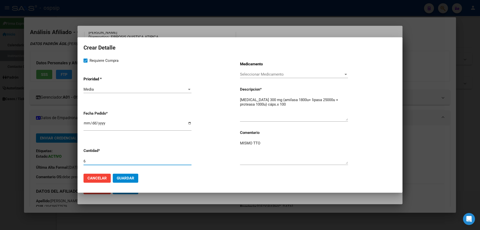
click at [121, 179] on span "Guardar" at bounding box center [126, 178] width 18 height 5
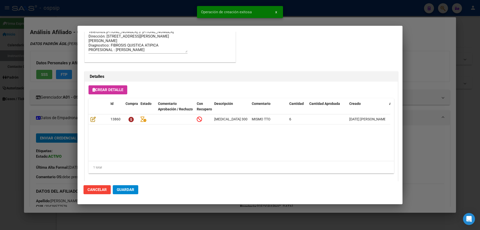
scroll to position [300, 0]
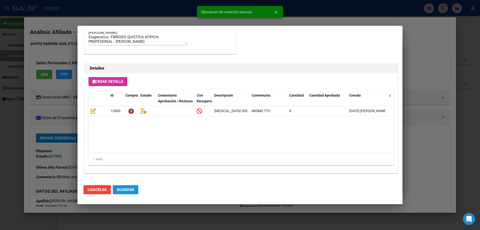
click at [132, 186] on button "Guardar" at bounding box center [126, 189] width 26 height 9
click at [129, 190] on span "Guardar" at bounding box center [126, 189] width 18 height 5
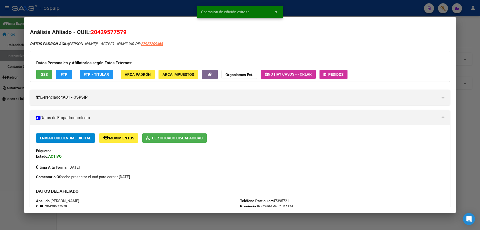
click at [329, 81] on div "Datos Personales y Afiliatorios según Entes Externos: SSS FTP FTP - Titular ARC…" at bounding box center [240, 66] width 420 height 31
click at [331, 77] on button "Pedidos" at bounding box center [334, 74] width 28 height 9
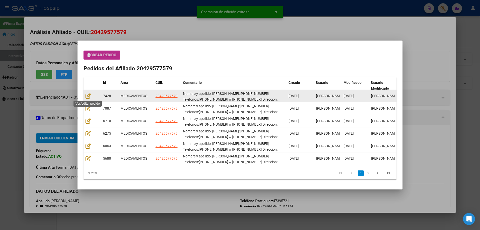
click at [94, 96] on div at bounding box center [93, 96] width 14 height 6
click at [91, 96] on div at bounding box center [93, 96] width 14 height 6
click at [90, 95] on icon at bounding box center [88, 96] width 5 height 6
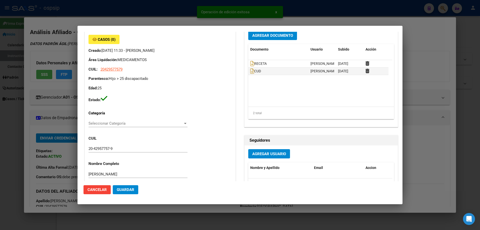
type input "[GEOGRAPHIC_DATA], [GEOGRAPHIC_DATA][PERSON_NAME], [GEOGRAPHIC_DATA] 4733"
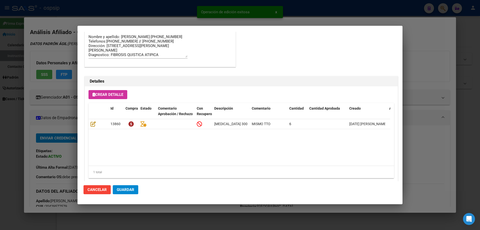
scroll to position [325, 0]
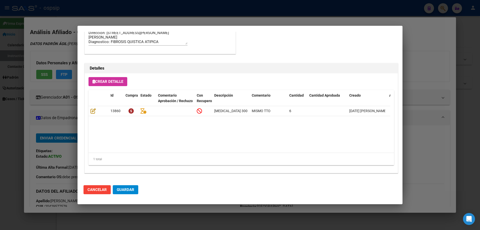
click at [128, 190] on span "Guardar" at bounding box center [126, 189] width 18 height 5
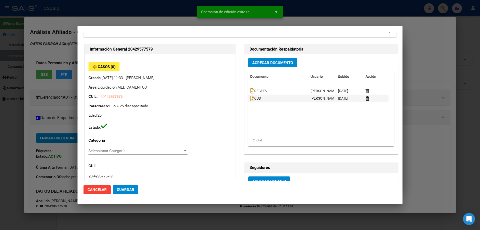
scroll to position [0, 0]
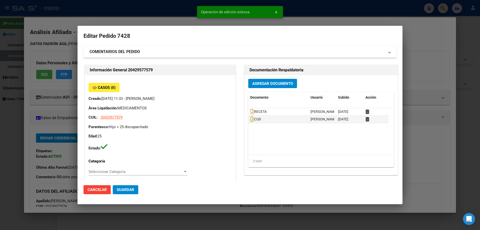
click at [125, 187] on span "Guardar" at bounding box center [126, 189] width 18 height 5
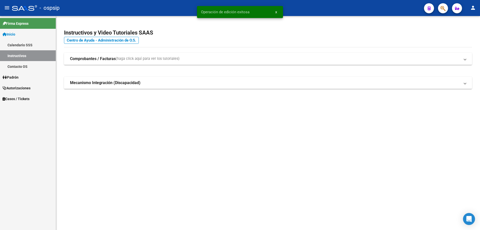
click at [443, 12] on span "button" at bounding box center [443, 8] width 5 height 10
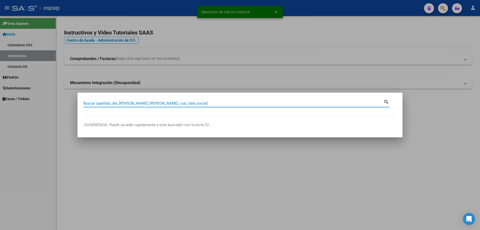
drag, startPoint x: 88, startPoint y: 106, endPoint x: 90, endPoint y: 102, distance: 3.6
paste input "22708554"
type input "22708554"
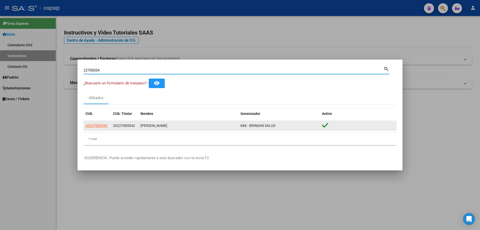
drag, startPoint x: 85, startPoint y: 121, endPoint x: 96, endPoint y: 123, distance: 11.2
click at [86, 121] on datatable-body-cell "20227085542" at bounding box center [98, 126] width 28 height 10
click at [97, 124] on span "20227085542" at bounding box center [97, 126] width 22 height 4
type textarea "20227085542"
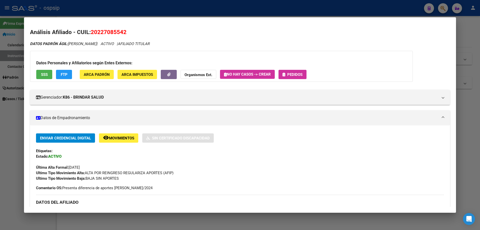
scroll to position [50, 0]
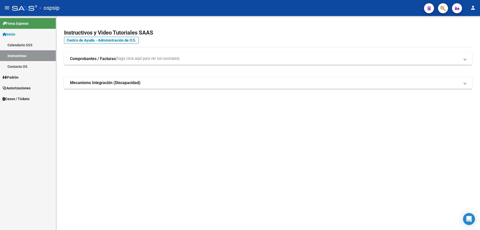
click at [442, 7] on icon "button" at bounding box center [443, 9] width 5 height 6
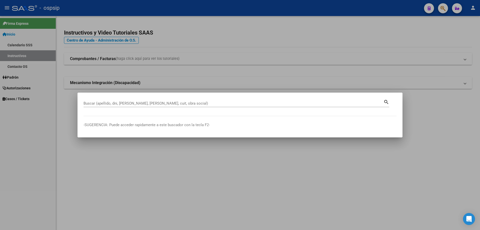
drag, startPoint x: 102, startPoint y: 100, endPoint x: 94, endPoint y: 100, distance: 7.8
drag, startPoint x: 94, startPoint y: 100, endPoint x: 89, endPoint y: 104, distance: 5.9
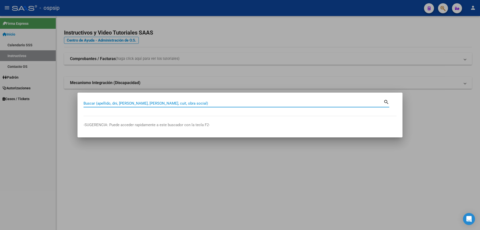
paste input "20267661058"
type input "20267661058"
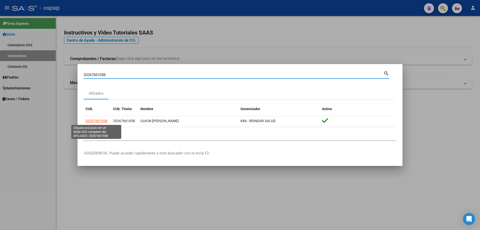
click at [94, 122] on span "20267661058" at bounding box center [97, 121] width 22 height 4
type textarea "20267661058"
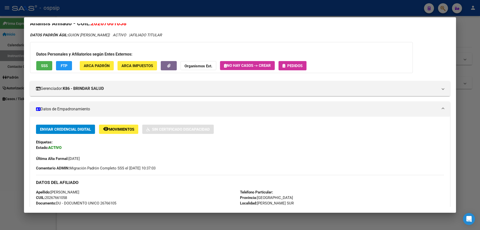
scroll to position [0, 0]
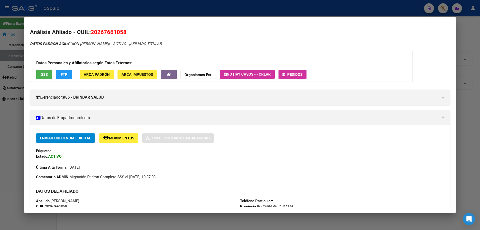
click at [302, 74] on span "Pedidos" at bounding box center [294, 74] width 15 height 5
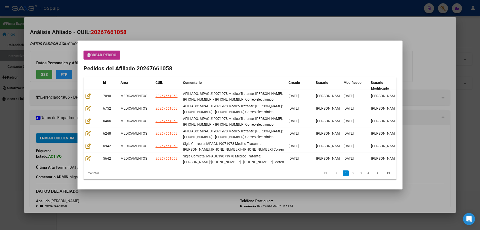
click at [101, 60] on button "Crear Pedido" at bounding box center [102, 55] width 37 height 9
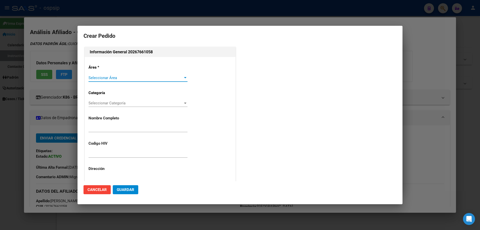
type input "[PERSON_NAME]"
type input "MPAGU19071978"
type input "[GEOGRAPHIC_DATA], [PERSON_NAME][GEOGRAPHIC_DATA], [GEOGRAPHIC_DATA] 3076"
click at [103, 78] on span "Seleccionar Área" at bounding box center [136, 78] width 95 height 5
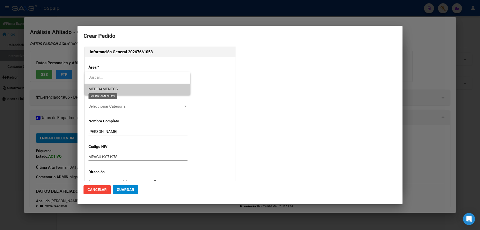
click at [100, 92] on span "MEDICAMENTOS" at bounding box center [138, 89] width 98 height 11
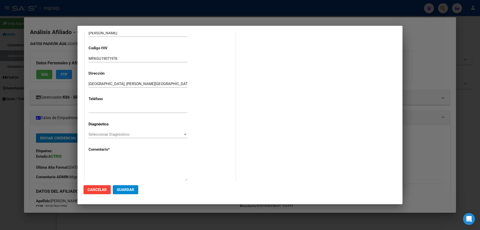
scroll to position [112, 0]
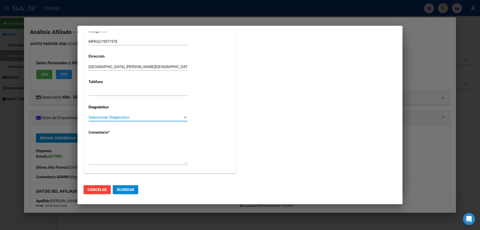
click at [102, 119] on span "Seleccionar Diagnóstico" at bounding box center [136, 117] width 95 height 5
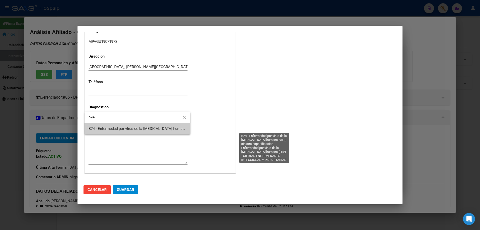
type input "b24"
click at [113, 127] on span "B24 - Enfermedad por virus de la [MEDICAL_DATA] humana [VIH], sin otra especifi…" at bounding box center [264, 128] width 350 height 5
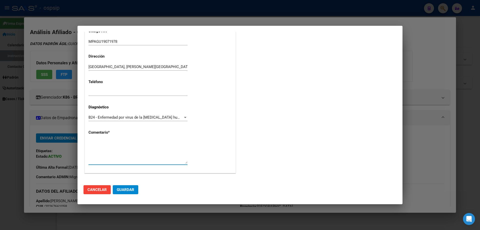
paste textarea "AFILIADO: MPAGU19071978 Medico Tratante: [PERSON_NAME]: [PHONE_NUMBER] - [PHONE…"
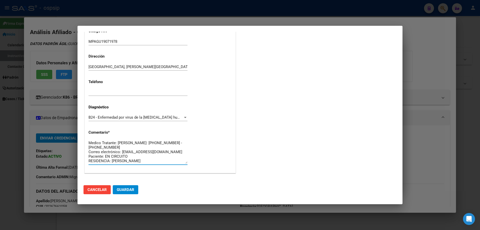
scroll to position [0, 0]
type textarea "AFILIADO: MPAGU19071978 Medico Tratante: [PERSON_NAME]: [PHONE_NUMBER] - [PHONE…"
click at [128, 189] on span "Guardar" at bounding box center [126, 189] width 18 height 5
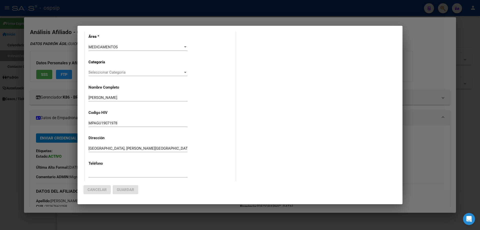
scroll to position [0, 0]
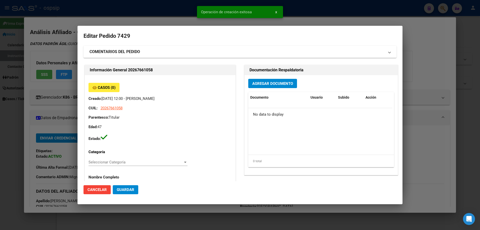
click at [264, 84] on span "Agregar Documento" at bounding box center [272, 83] width 41 height 5
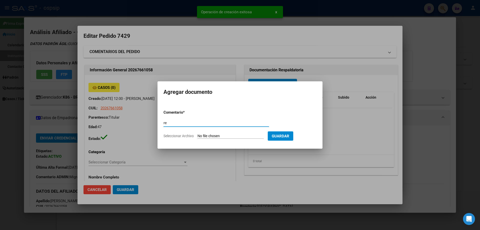
type input "r"
type input "RECETA"
click at [208, 138] on input "Seleccionar Archivo" at bounding box center [231, 136] width 66 height 5
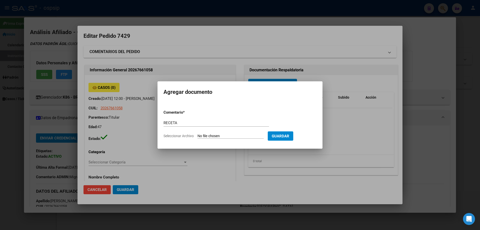
type input "C:\fakepath\WhatsApp Image 2025-10-03 at 11.53.09.jpeg"
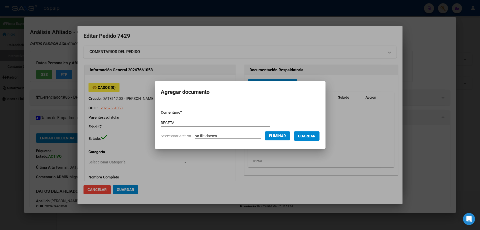
click at [313, 136] on span "Guardar" at bounding box center [307, 136] width 18 height 5
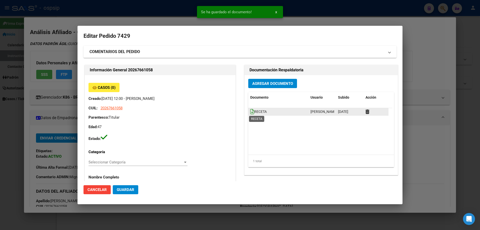
click at [251, 113] on icon at bounding box center [252, 112] width 4 height 6
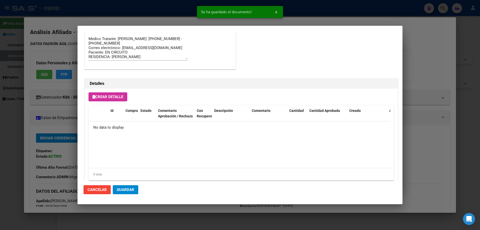
scroll to position [291, 0]
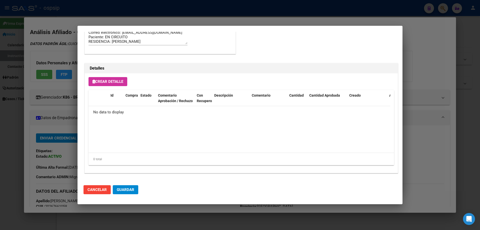
click at [116, 81] on span "Crear Detalle" at bounding box center [108, 81] width 31 height 5
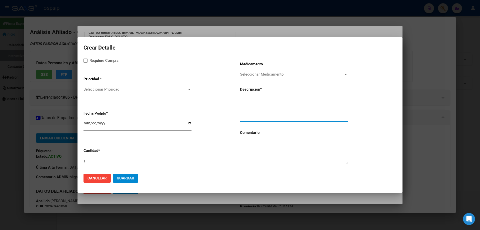
paste textarea "[MEDICAL_DATA]+[MEDICAL_DATA] 800mg/100mg comp.rec.x 30 (DRV/RTV)"
type textarea "[MEDICAL_DATA]+[MEDICAL_DATA] 800mg/100mg comp.rec.x 30 (DRV/RTV)"
click at [258, 155] on textarea at bounding box center [294, 152] width 108 height 24
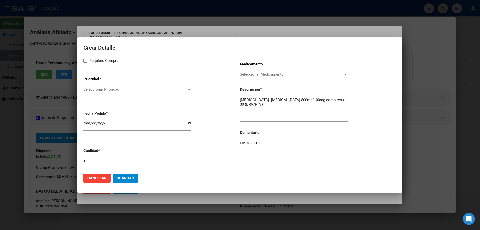
type textarea "MISMO TTO"
click at [87, 61] on span at bounding box center [86, 61] width 4 height 4
click at [86, 63] on input "Requiere Compra" at bounding box center [85, 63] width 0 height 0
checkbox input "true"
click at [115, 89] on span "Seleccionar Prioridad" at bounding box center [136, 89] width 104 height 5
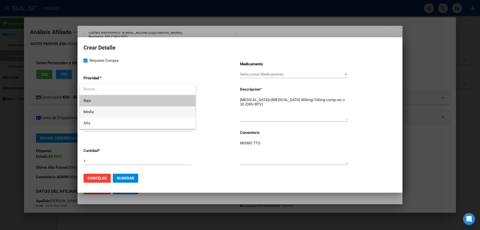
click at [109, 115] on span "Media" at bounding box center [138, 111] width 108 height 11
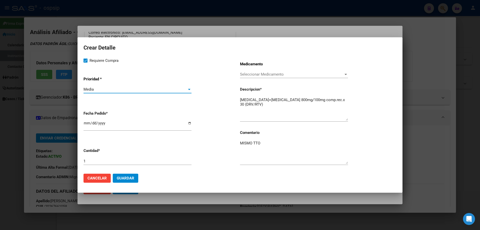
click at [85, 125] on input "2025-10-07" at bounding box center [138, 125] width 108 height 8
type input "2025-10-02"
click at [125, 176] on span "Guardar" at bounding box center [126, 178] width 18 height 5
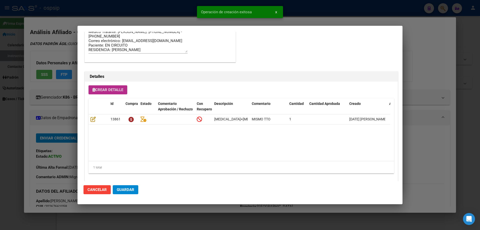
scroll to position [300, 0]
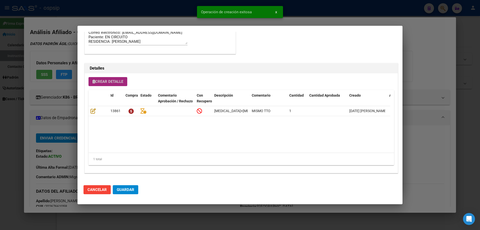
click at [113, 85] on button "Crear Detalle" at bounding box center [108, 81] width 39 height 9
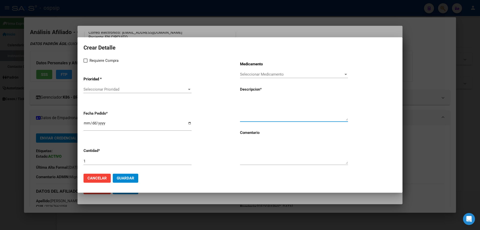
paste textarea "[MEDICAL_DATA] 50 mg comp x 30 (DTG)"
type textarea "[MEDICAL_DATA] 50 mg comp x 30 (DTG)"
click at [269, 148] on textarea at bounding box center [294, 152] width 108 height 24
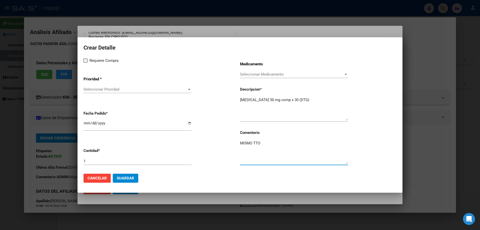
type textarea "MISMO TTO"
click at [85, 60] on span at bounding box center [86, 61] width 4 height 4
click at [85, 63] on input "Requiere Compra" at bounding box center [85, 63] width 0 height 0
checkbox input "true"
click at [116, 96] on div "Seleccionar Prioridad Seleccionar Prioridad" at bounding box center [138, 92] width 108 height 12
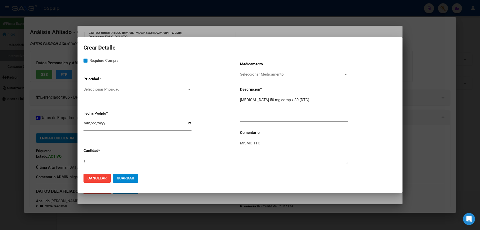
drag, startPoint x: 116, startPoint y: 94, endPoint x: 118, endPoint y: 87, distance: 6.8
click at [118, 87] on div "Seleccionar Prioridad Seleccionar Prioridad" at bounding box center [138, 92] width 108 height 12
click at [118, 87] on span "Seleccionar Prioridad" at bounding box center [136, 89] width 104 height 5
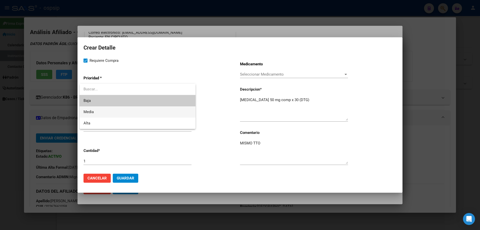
click at [107, 110] on span "Media" at bounding box center [138, 111] width 108 height 11
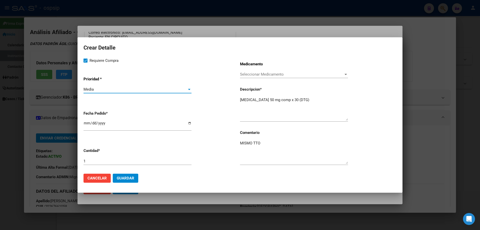
click at [88, 124] on input "2025-10-07" at bounding box center [138, 125] width 108 height 8
type input "2025-10-02"
click at [130, 188] on mat-dialog-container "Crear Detalle Requiere Compra Prioridad * Media Seleccionar Prioridad Fecha Ped…" at bounding box center [240, 114] width 325 height 155
click at [127, 178] on span "Guardar" at bounding box center [126, 178] width 18 height 5
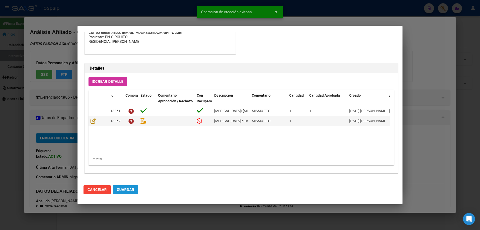
click at [130, 189] on span "Guardar" at bounding box center [126, 189] width 18 height 5
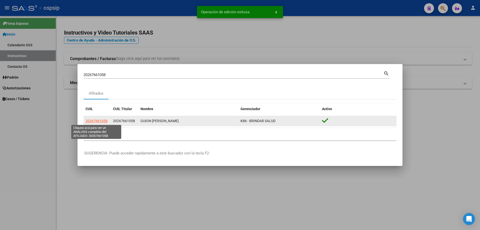
click at [98, 120] on span "20267661058" at bounding box center [97, 121] width 22 height 4
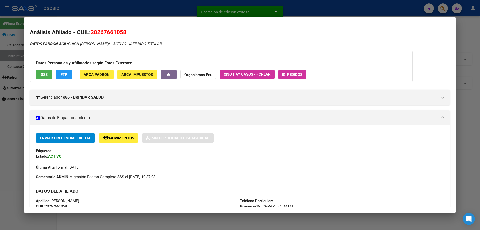
click at [297, 75] on span "Pedidos" at bounding box center [294, 74] width 15 height 5
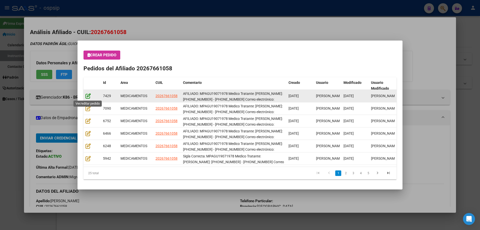
click at [88, 95] on icon at bounding box center [88, 96] width 5 height 6
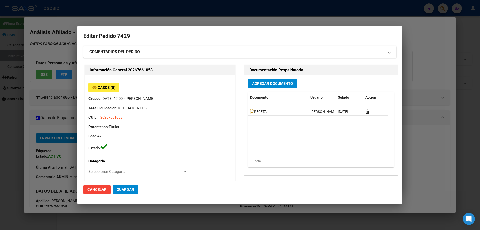
type input "[GEOGRAPHIC_DATA], [PERSON_NAME] SUR, [STREET_ADDRESS], Departamento: Q"
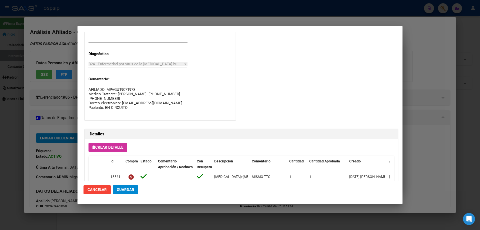
scroll to position [325, 0]
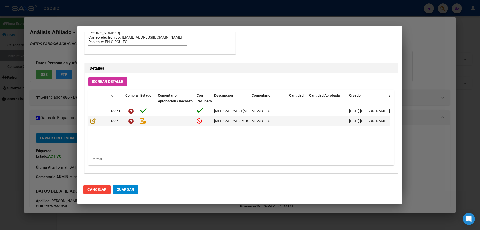
click at [127, 188] on span "Guardar" at bounding box center [126, 189] width 18 height 5
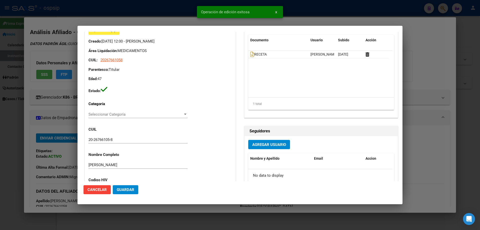
scroll to position [25, 0]
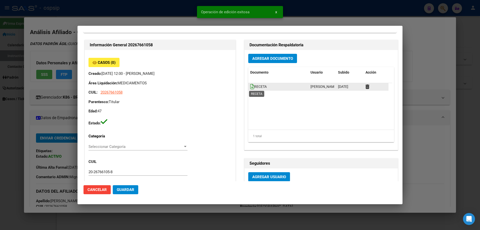
click at [250, 87] on icon at bounding box center [252, 87] width 4 height 6
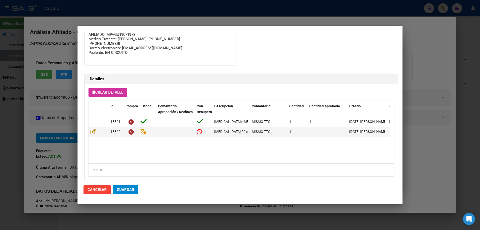
scroll to position [325, 0]
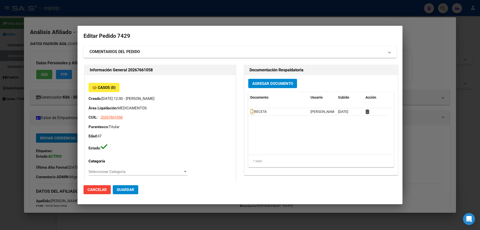
scroll to position [325, 0]
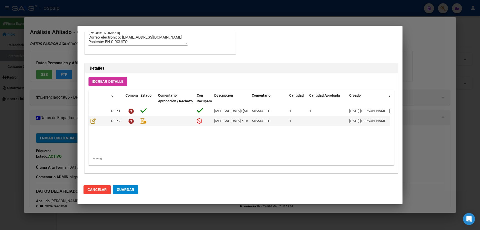
click at [131, 192] on button "Guardar" at bounding box center [126, 189] width 26 height 9
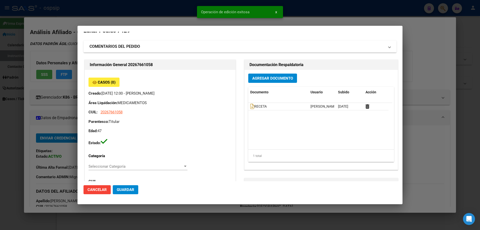
scroll to position [0, 0]
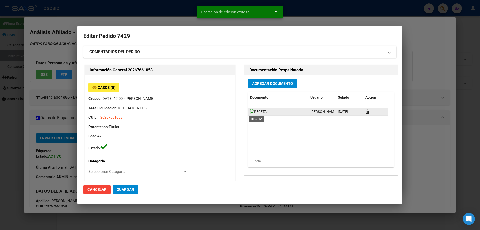
click at [250, 110] on icon at bounding box center [252, 112] width 4 height 6
click at [127, 189] on span "Guardar" at bounding box center [126, 189] width 18 height 5
